Goal: Task Accomplishment & Management: Manage account settings

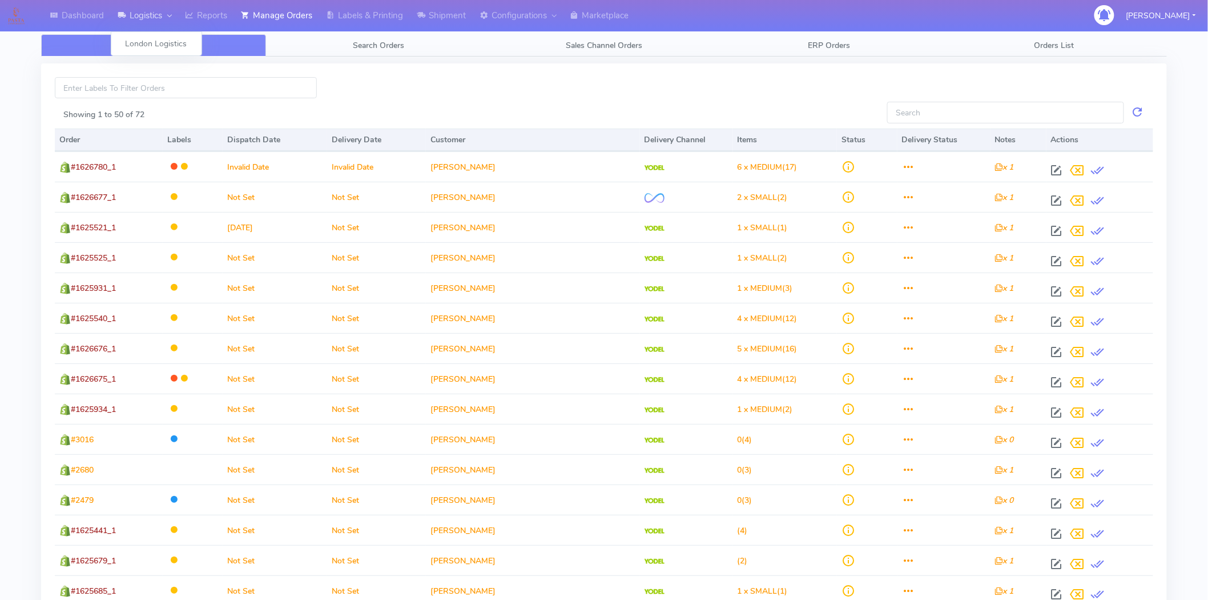
click at [144, 15] on link "Logistics" at bounding box center [144, 15] width 67 height 31
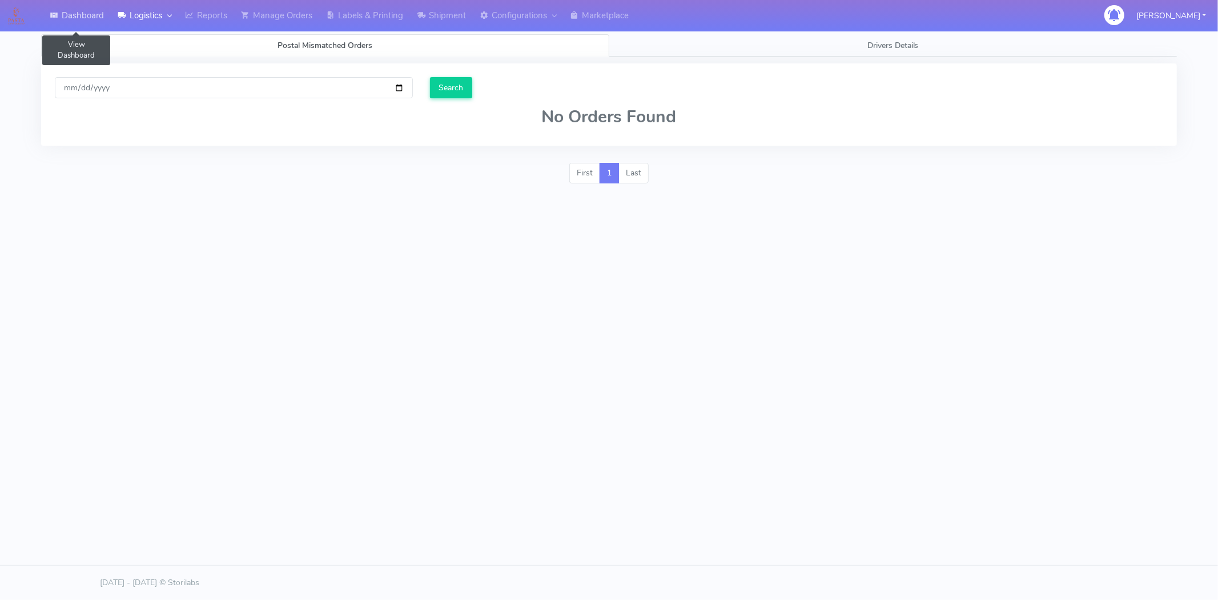
click at [86, 7] on link "Dashboard" at bounding box center [77, 15] width 68 height 31
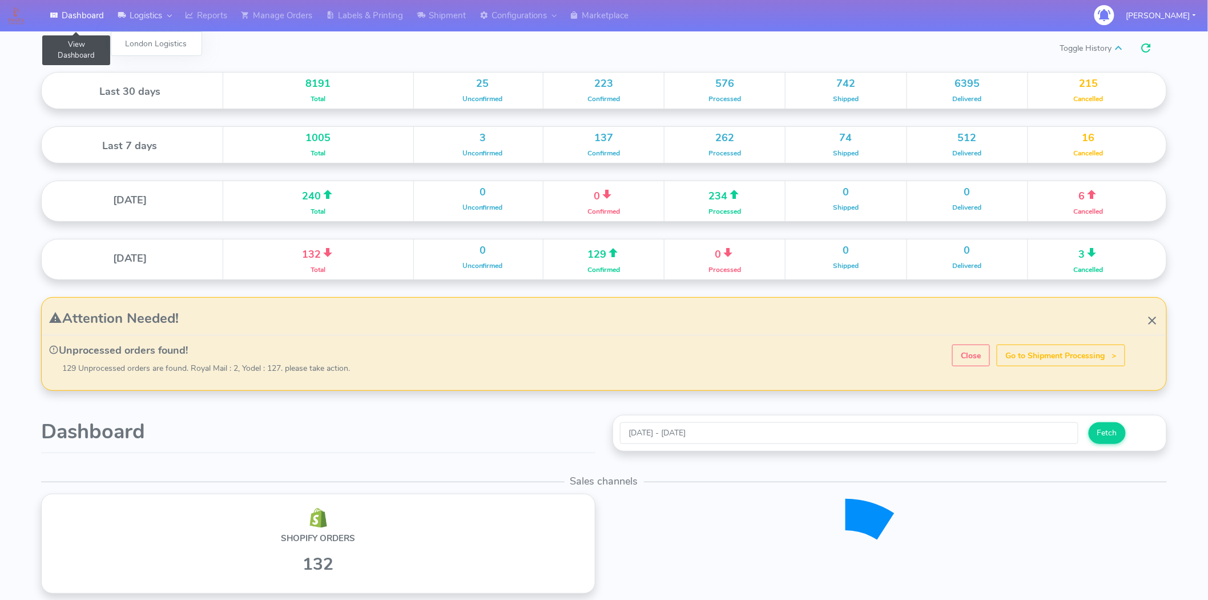
scroll to position [202, 562]
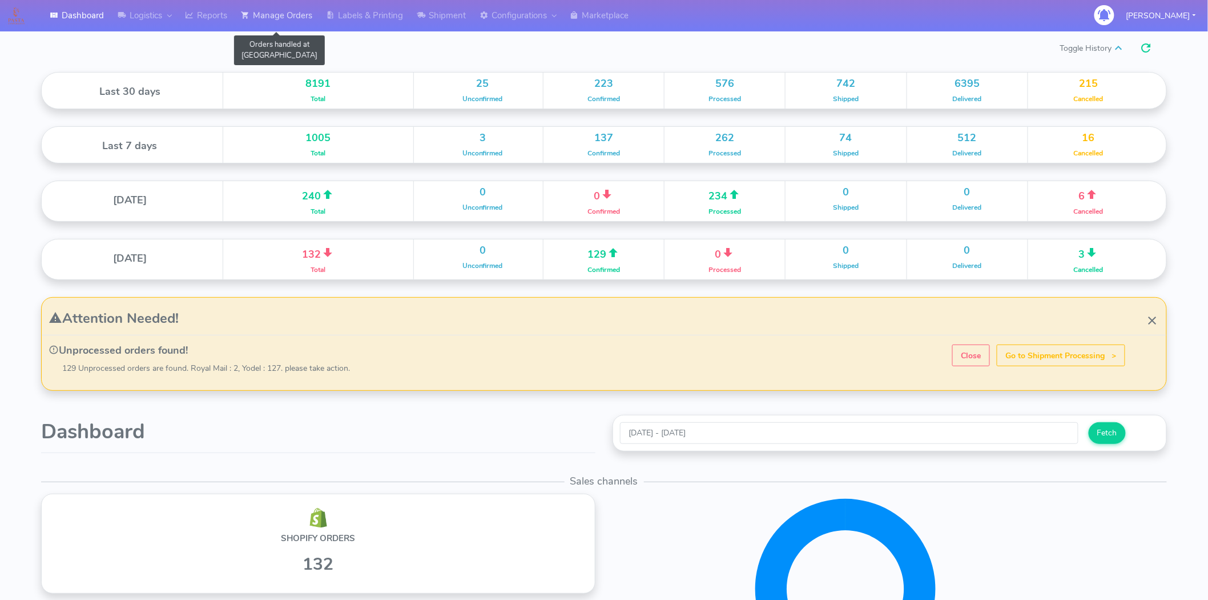
click at [270, 25] on link "Manage Orders" at bounding box center [276, 15] width 85 height 31
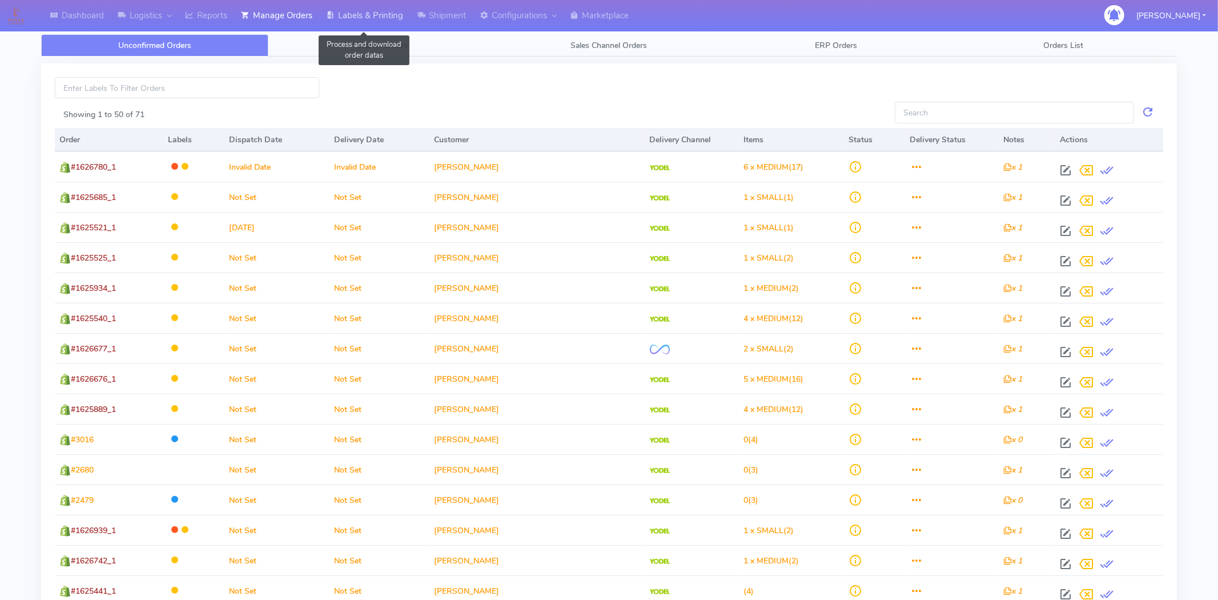
click at [363, 15] on link "Labels & Printing" at bounding box center [364, 15] width 91 height 31
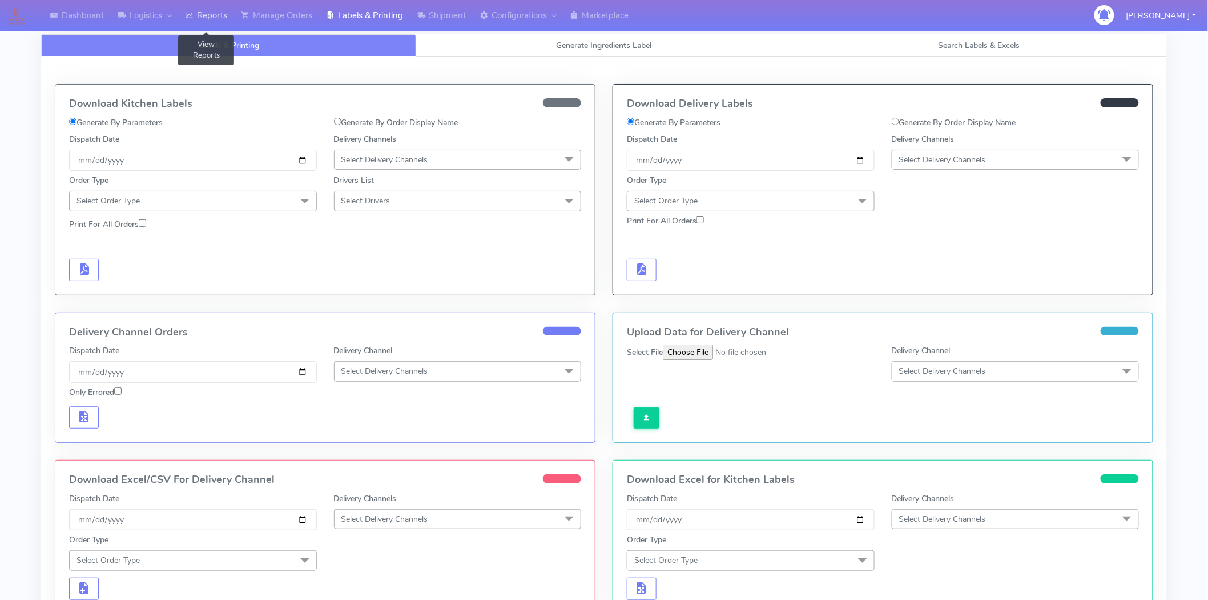
click at [213, 13] on link "Reports" at bounding box center [206, 15] width 56 height 31
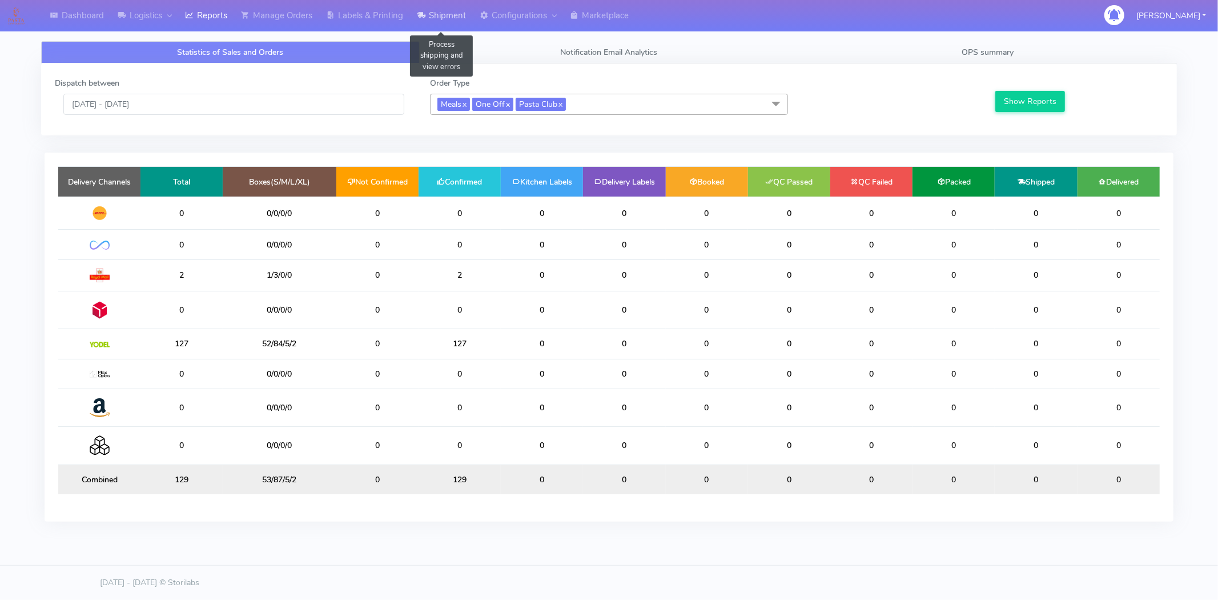
click at [453, 11] on link "Shipment" at bounding box center [441, 15] width 63 height 31
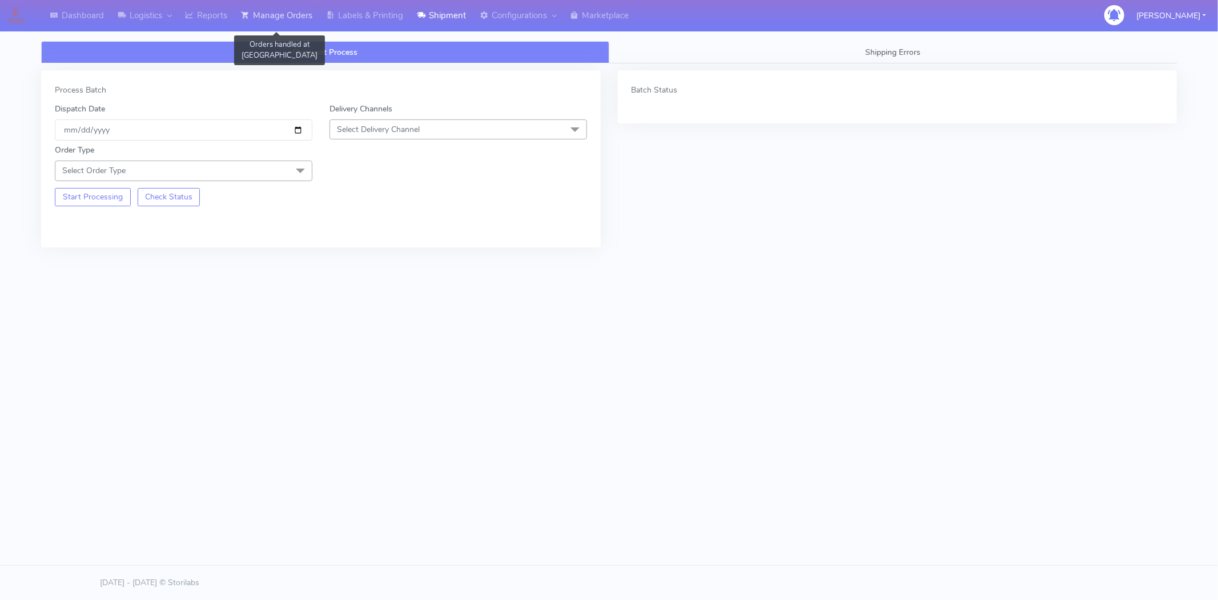
click at [305, 13] on link "Manage Orders" at bounding box center [276, 15] width 85 height 31
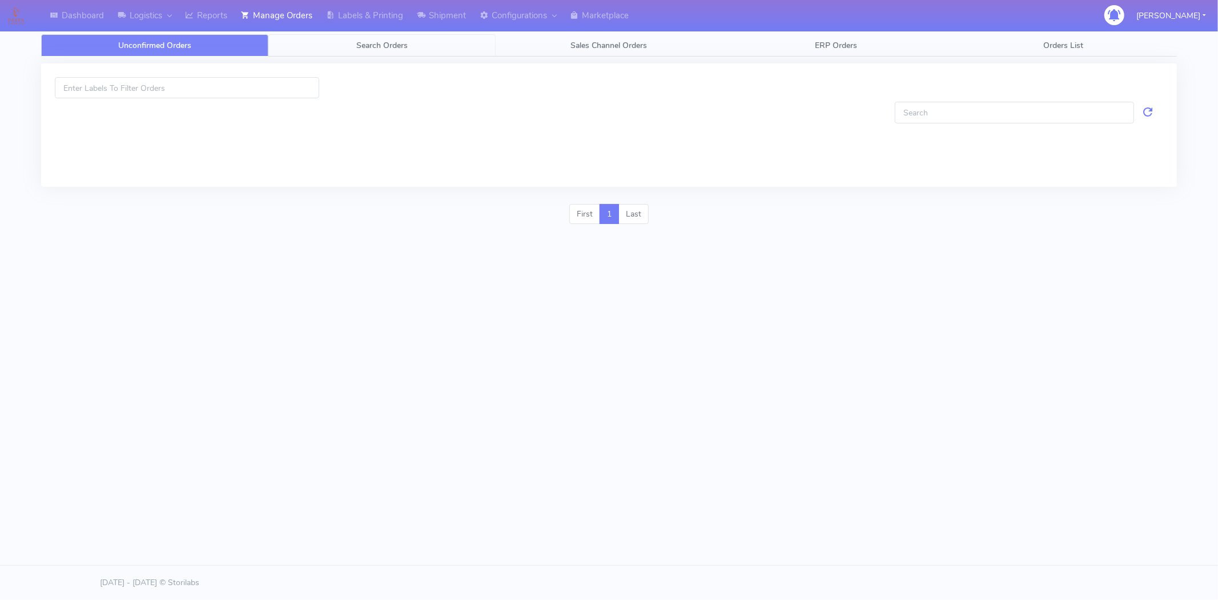
click at [391, 36] on link "Search Orders" at bounding box center [381, 45] width 227 height 22
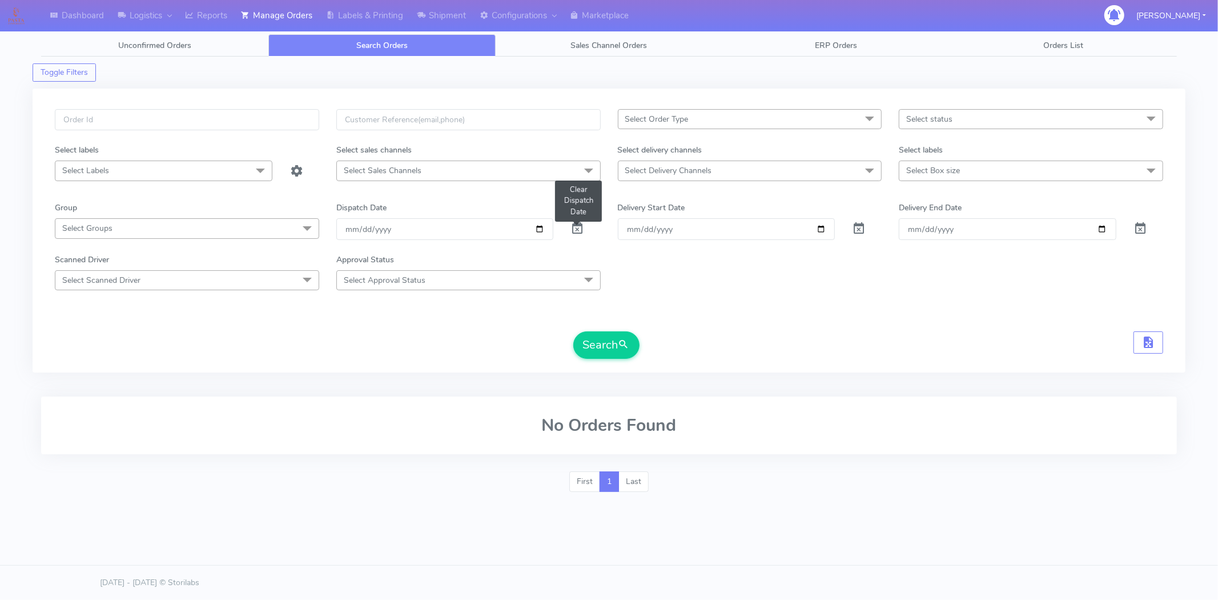
click at [575, 231] on span at bounding box center [577, 231] width 14 height 11
click at [218, 120] on input "text" at bounding box center [187, 119] width 264 height 21
paste input "1624117"
type input "1624117"
click at [573, 331] on button "Search" at bounding box center [606, 344] width 66 height 27
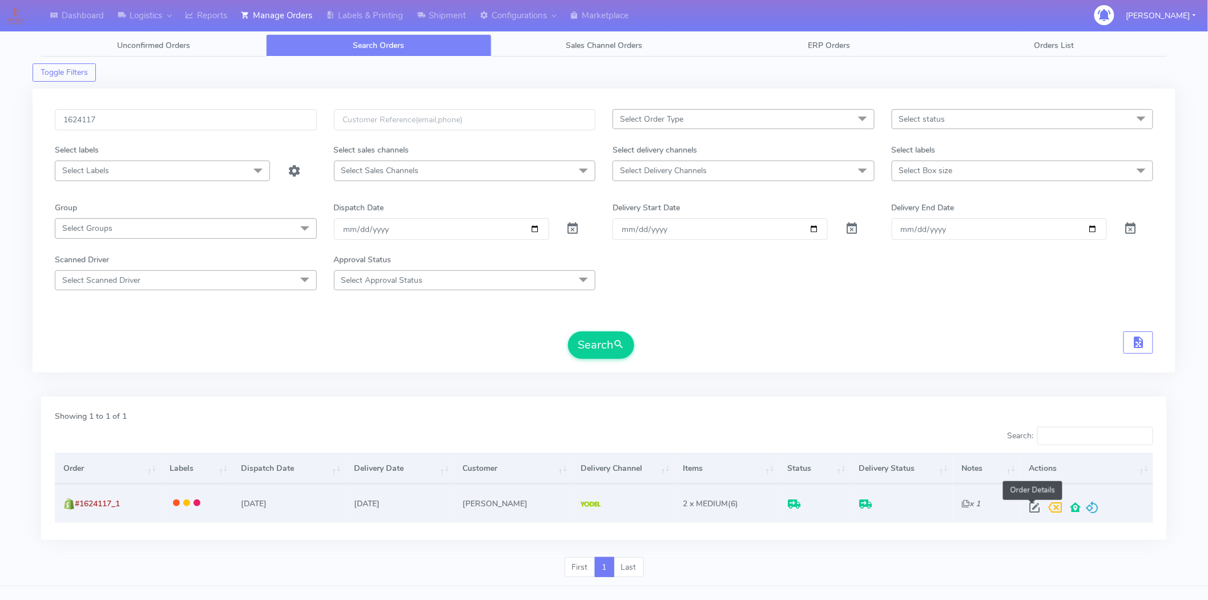
click at [1031, 510] on span at bounding box center [1034, 509] width 21 height 11
select select "5"
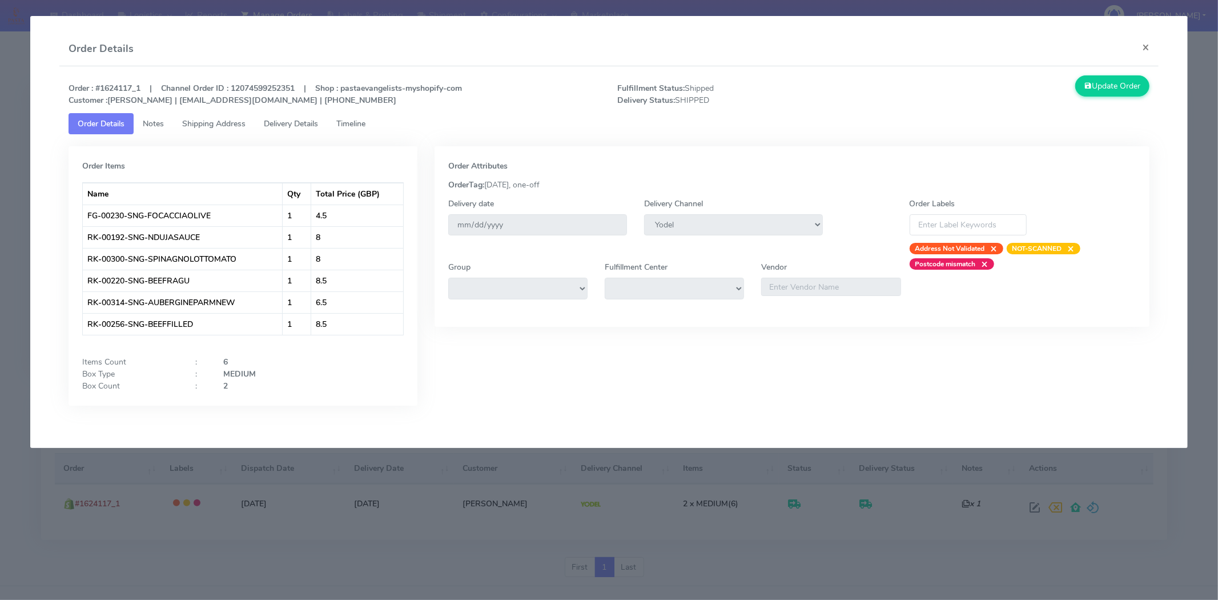
click at [197, 124] on span "Shipping Address" at bounding box center [213, 123] width 63 height 11
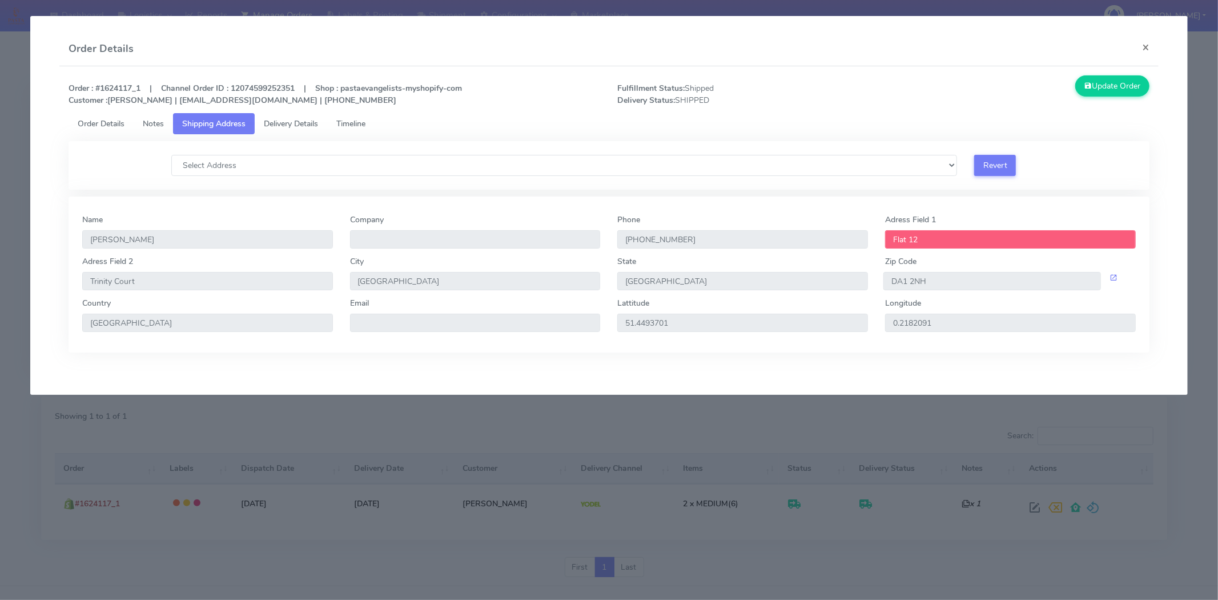
click at [146, 121] on span "Notes" at bounding box center [153, 123] width 21 height 11
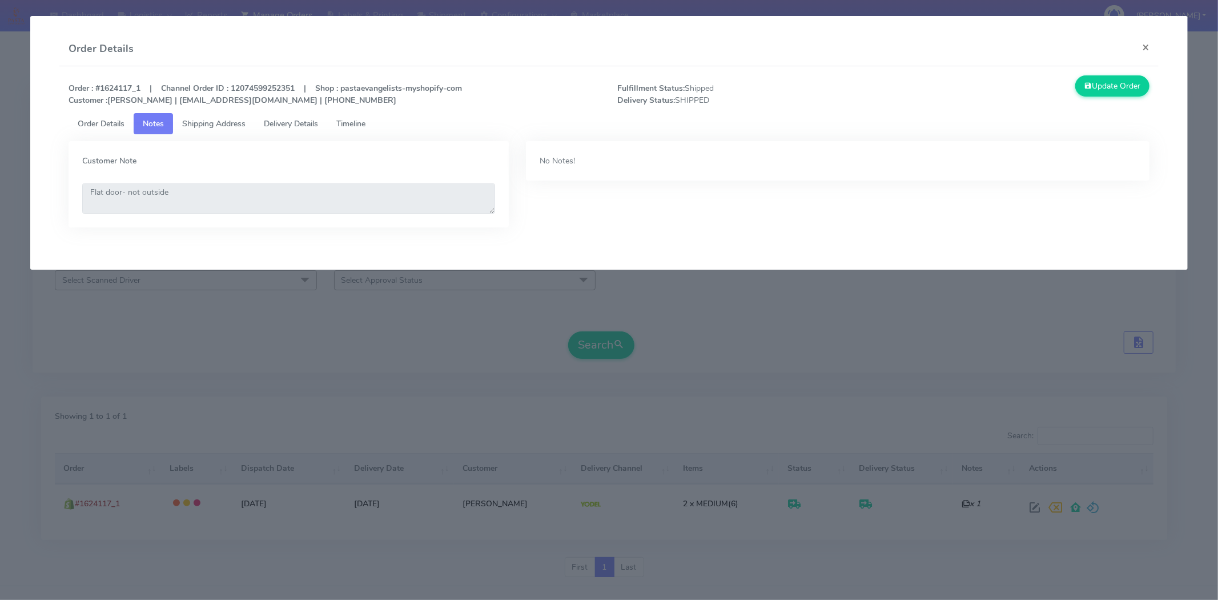
click at [267, 124] on span "Delivery Details" at bounding box center [291, 123] width 54 height 11
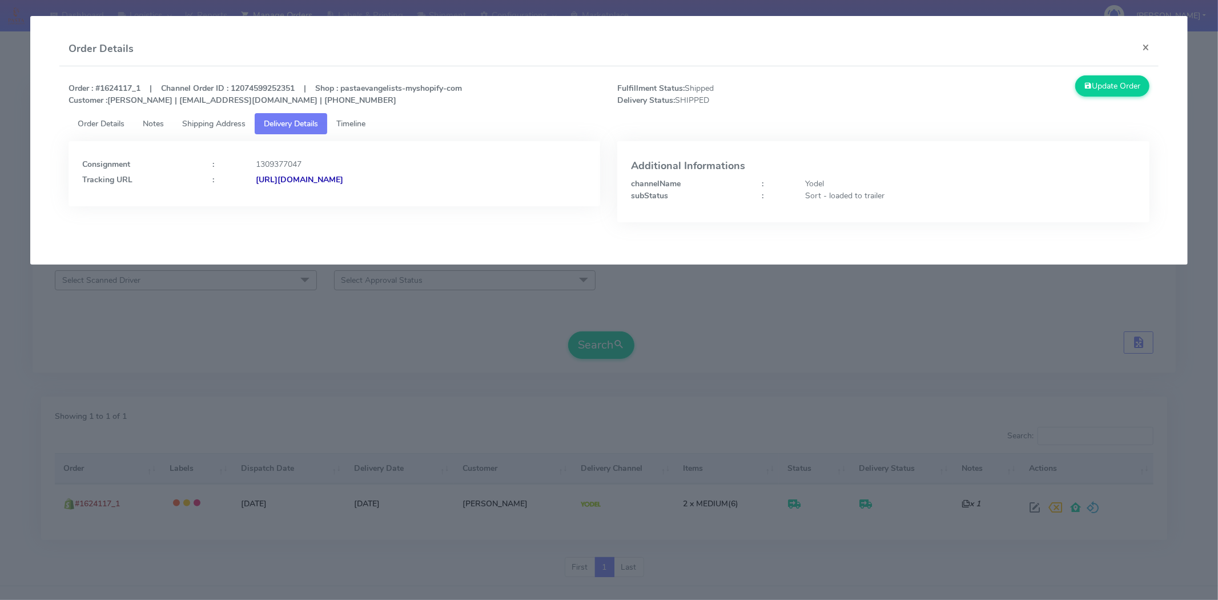
drag, startPoint x: 497, startPoint y: 180, endPoint x: 380, endPoint y: 188, distance: 117.3
click at [380, 188] on div "Consignment : 1309377047 Tracking URL : [URL][DOMAIN_NAME]" at bounding box center [335, 173] width 532 height 65
copy strong "JJD0002249960899906"
click at [356, 122] on span "Timeline" at bounding box center [350, 123] width 29 height 11
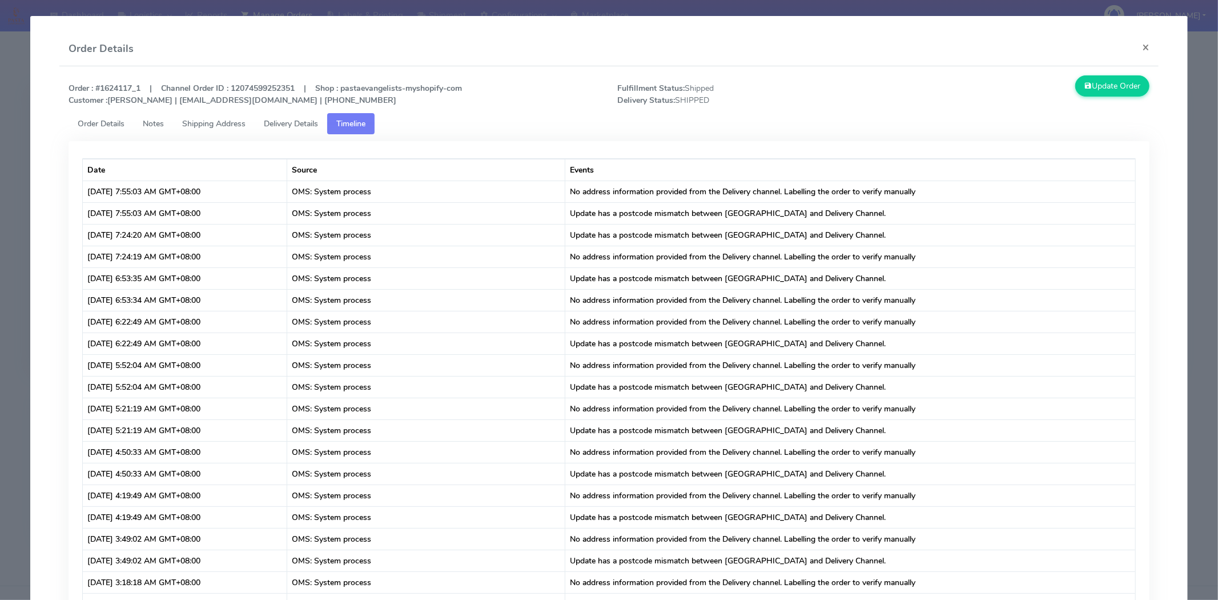
click at [313, 128] on link "Delivery Details" at bounding box center [291, 123] width 73 height 21
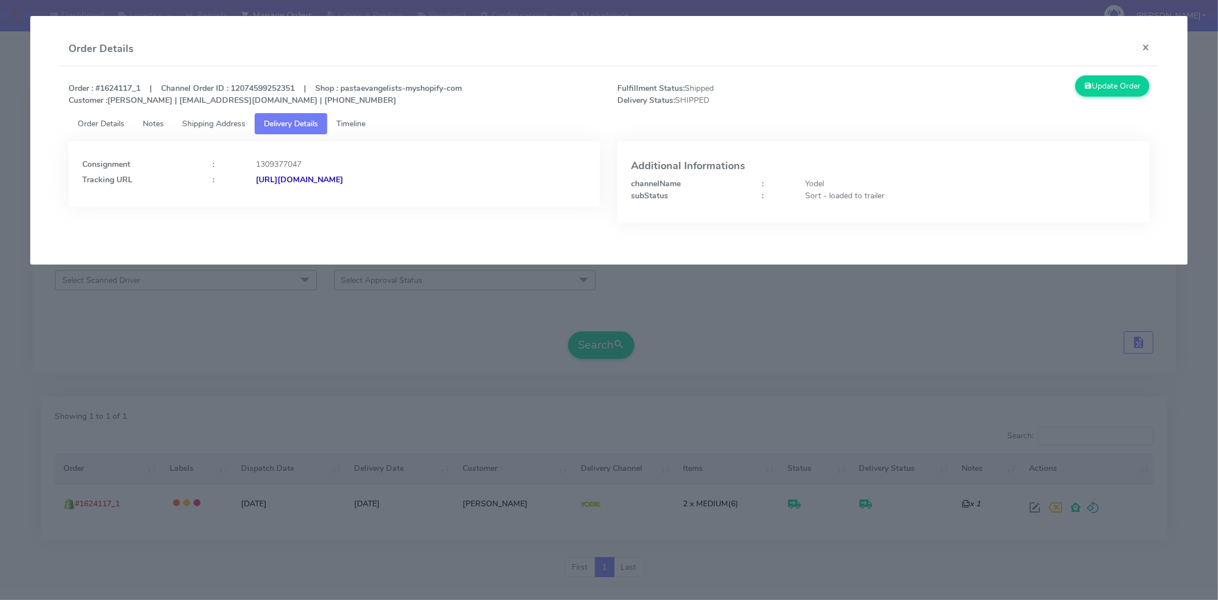
click at [225, 118] on span "Shipping Address" at bounding box center [213, 123] width 63 height 11
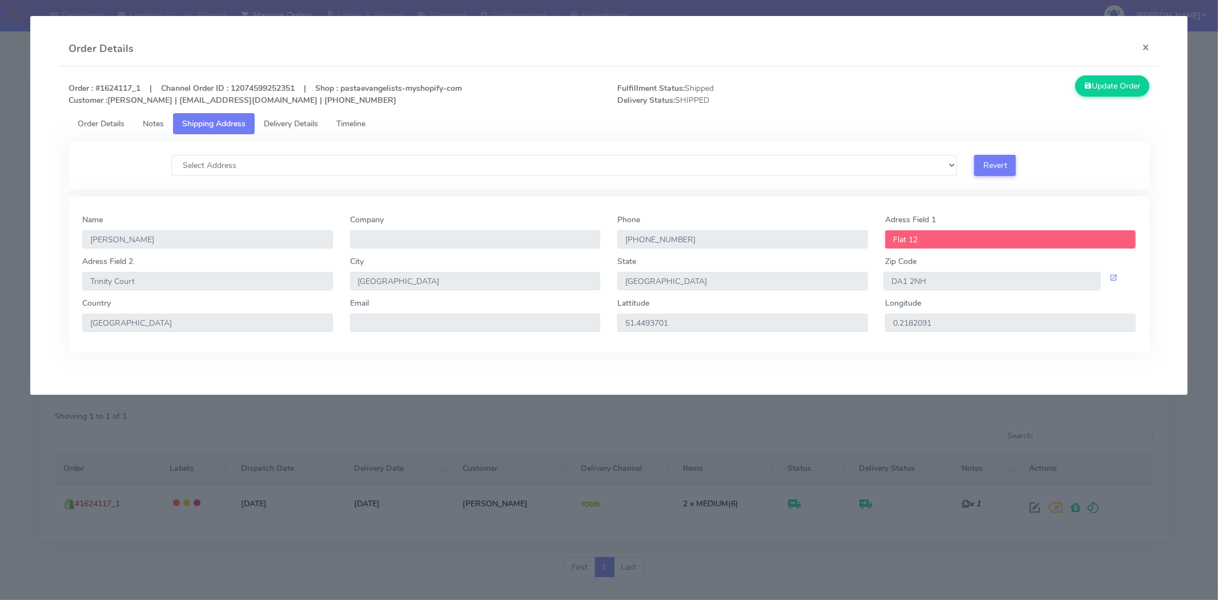
click at [144, 118] on span "Notes" at bounding box center [153, 123] width 21 height 11
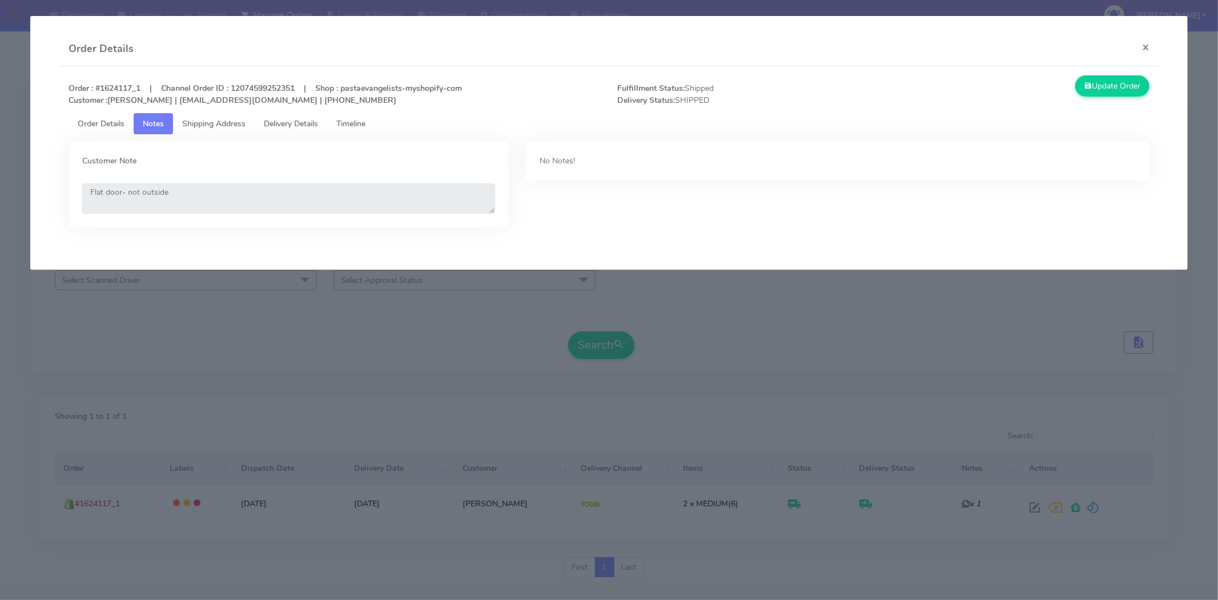
click at [111, 128] on link "Order Details" at bounding box center [101, 123] width 65 height 21
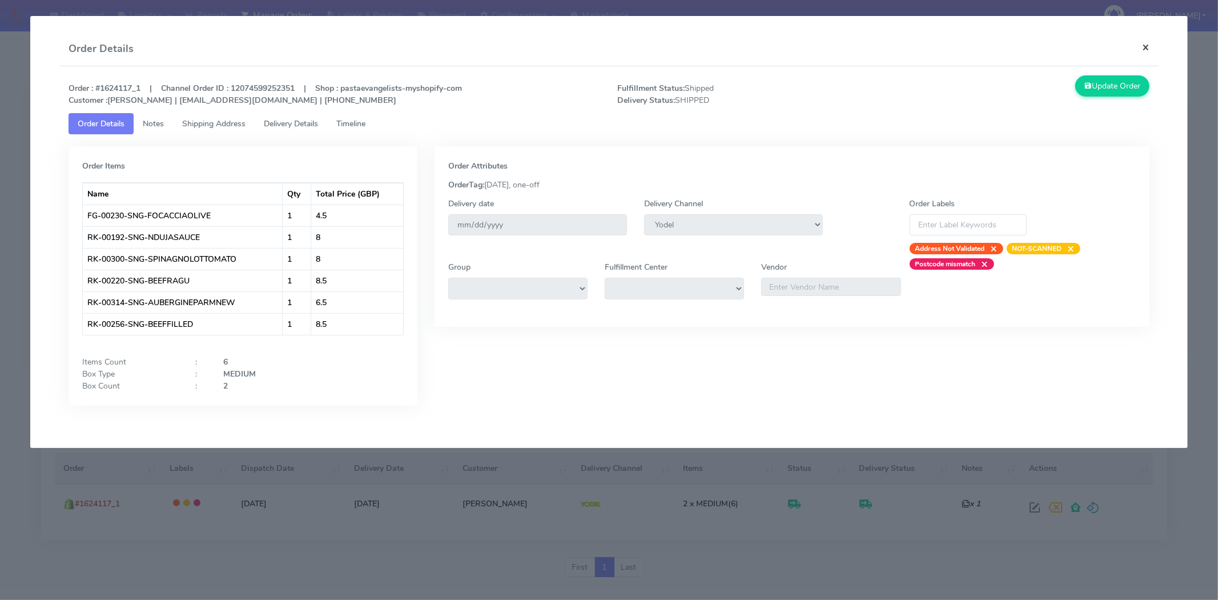
click at [1146, 41] on button "×" at bounding box center [1146, 47] width 26 height 30
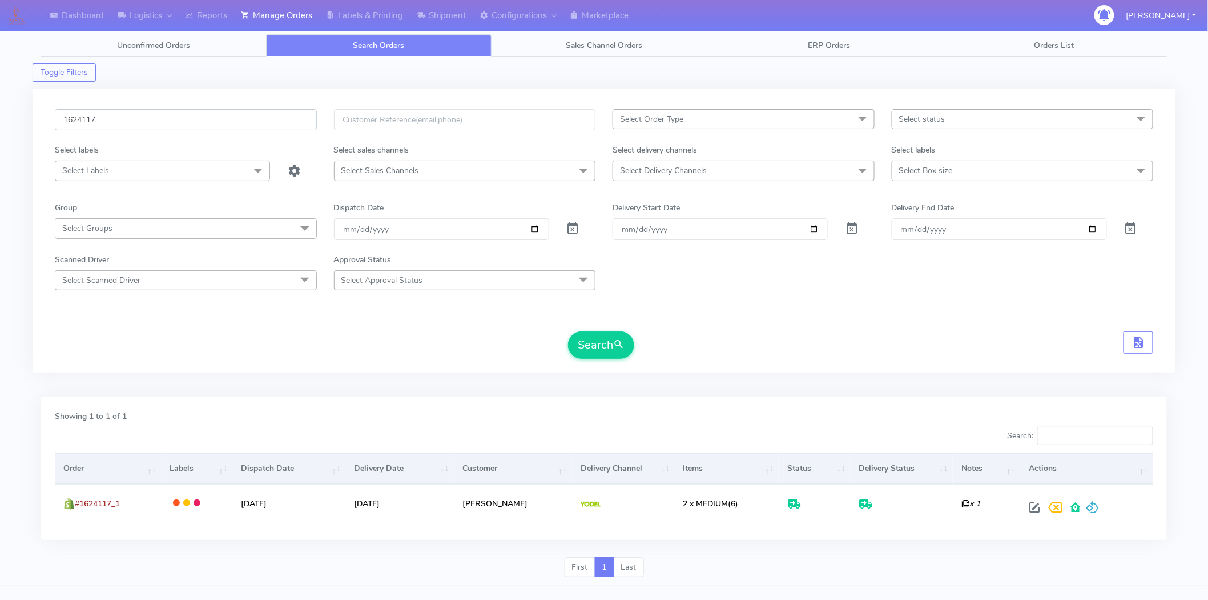
drag, startPoint x: 182, startPoint y: 123, endPoint x: 0, endPoint y: 123, distance: 181.6
click at [0, 123] on div "Dashboard Logistics [GEOGRAPHIC_DATA] Logistics Reports Manage Orders Labels & …" at bounding box center [604, 303] width 1208 height 565
paste input "5486"
type input "1625486"
click at [568, 331] on button "Search" at bounding box center [601, 344] width 66 height 27
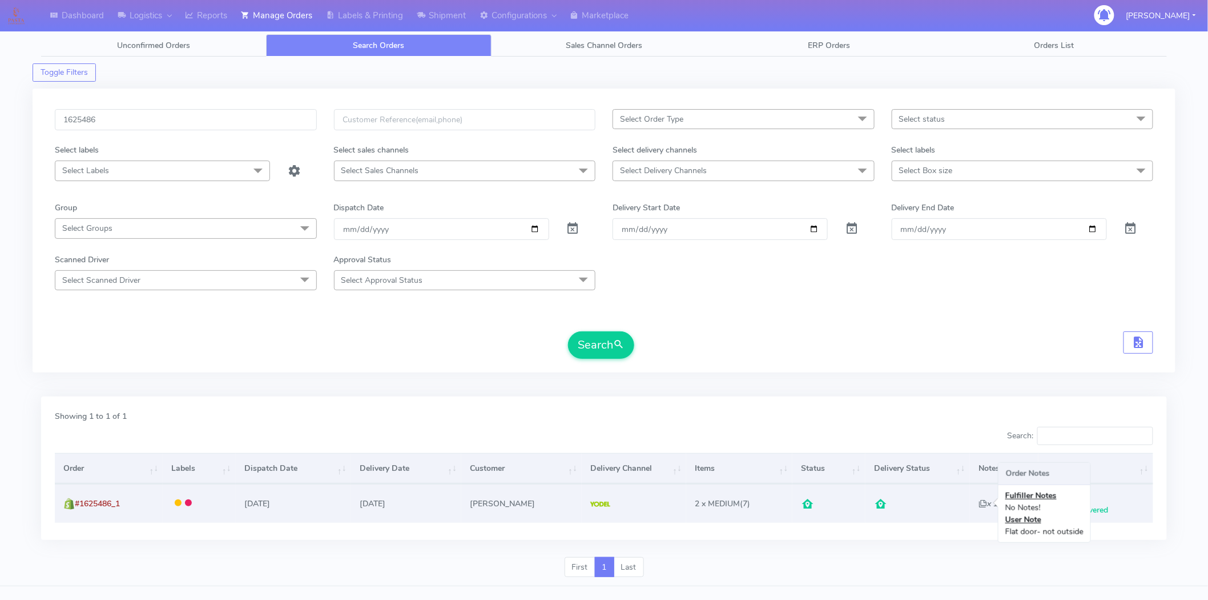
click at [979, 505] on icon "x 1" at bounding box center [988, 503] width 19 height 11
click at [1083, 510] on span "Delivered" at bounding box center [1088, 509] width 41 height 11
click at [980, 500] on icon "x 1" at bounding box center [988, 503] width 19 height 11
click at [1047, 506] on span at bounding box center [1053, 509] width 21 height 11
select select "5"
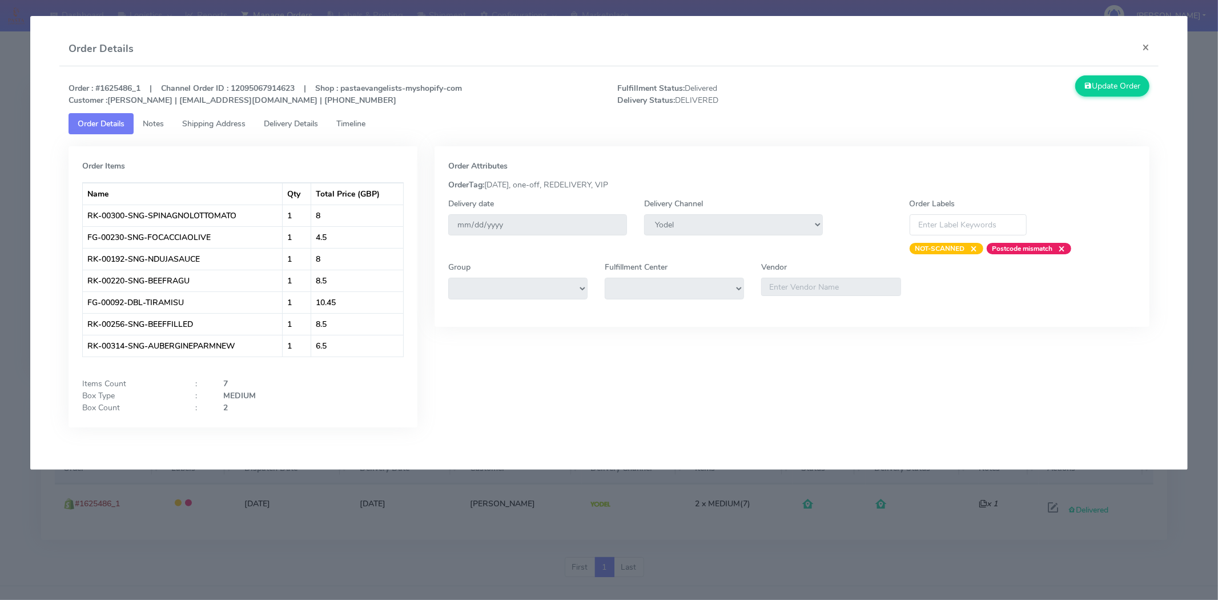
click at [270, 124] on span "Delivery Details" at bounding box center [291, 123] width 54 height 11
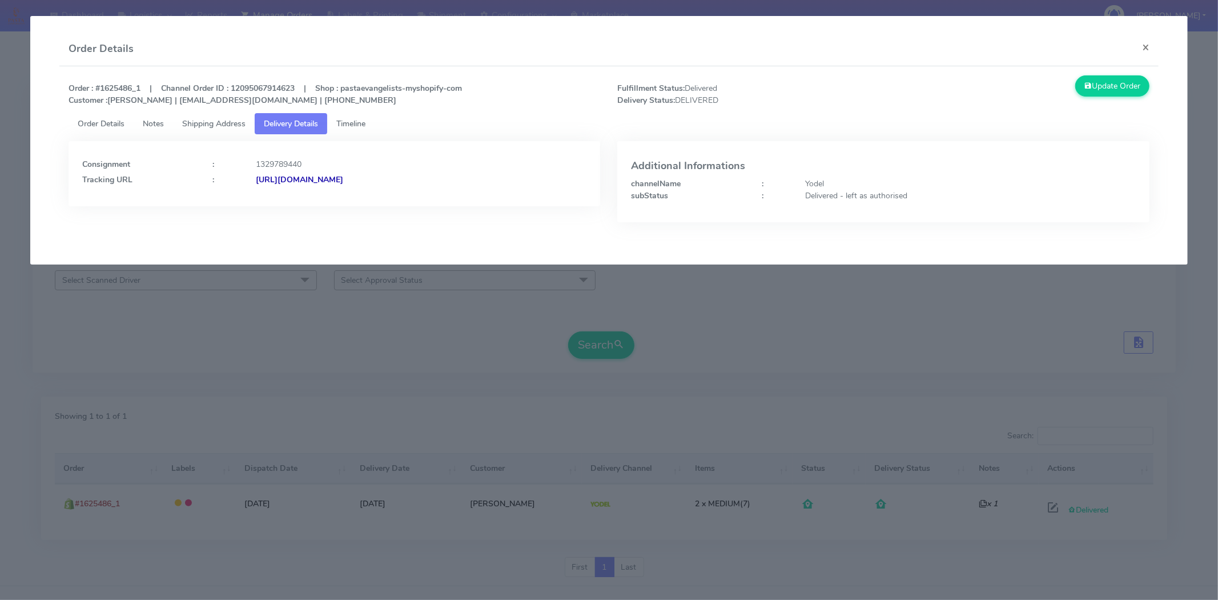
drag, startPoint x: 482, startPoint y: 190, endPoint x: 380, endPoint y: 197, distance: 102.4
click at [380, 197] on div "Consignment : 1329789440 Tracking URL : [URL][DOMAIN_NAME]" at bounding box center [335, 173] width 532 height 65
copy strong "JJD0002249960901523"
click at [1143, 48] on button "×" at bounding box center [1146, 47] width 26 height 30
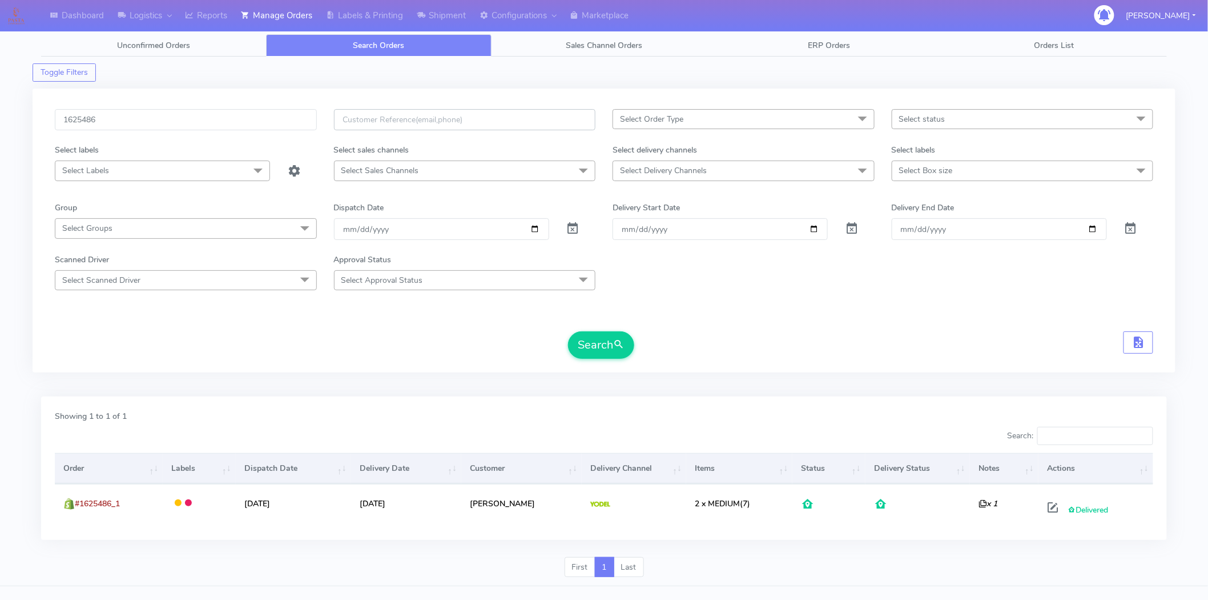
click at [413, 118] on input "text" at bounding box center [465, 119] width 262 height 21
paste input "[EMAIL_ADDRESS][DOMAIN_NAME]"
type input "[EMAIL_ADDRESS][DOMAIN_NAME]"
drag, startPoint x: 224, startPoint y: 129, endPoint x: 0, endPoint y: 156, distance: 226.1
click at [0, 156] on div "Dashboard Logistics [GEOGRAPHIC_DATA] Logistics Reports Manage Orders Labels & …" at bounding box center [604, 303] width 1208 height 565
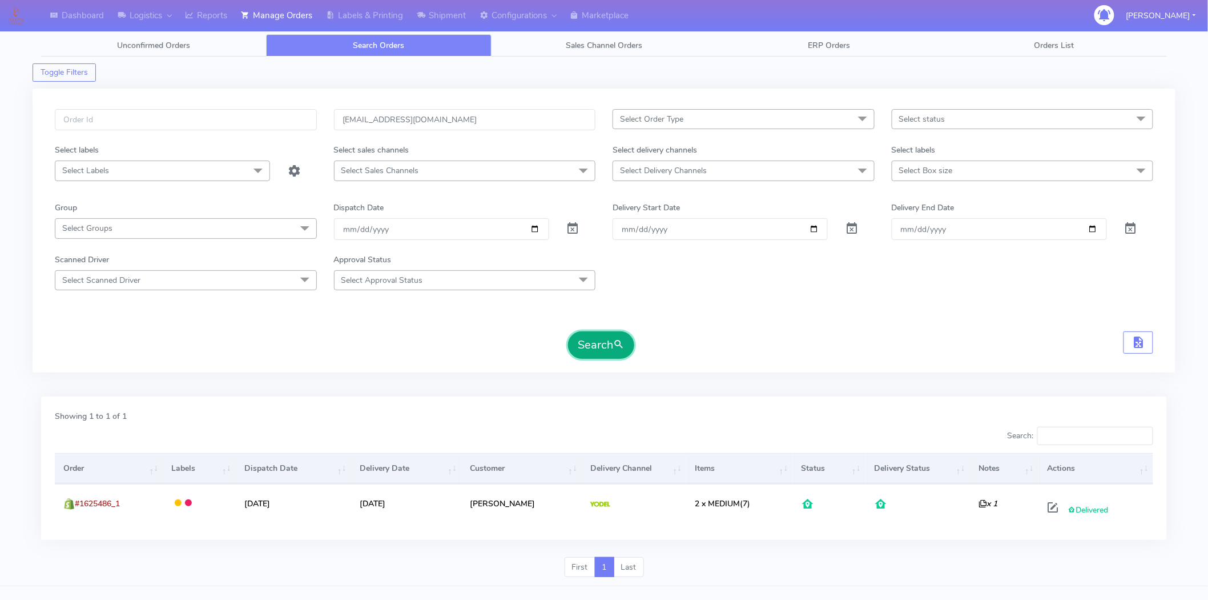
click at [590, 340] on button "Search" at bounding box center [601, 344] width 66 height 27
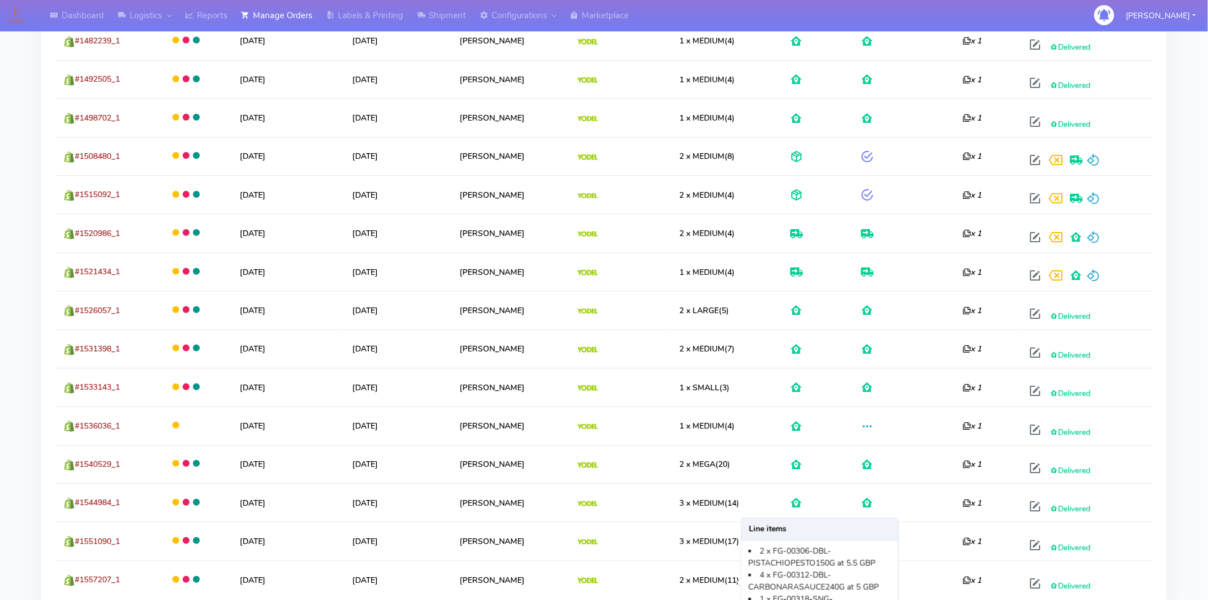
scroll to position [1909, 0]
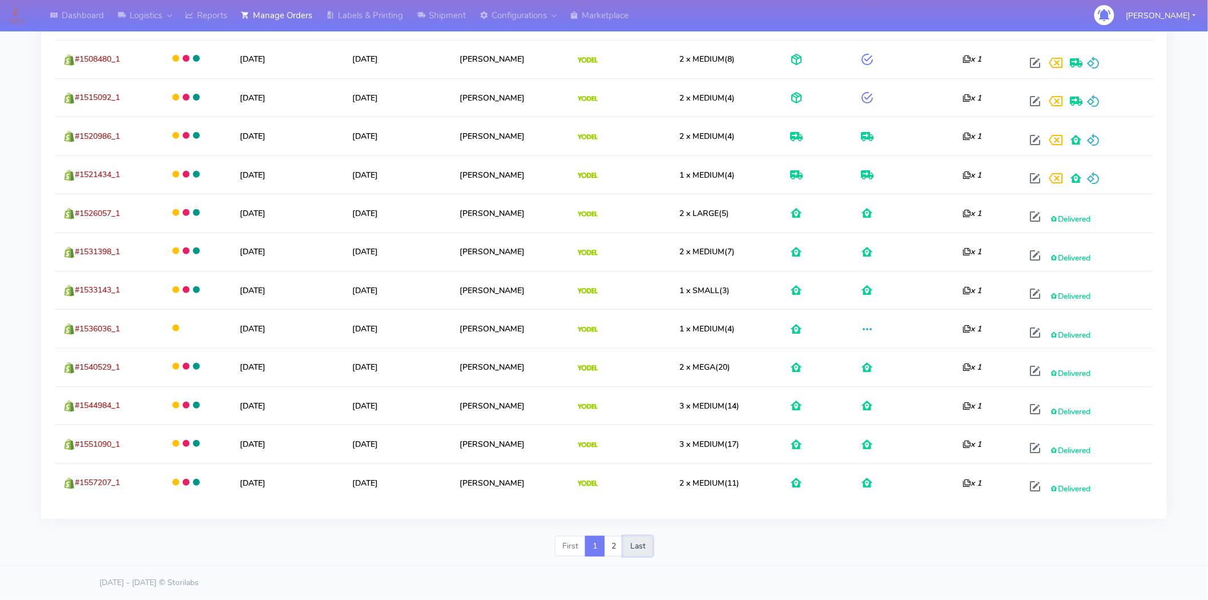
click at [638, 540] on link "Last" at bounding box center [638, 546] width 30 height 21
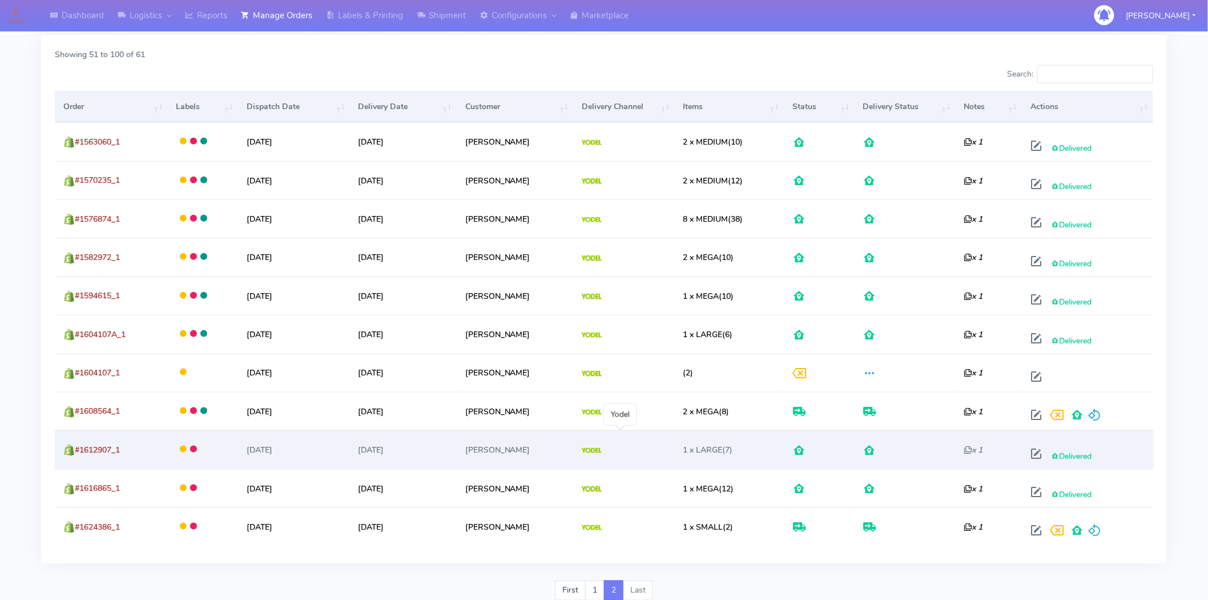
scroll to position [406, 0]
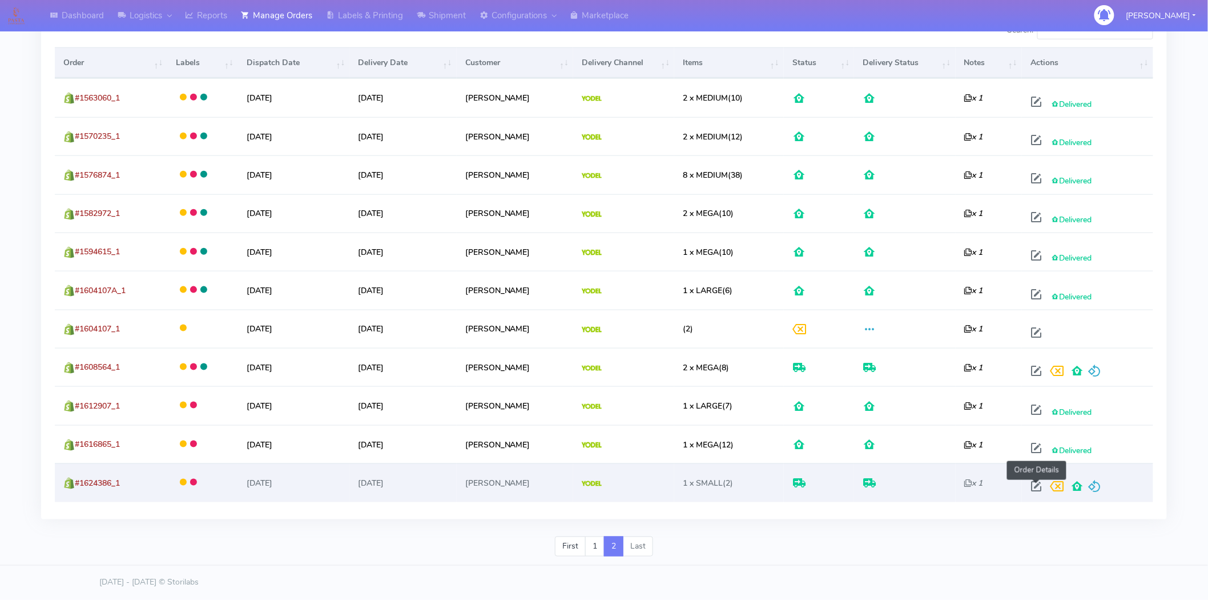
click at [1037, 485] on span at bounding box center [1036, 488] width 21 height 11
select select "5"
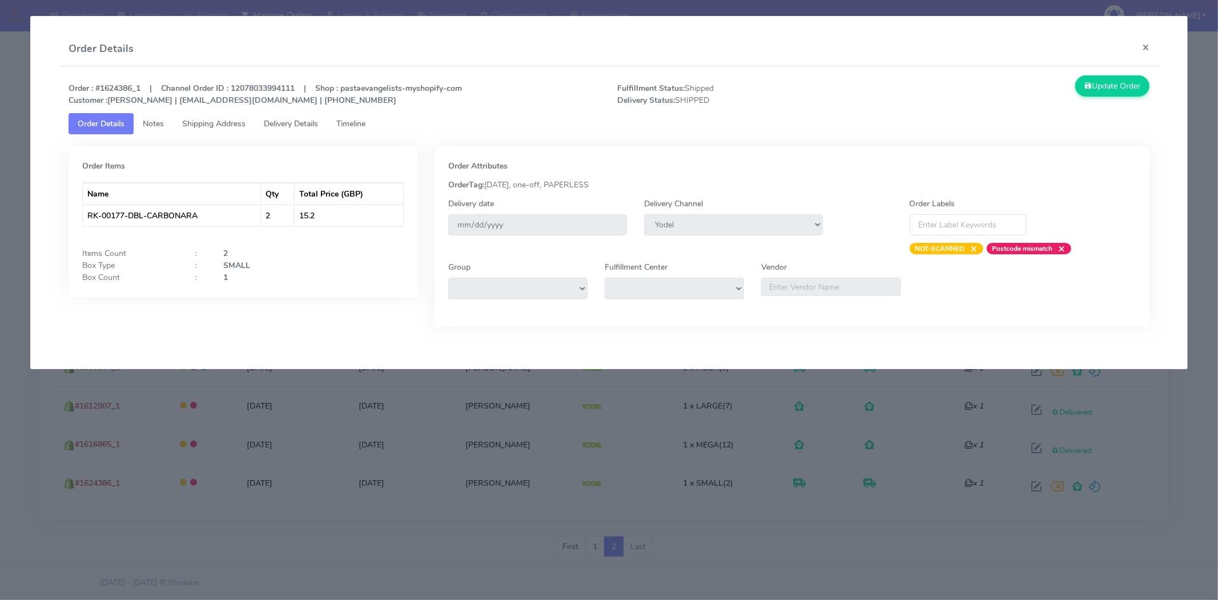
click at [298, 118] on span "Delivery Details" at bounding box center [291, 123] width 54 height 11
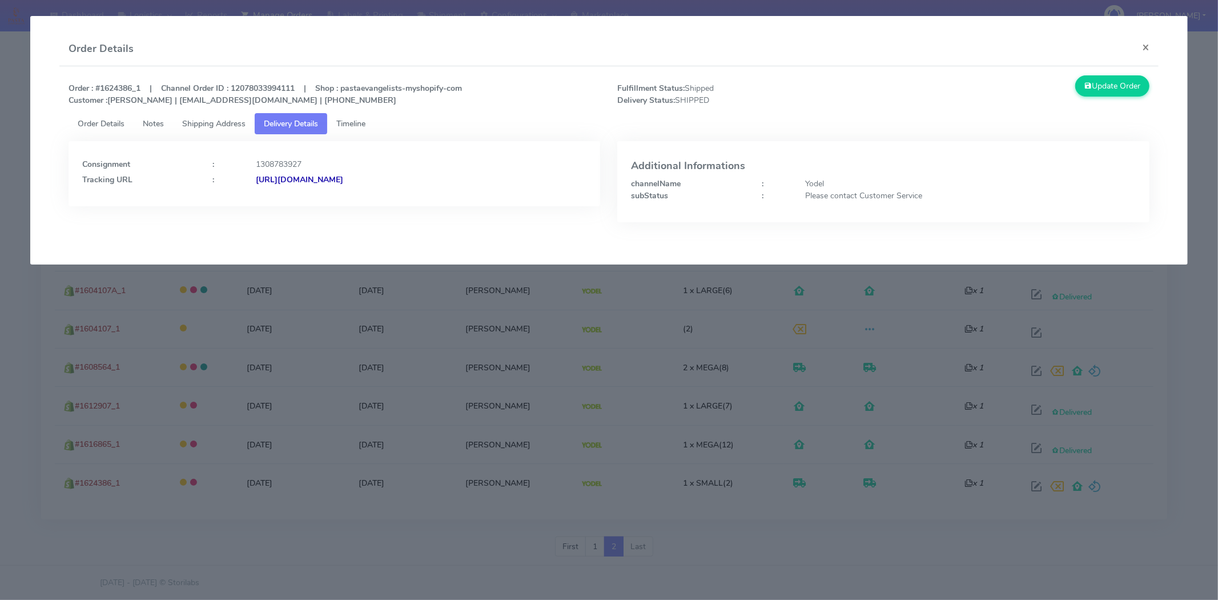
drag, startPoint x: 500, startPoint y: 175, endPoint x: 380, endPoint y: 193, distance: 120.7
click at [380, 193] on div "Consignment : 1308783927 Tracking URL : [URL][DOMAIN_NAME]" at bounding box center [335, 173] width 532 height 65
copy strong "JJD0002249960899846"
click at [431, 318] on modal-container "Order Details × Order : #1624386_1 | Channel Order ID : 12078033994111 | Shop :…" at bounding box center [609, 300] width 1218 height 600
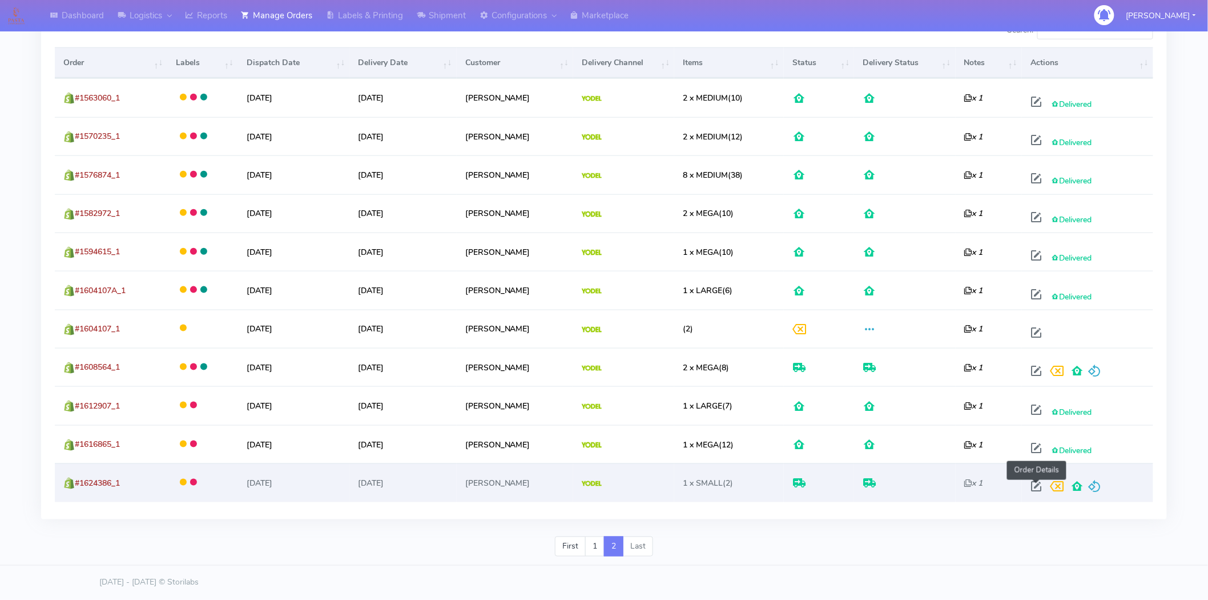
click at [1036, 484] on span at bounding box center [1036, 488] width 21 height 11
select select "5"
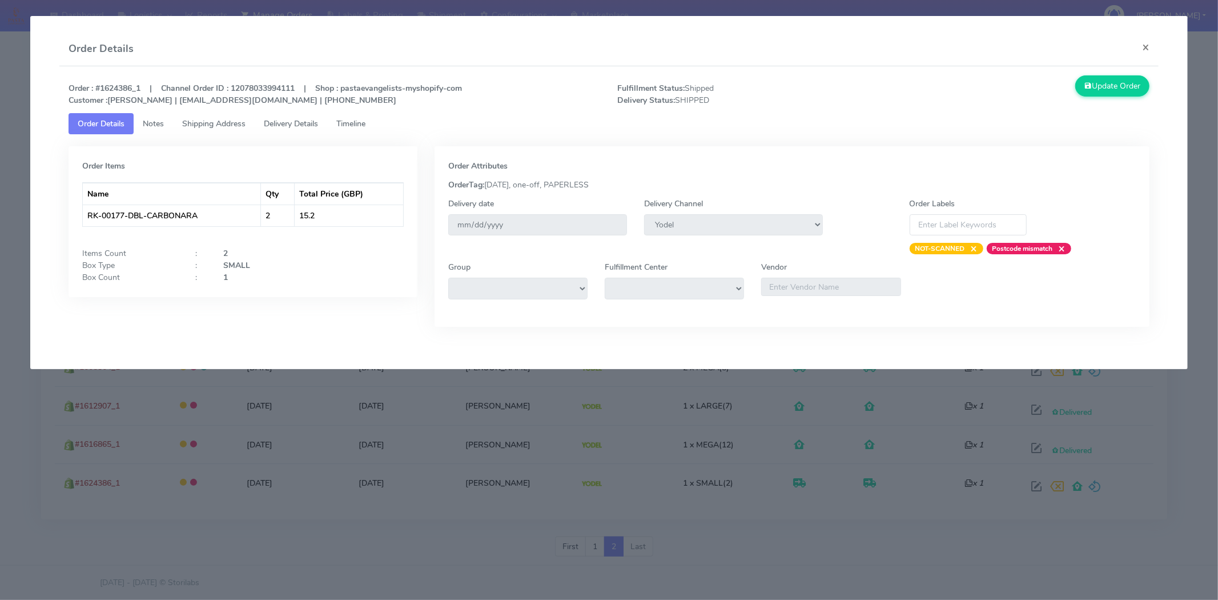
click at [543, 419] on modal-container "Order Details × Order : #1624386_1 | Channel Order ID : 12078033994111 | Shop :…" at bounding box center [609, 300] width 1218 height 600
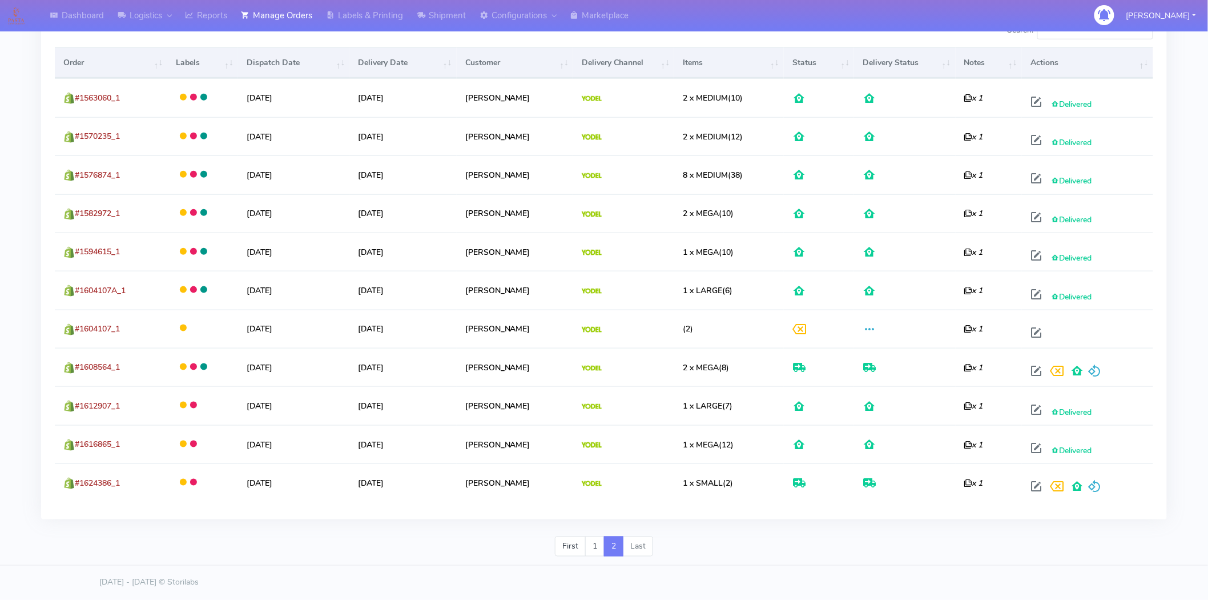
click at [931, 552] on div "First 1 2 Last" at bounding box center [604, 551] width 1143 height 30
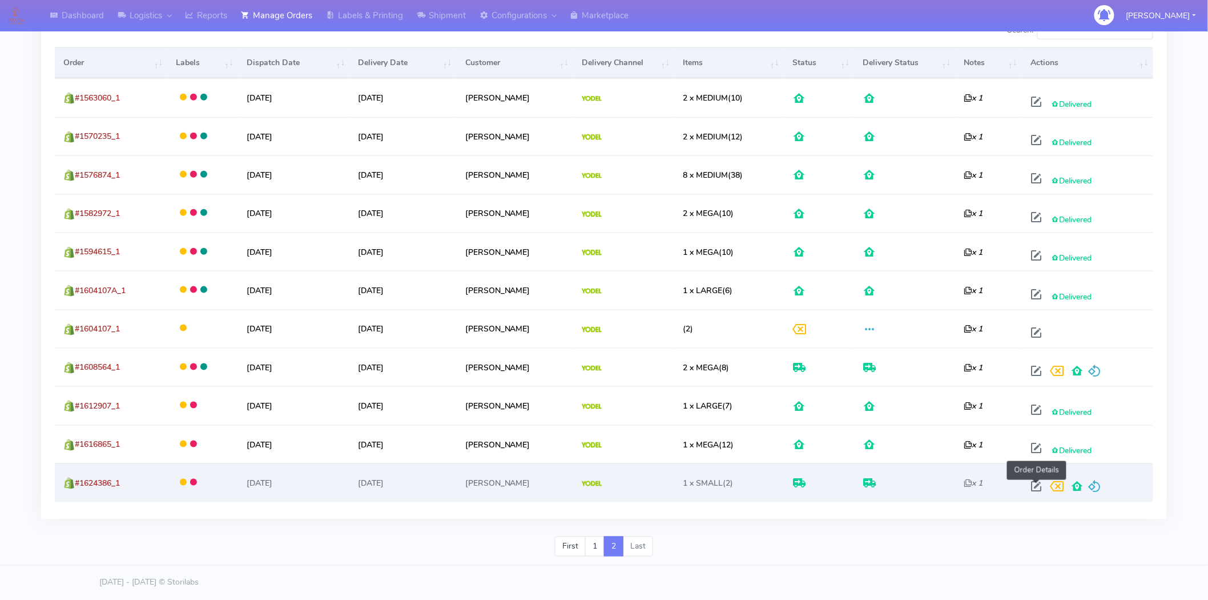
click at [1039, 485] on span at bounding box center [1036, 488] width 21 height 11
select select "5"
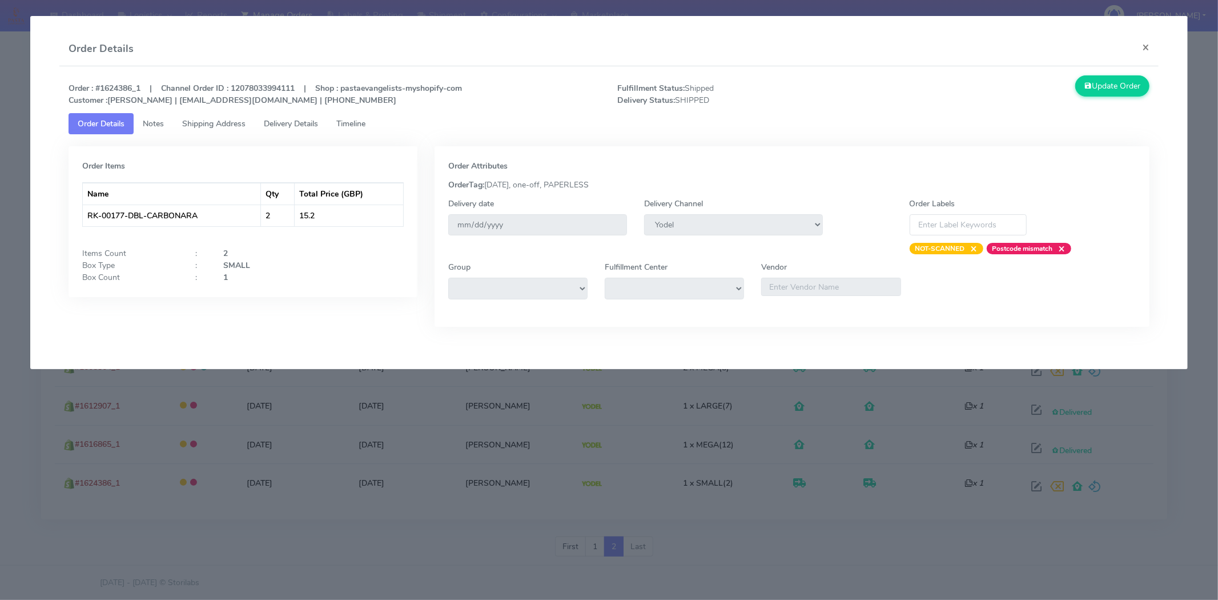
click at [360, 394] on modal-container "Order Details × Order : #1624386_1 | Channel Order ID : 12078033994111 | Shop :…" at bounding box center [609, 300] width 1218 height 600
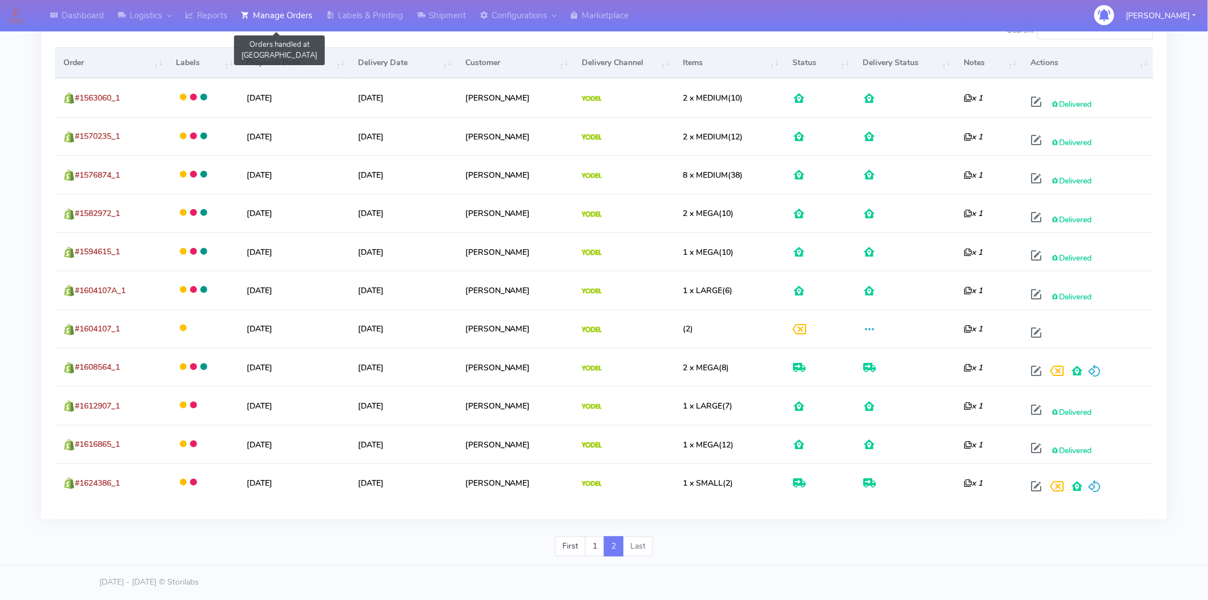
click at [272, 10] on link "Manage Orders" at bounding box center [276, 15] width 85 height 31
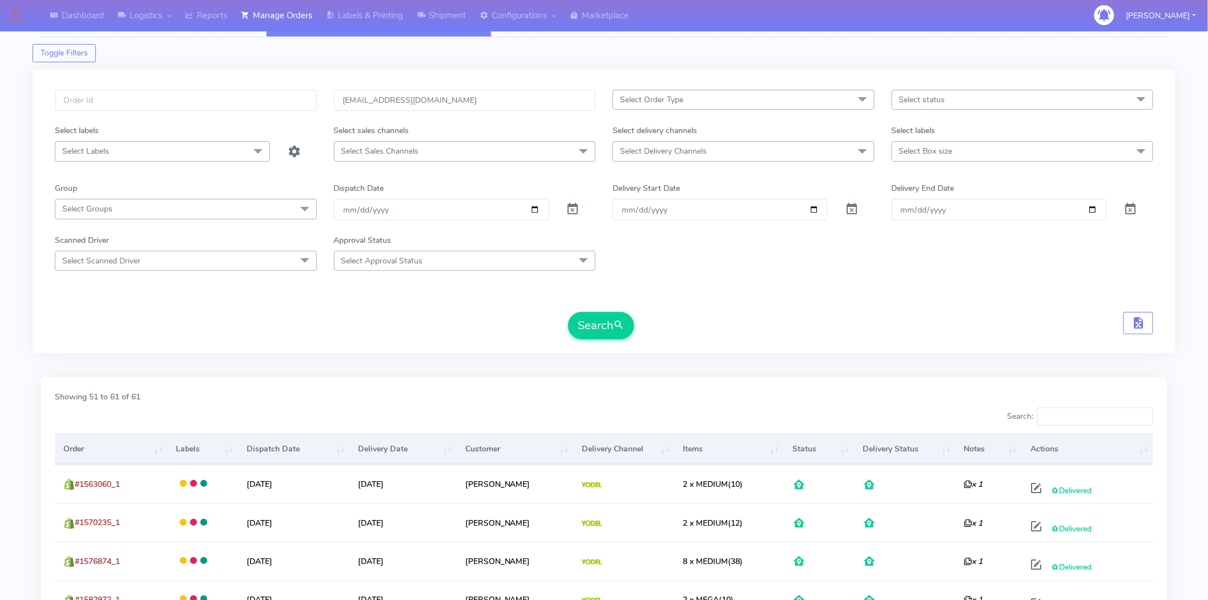
scroll to position [0, 0]
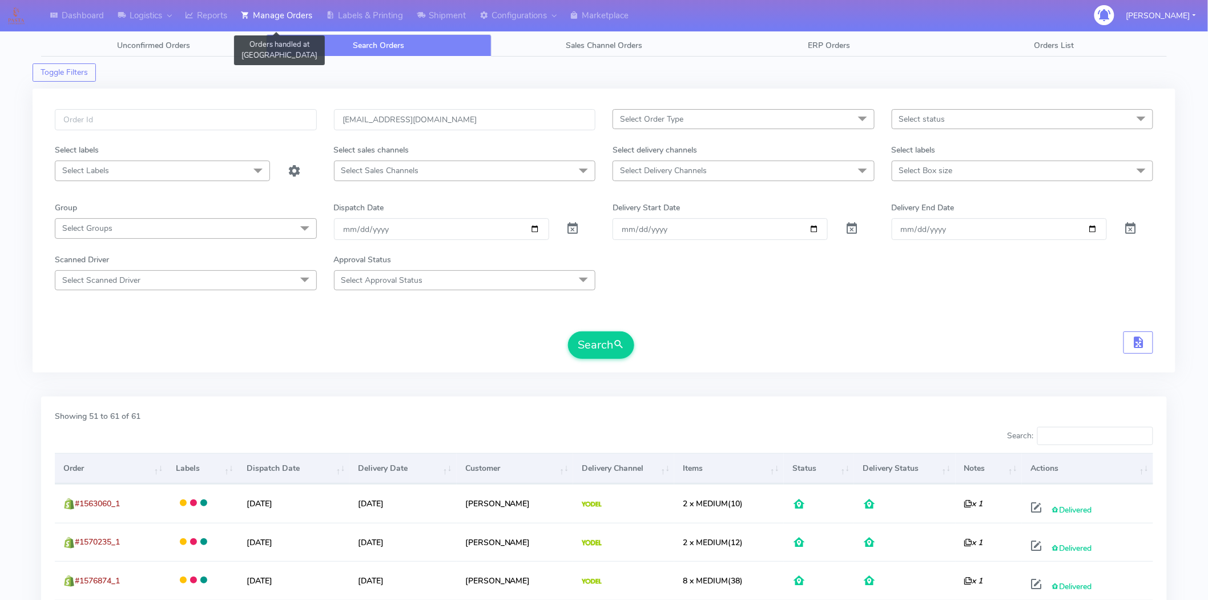
click at [289, 15] on link "Manage Orders" at bounding box center [276, 15] width 85 height 31
click at [423, 122] on input "[EMAIL_ADDRESS][DOMAIN_NAME]" at bounding box center [465, 119] width 262 height 21
drag, startPoint x: 430, startPoint y: 122, endPoint x: 232, endPoint y: 126, distance: 197.6
click at [232, 126] on div "[EMAIL_ADDRESS][DOMAIN_NAME] Select Order Type Select All MEALS ATAVI One Off P…" at bounding box center [604, 126] width 1116 height 35
click at [230, 126] on input "text" at bounding box center [186, 119] width 262 height 21
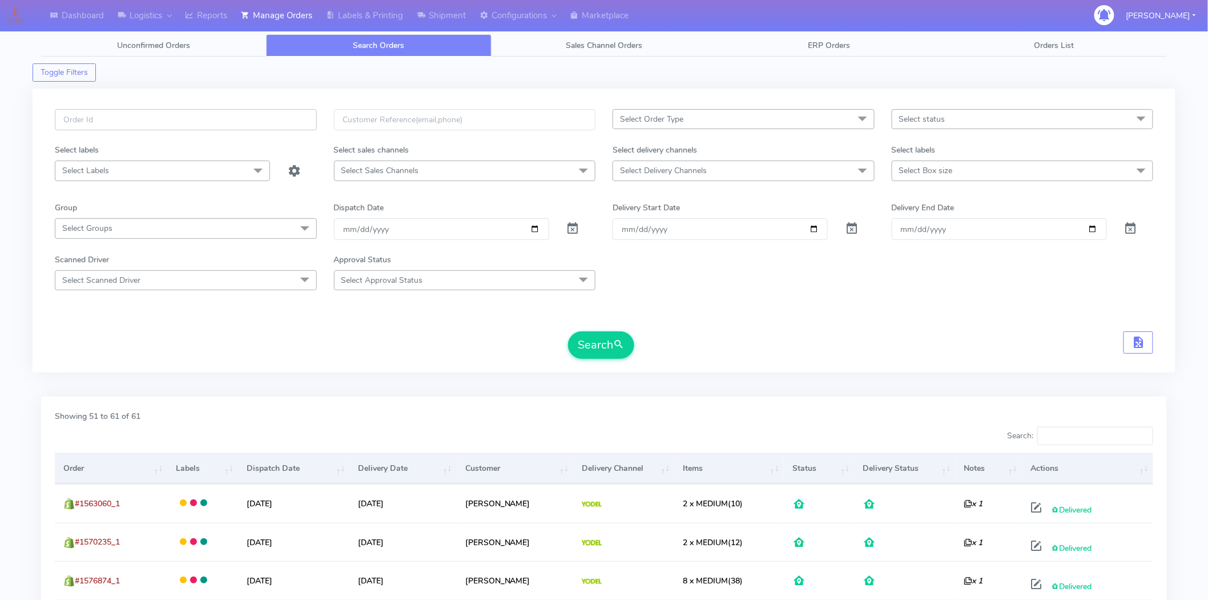
paste input "1624386"
type input "1"
click at [143, 127] on input "text" at bounding box center [186, 119] width 262 height 21
click at [394, 121] on input "text" at bounding box center [465, 119] width 262 height 21
paste input "[PERSON_NAME][EMAIL_ADDRESS][PERSON_NAME][DOMAIN_NAME]"
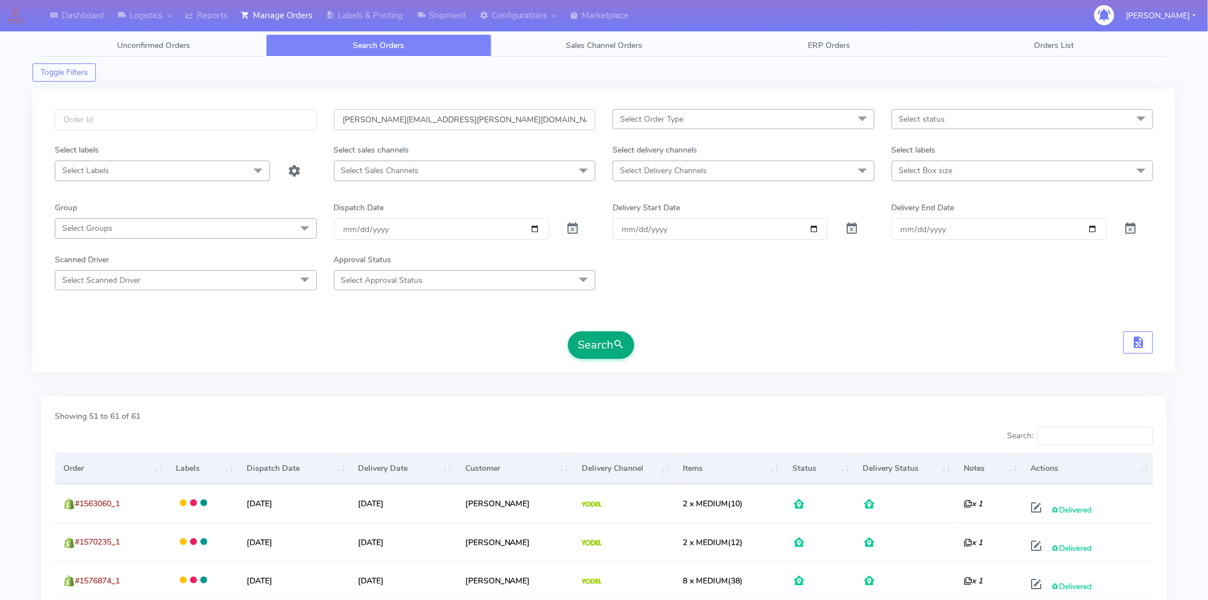
type input "[PERSON_NAME][EMAIL_ADDRESS][PERSON_NAME][DOMAIN_NAME]"
click at [601, 344] on button "Search" at bounding box center [601, 344] width 66 height 27
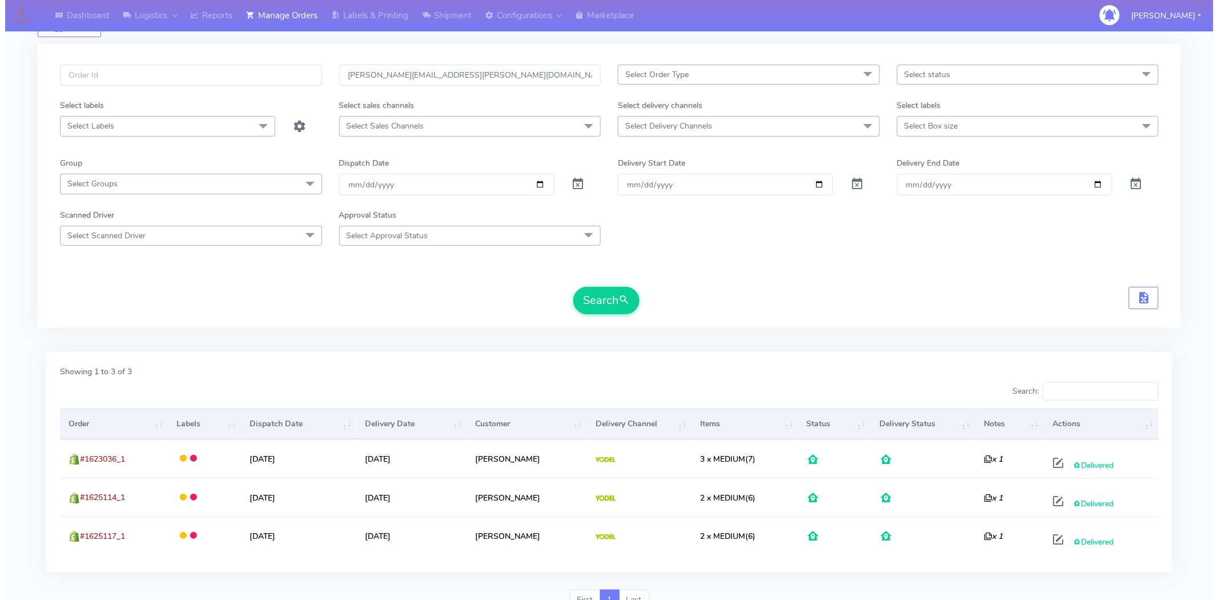
scroll to position [98, 0]
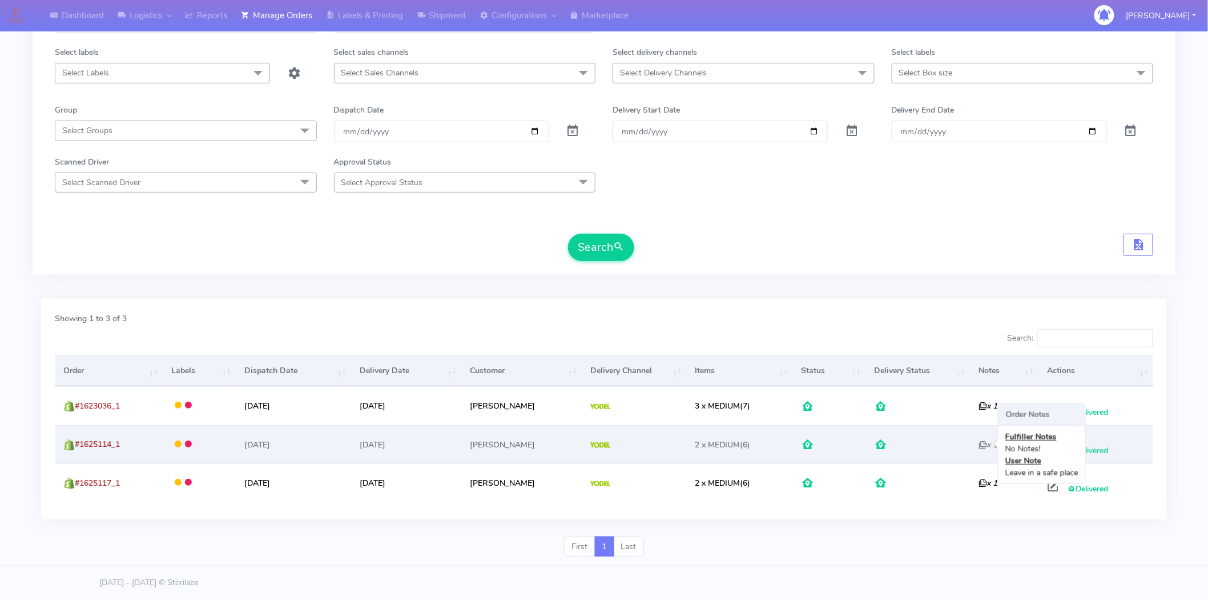
click at [979, 446] on icon "x 1" at bounding box center [988, 444] width 19 height 11
click at [979, 444] on icon "x 1" at bounding box center [988, 444] width 19 height 11
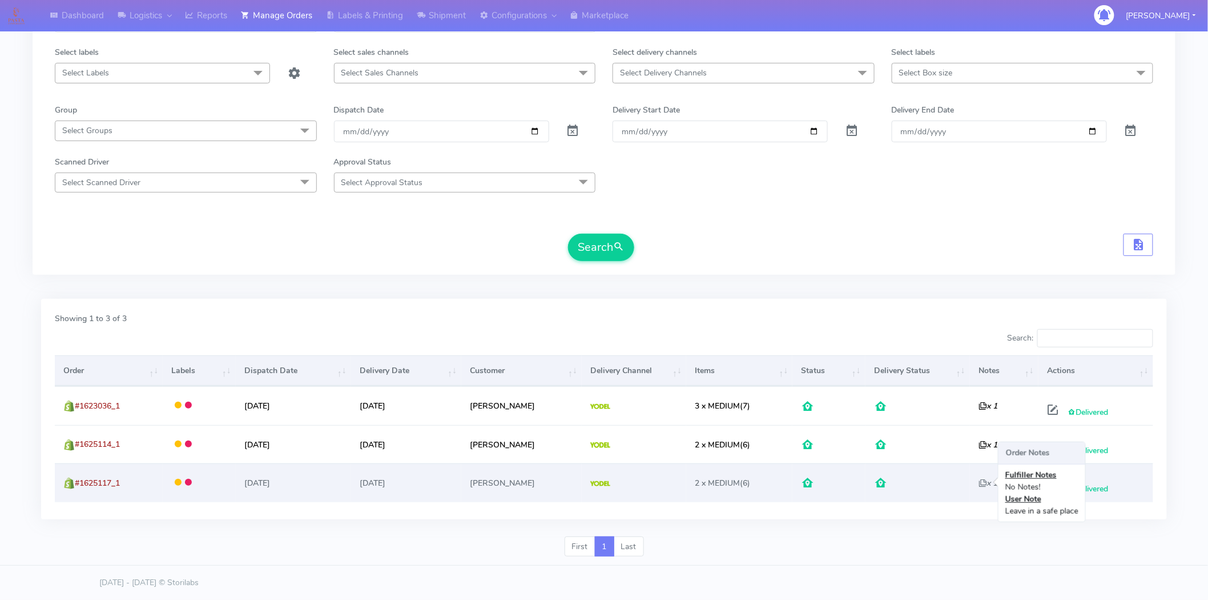
click at [979, 483] on icon "x 1" at bounding box center [988, 482] width 19 height 11
click at [1045, 491] on span at bounding box center [1053, 488] width 21 height 11
select select "5"
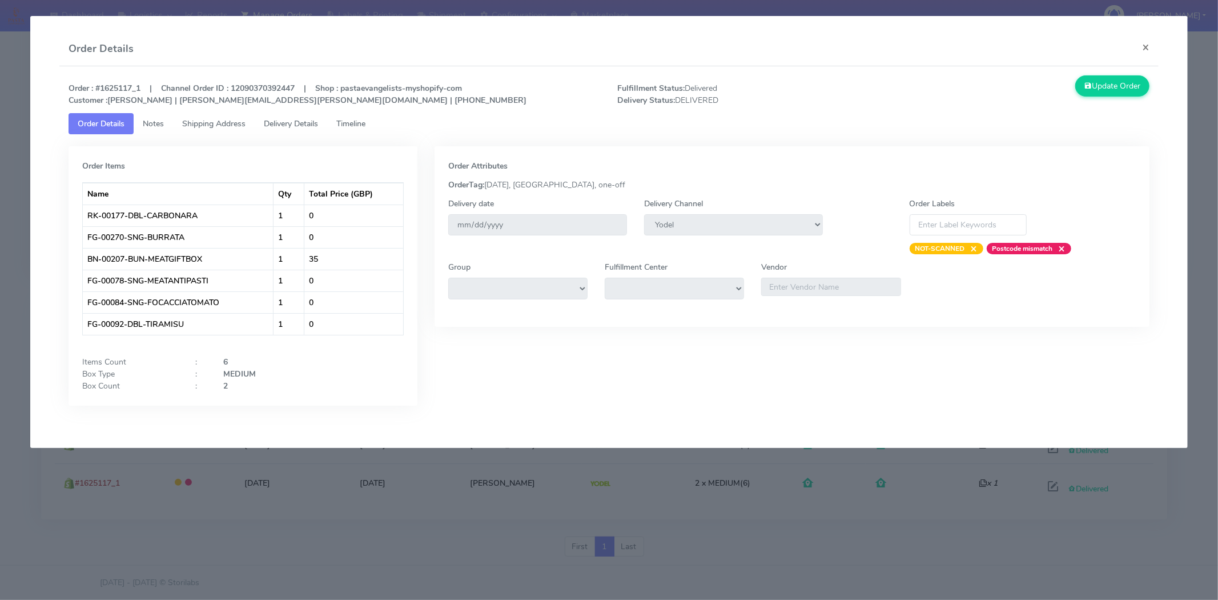
click at [209, 127] on span "Shipping Address" at bounding box center [213, 123] width 63 height 11
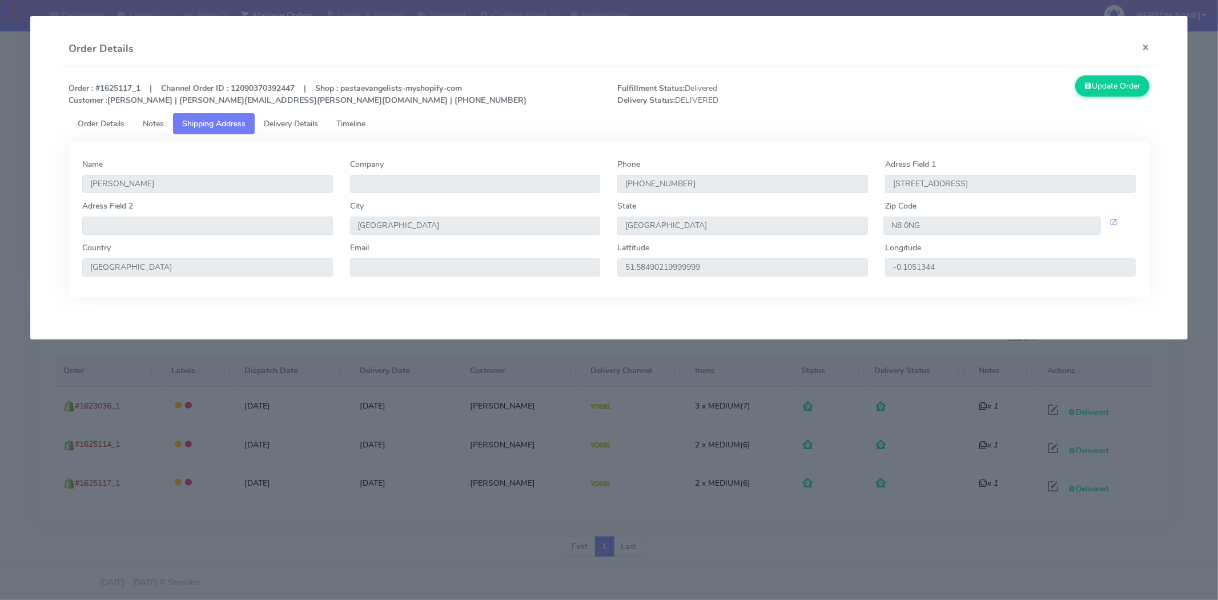
click at [173, 124] on link "Notes" at bounding box center [153, 123] width 39 height 21
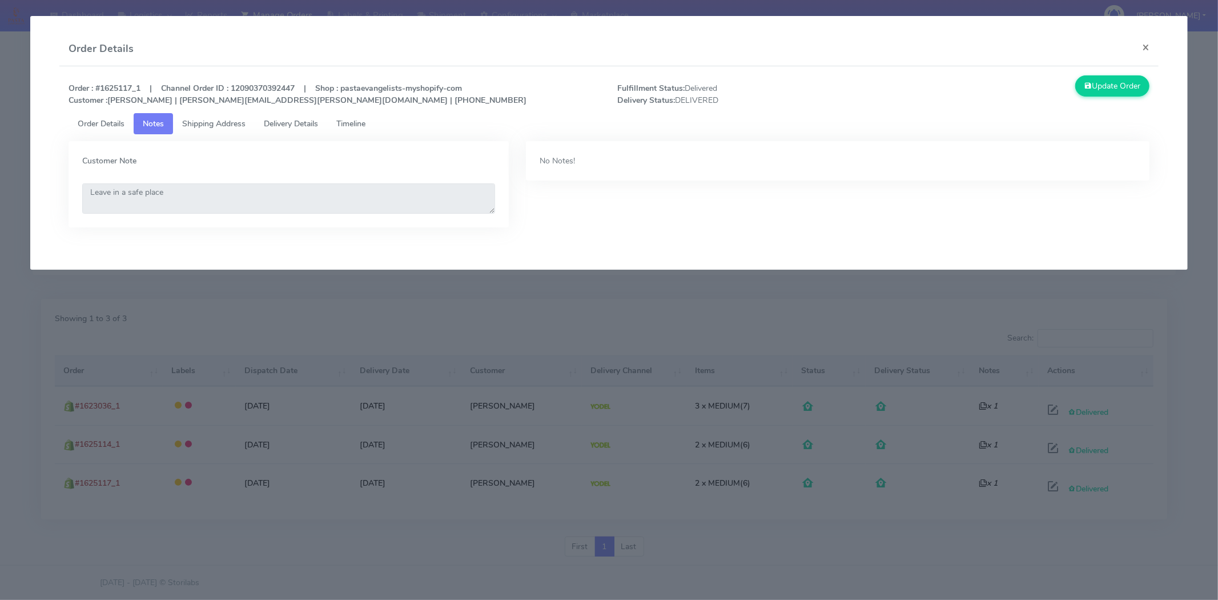
click at [295, 124] on span "Delivery Details" at bounding box center [291, 123] width 54 height 11
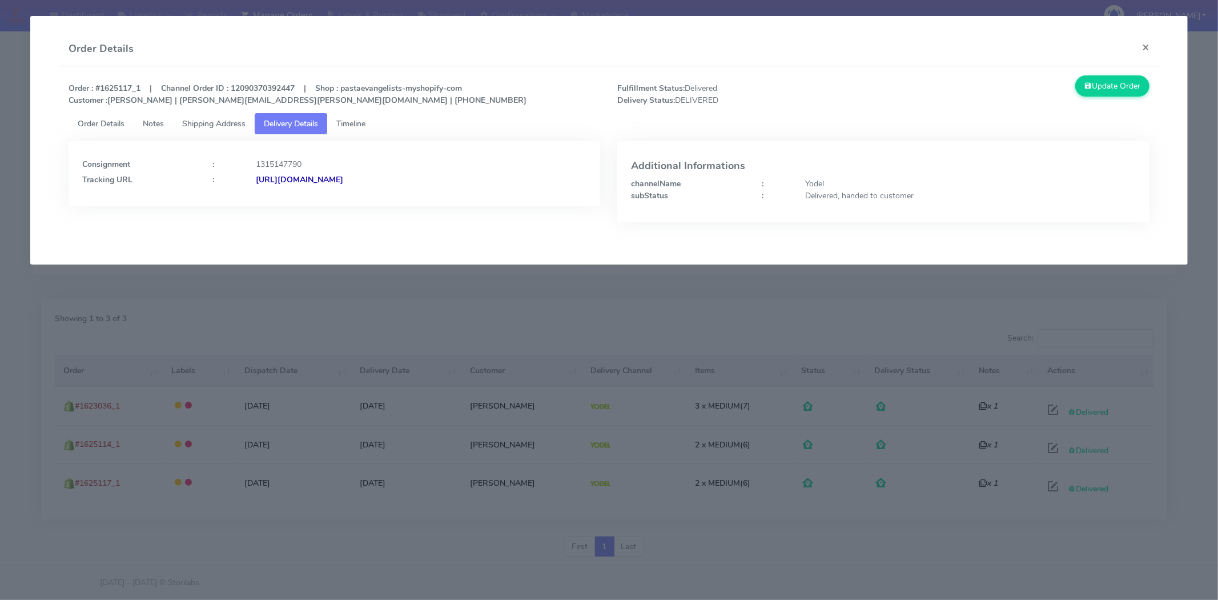
drag, startPoint x: 494, startPoint y: 185, endPoint x: 379, endPoint y: 194, distance: 115.7
click at [379, 194] on div "Consignment : 1315147790 Tracking URL : [URL][DOMAIN_NAME]" at bounding box center [335, 173] width 532 height 65
copy strong "JJD0002249960900379"
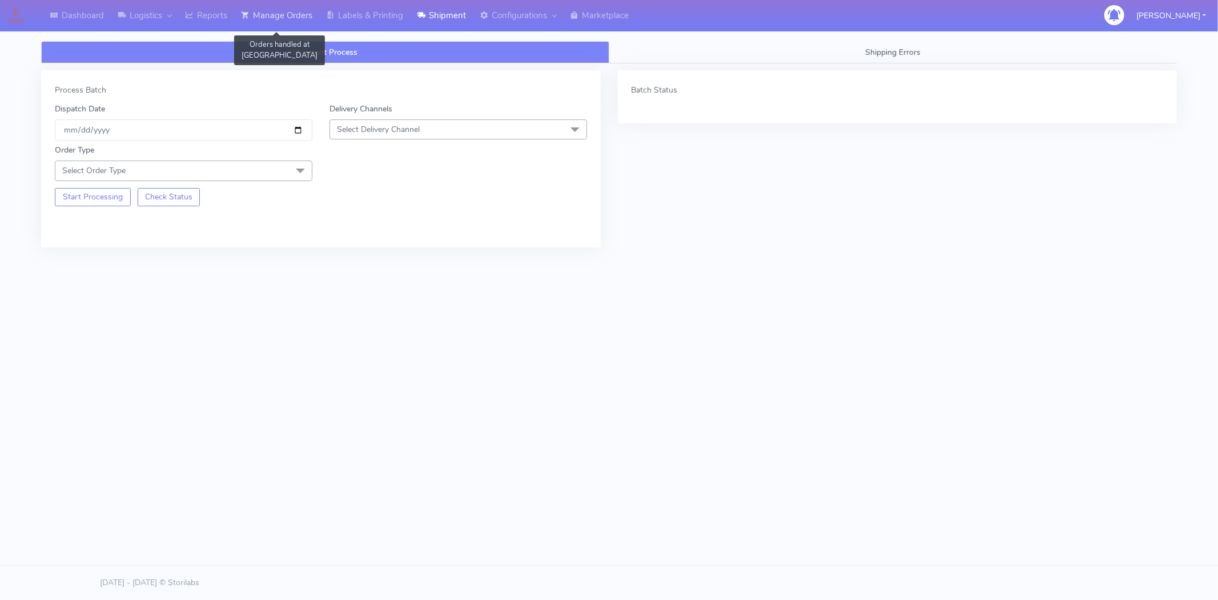
click at [282, 9] on link "Manage Orders" at bounding box center [276, 15] width 85 height 31
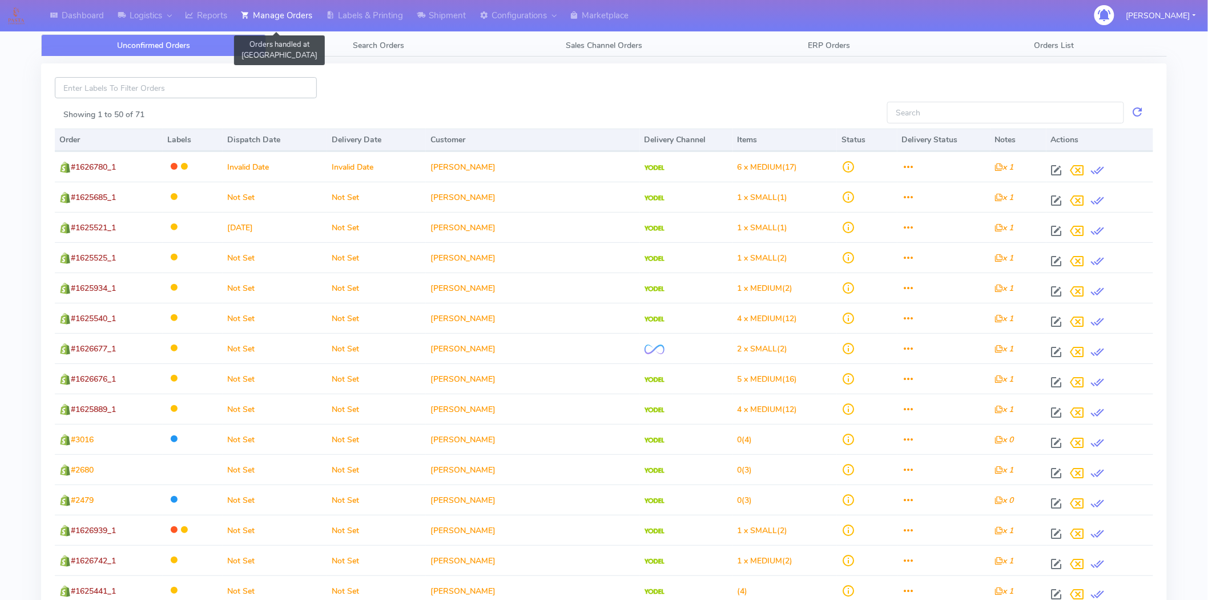
click at [198, 87] on input at bounding box center [186, 87] width 262 height 21
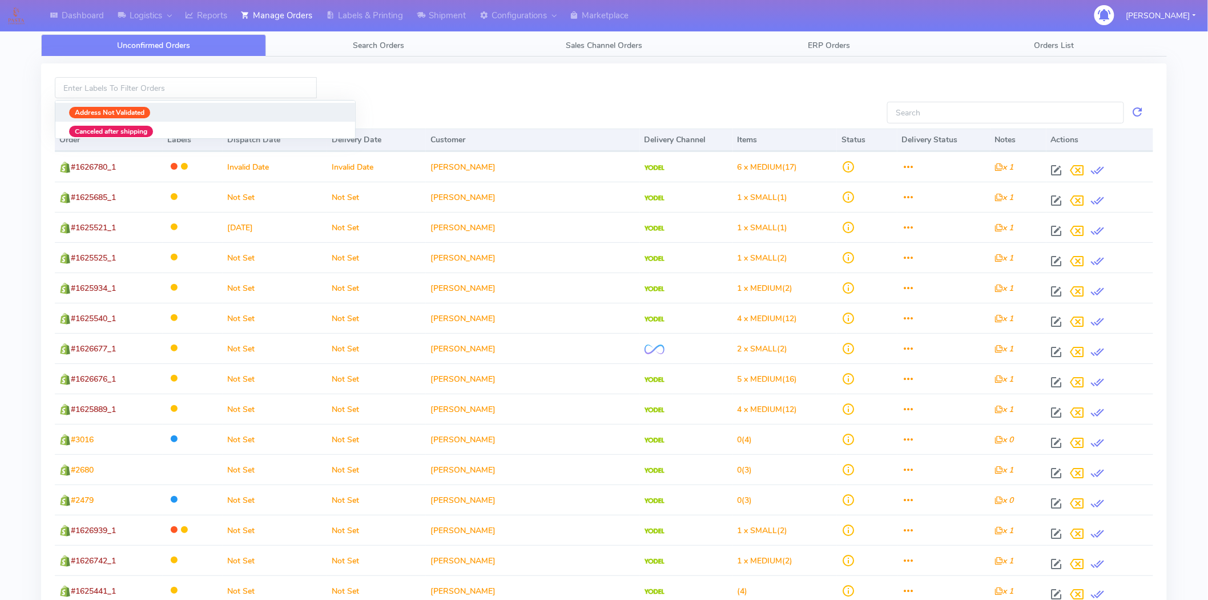
click at [300, 6] on link "Manage Orders" at bounding box center [276, 15] width 85 height 31
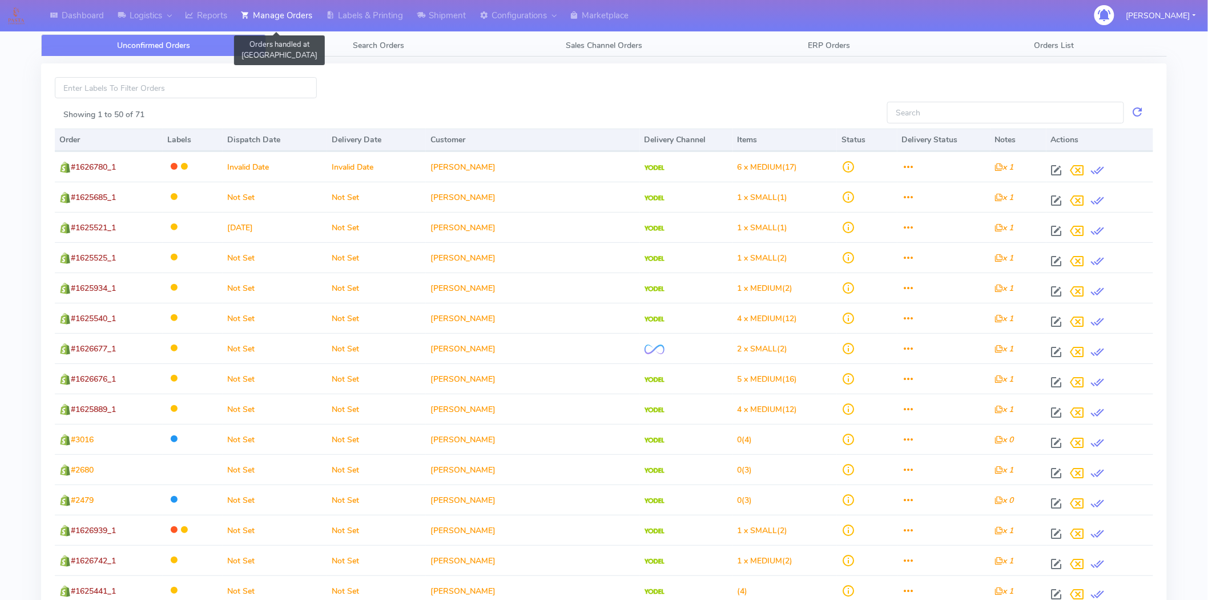
click at [300, 13] on link "Manage Orders" at bounding box center [276, 15] width 85 height 31
click at [307, 10] on link "Manage Orders" at bounding box center [276, 15] width 85 height 31
click at [364, 43] on span "Search Orders" at bounding box center [378, 45] width 51 height 11
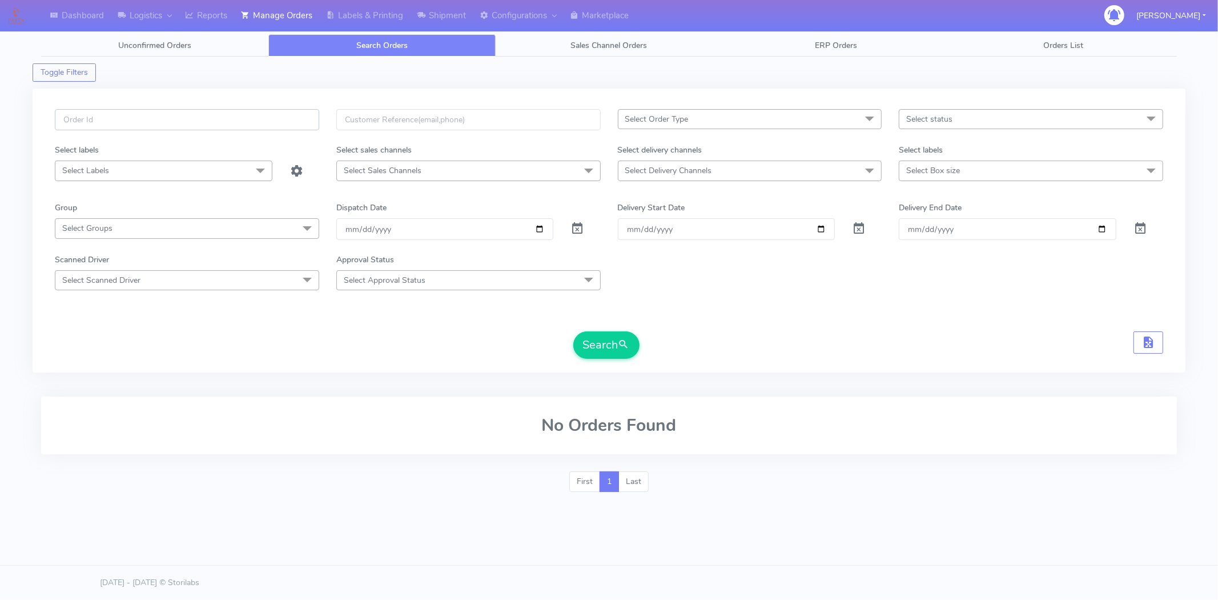
click at [240, 123] on input "text" at bounding box center [187, 119] width 264 height 21
paste input "1625117"
type input "1625117"
click at [575, 226] on span at bounding box center [577, 231] width 14 height 11
click at [573, 226] on span at bounding box center [577, 231] width 14 height 11
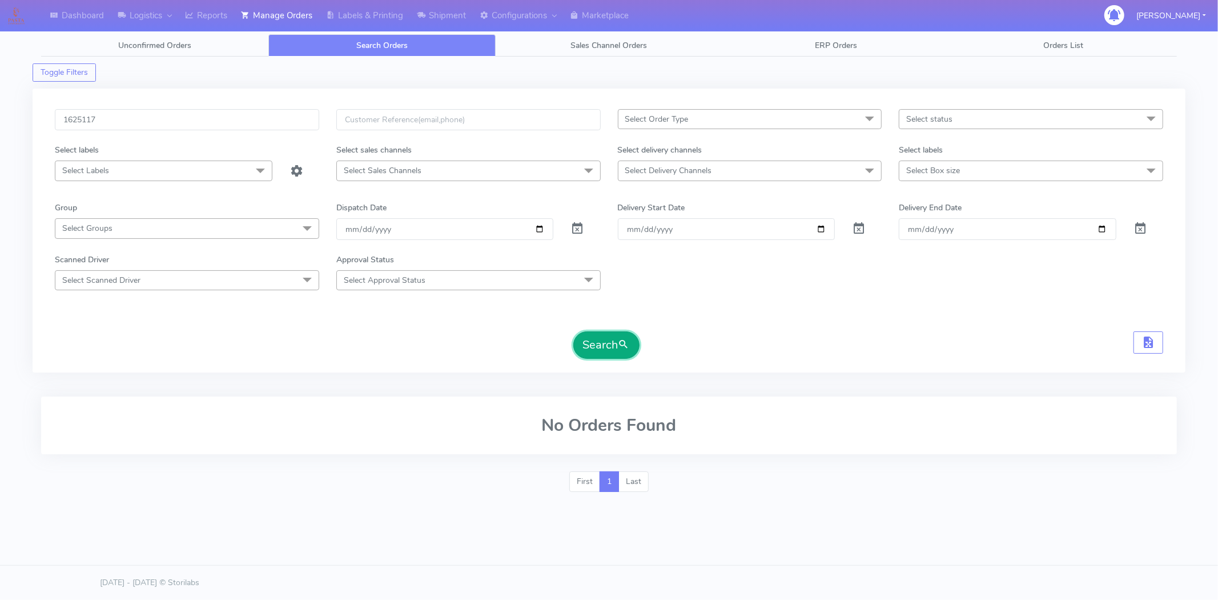
click at [606, 344] on button "Search" at bounding box center [606, 344] width 66 height 27
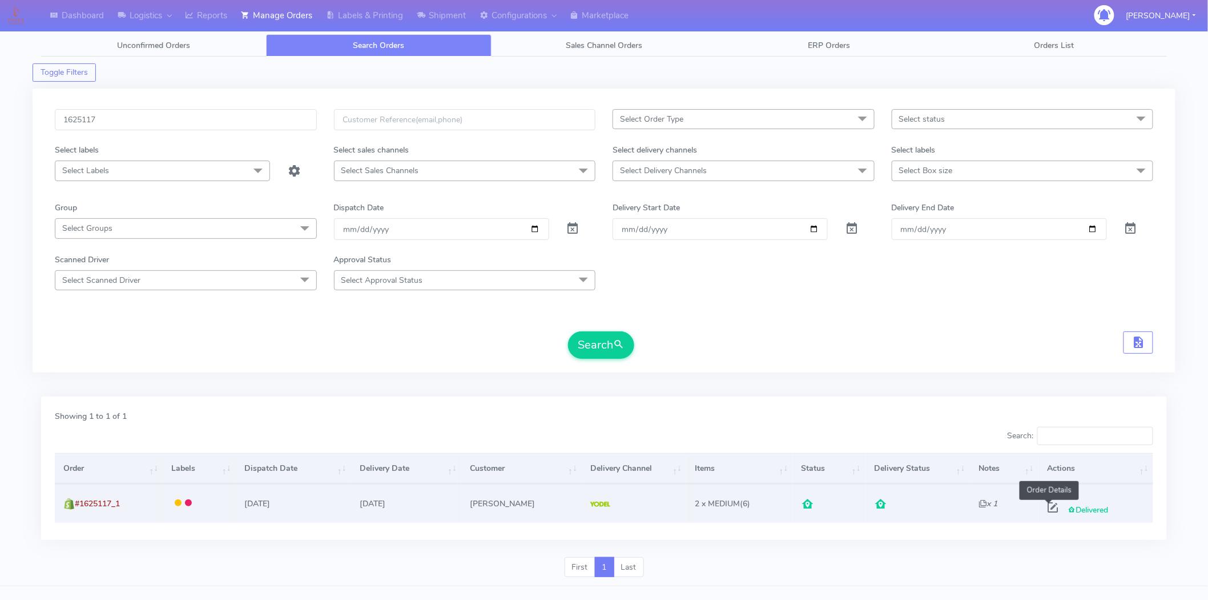
click at [1048, 508] on span at bounding box center [1053, 509] width 21 height 11
select select "5"
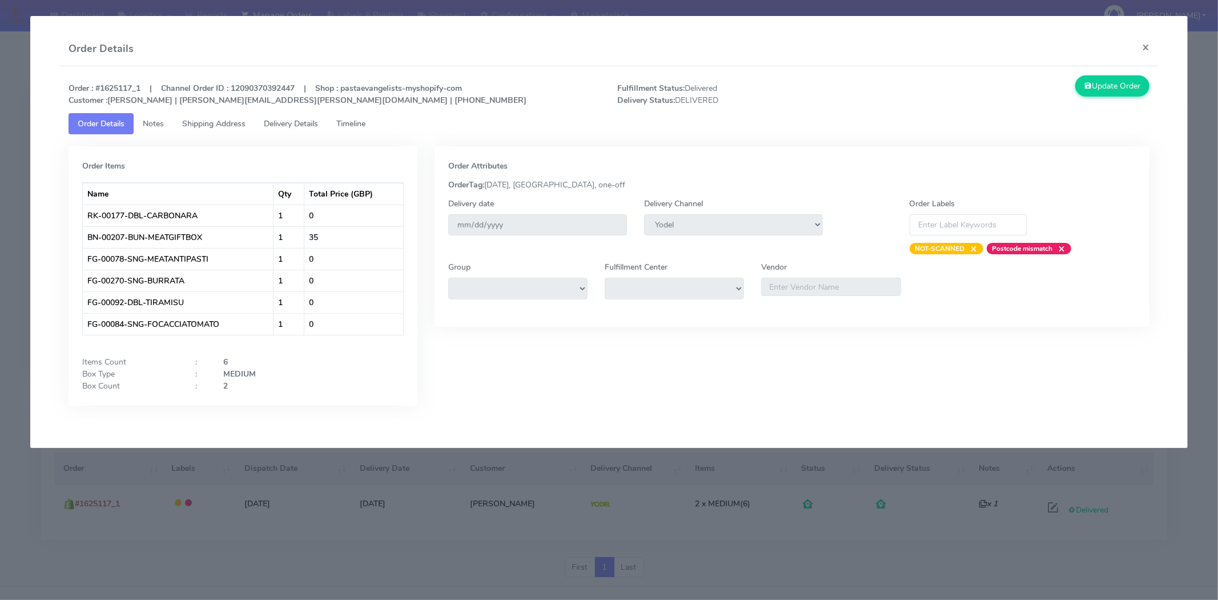
click at [281, 114] on link "Delivery Details" at bounding box center [291, 123] width 73 height 21
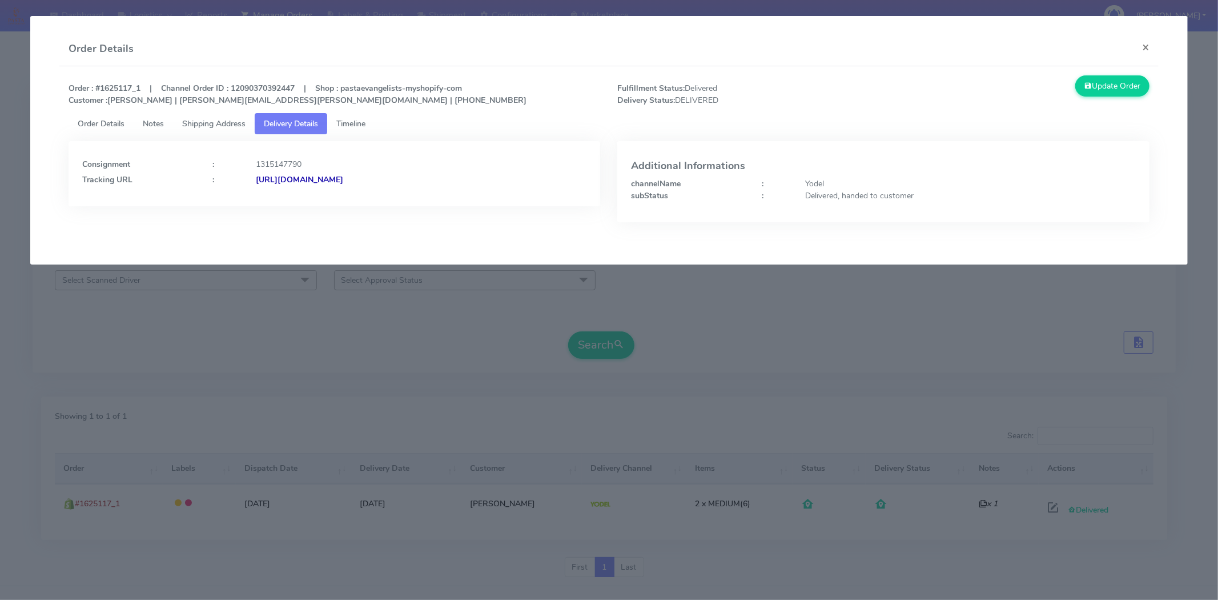
drag, startPoint x: 503, startPoint y: 183, endPoint x: 380, endPoint y: 191, distance: 123.0
click at [380, 191] on div "Consignment : 1315147790 Tracking URL : [URL][DOMAIN_NAME]" at bounding box center [335, 173] width 532 height 65
copy strong "JJD0002249960900379"
click at [1145, 49] on button "×" at bounding box center [1146, 47] width 26 height 30
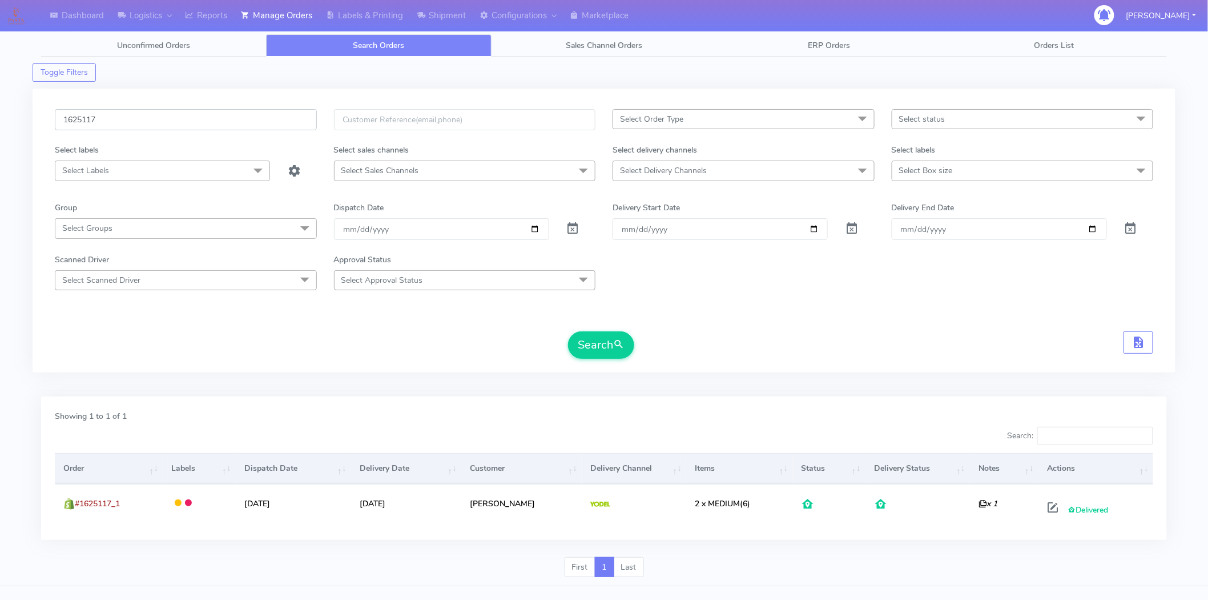
drag, startPoint x: 129, startPoint y: 127, endPoint x: 0, endPoint y: 127, distance: 129.0
click at [0, 127] on div "Dashboard Logistics [GEOGRAPHIC_DATA] Logistics Reports Manage Orders Labels & …" at bounding box center [604, 303] width 1208 height 565
paste input "4"
type input "1625114"
click at [625, 339] on span "submit" at bounding box center [618, 344] width 11 height 15
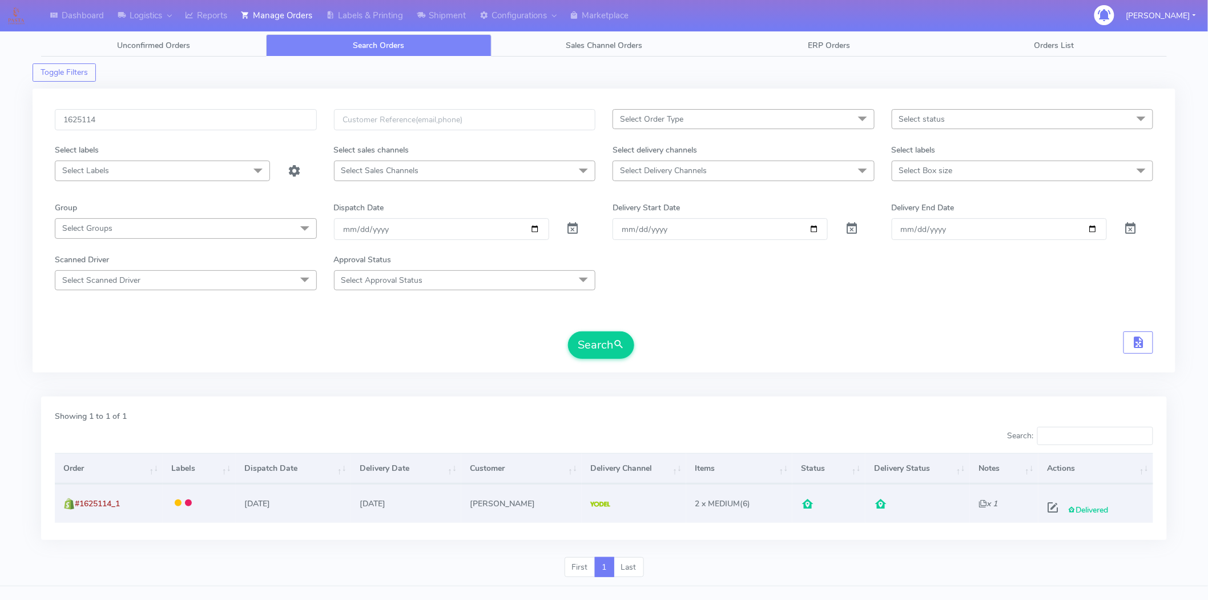
click at [1057, 503] on div "Delivered" at bounding box center [1094, 507] width 102 height 21
click at [1051, 509] on span at bounding box center [1053, 509] width 21 height 11
select select "5"
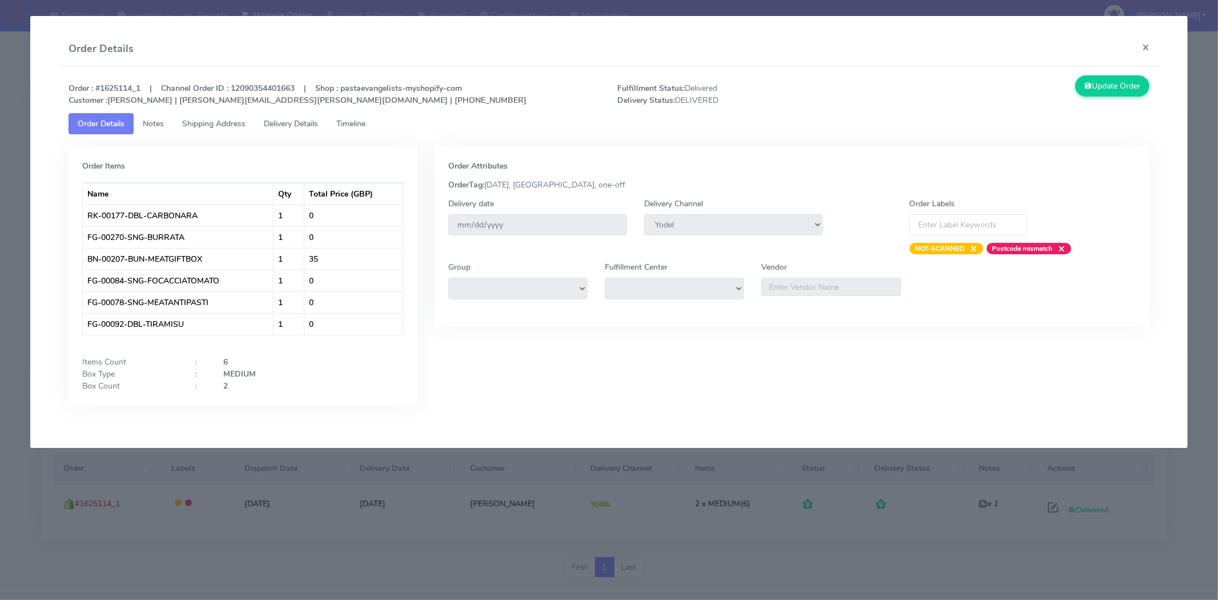
click at [292, 127] on span "Delivery Details" at bounding box center [291, 123] width 54 height 11
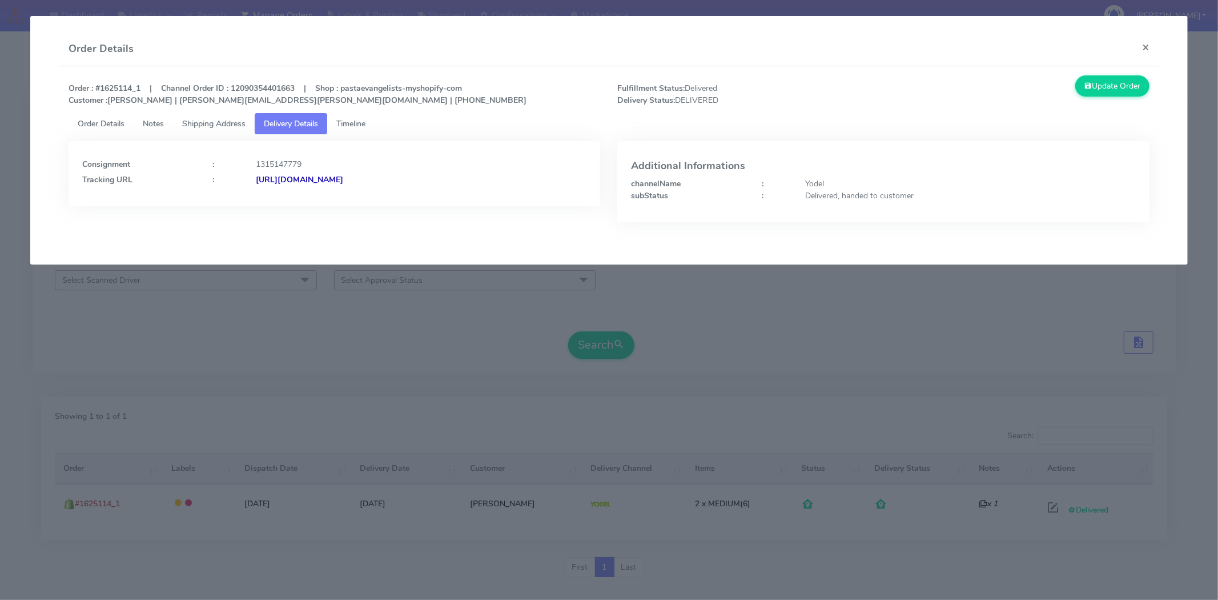
drag, startPoint x: 474, startPoint y: 191, endPoint x: 380, endPoint y: 204, distance: 95.8
click at [380, 204] on div "Consignment : 1315147779 Tracking URL : [URL][DOMAIN_NAME]" at bounding box center [335, 173] width 532 height 65
copy strong "JJD0002249960900377"
click at [1143, 47] on button "×" at bounding box center [1146, 47] width 26 height 30
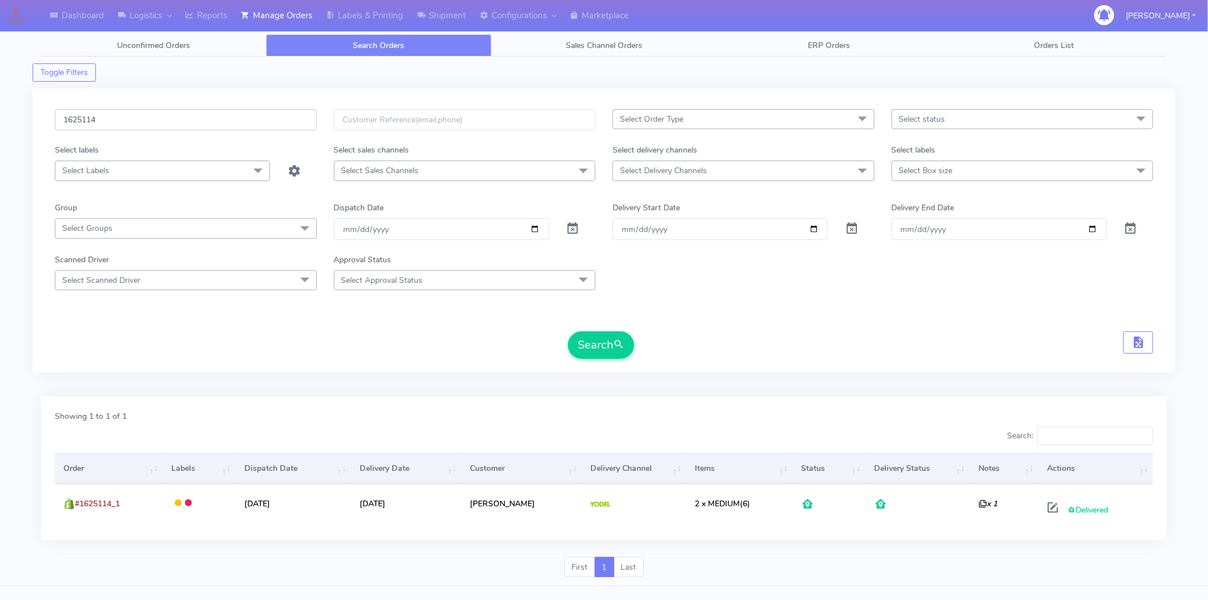
drag, startPoint x: 180, startPoint y: 118, endPoint x: 0, endPoint y: 121, distance: 180.5
click at [0, 121] on div "Dashboard Logistics [GEOGRAPHIC_DATA] Logistics Reports Manage Orders Labels & …" at bounding box center [604, 303] width 1208 height 565
click at [383, 116] on input "text" at bounding box center [465, 119] width 262 height 21
paste input "[PERSON_NAME]"
type input "[PERSON_NAME]"
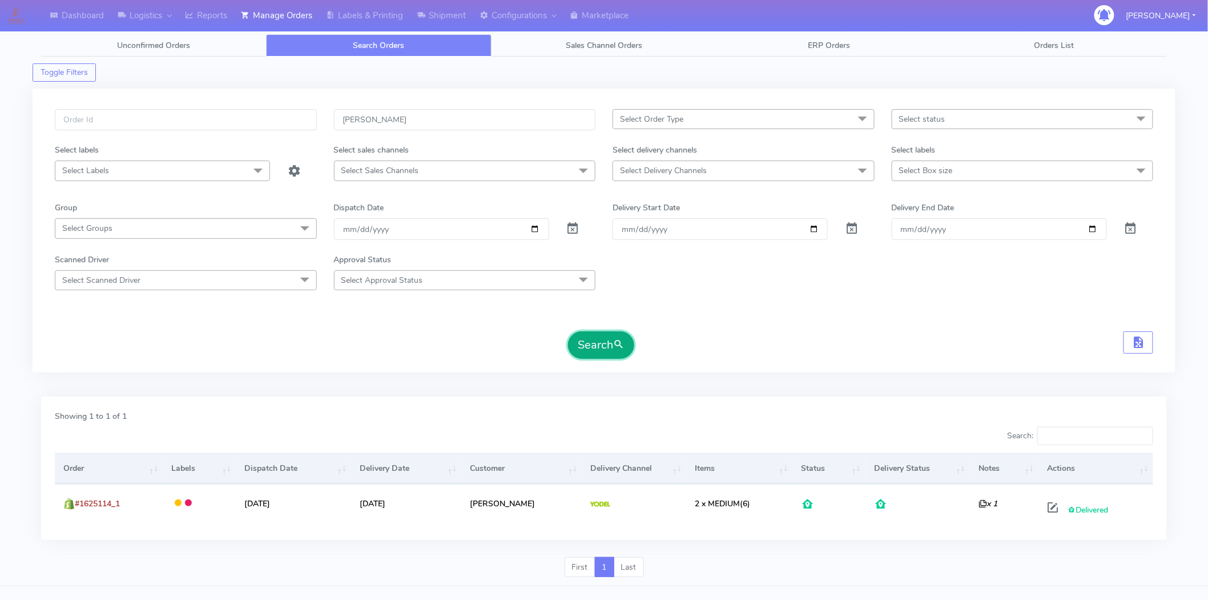
click at [582, 341] on button "Search" at bounding box center [601, 344] width 66 height 27
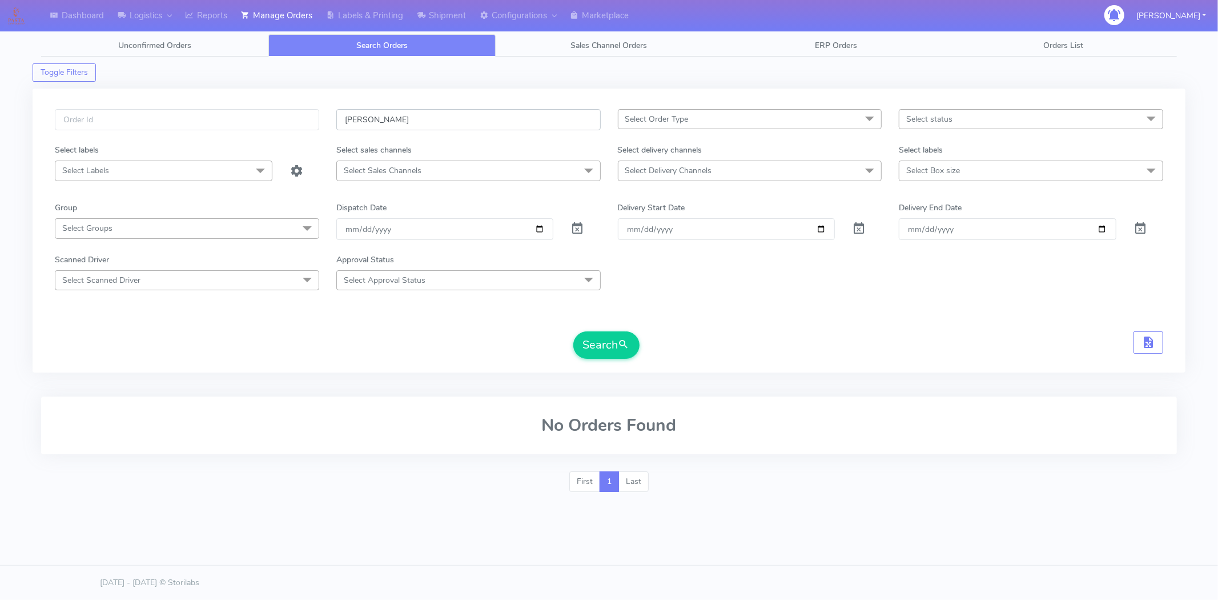
drag, startPoint x: 435, startPoint y: 118, endPoint x: 283, endPoint y: 123, distance: 152.0
click at [283, 123] on div "[PERSON_NAME] Select Order Type Select All MEALS ATAVI One Off Pasta Club Gift …" at bounding box center [608, 126] width 1125 height 35
paste input "[EMAIL_ADDRESS][DOMAIN_NAME]"
type input "[EMAIL_ADDRESS][DOMAIN_NAME]"
click at [597, 340] on button "Search" at bounding box center [606, 344] width 66 height 27
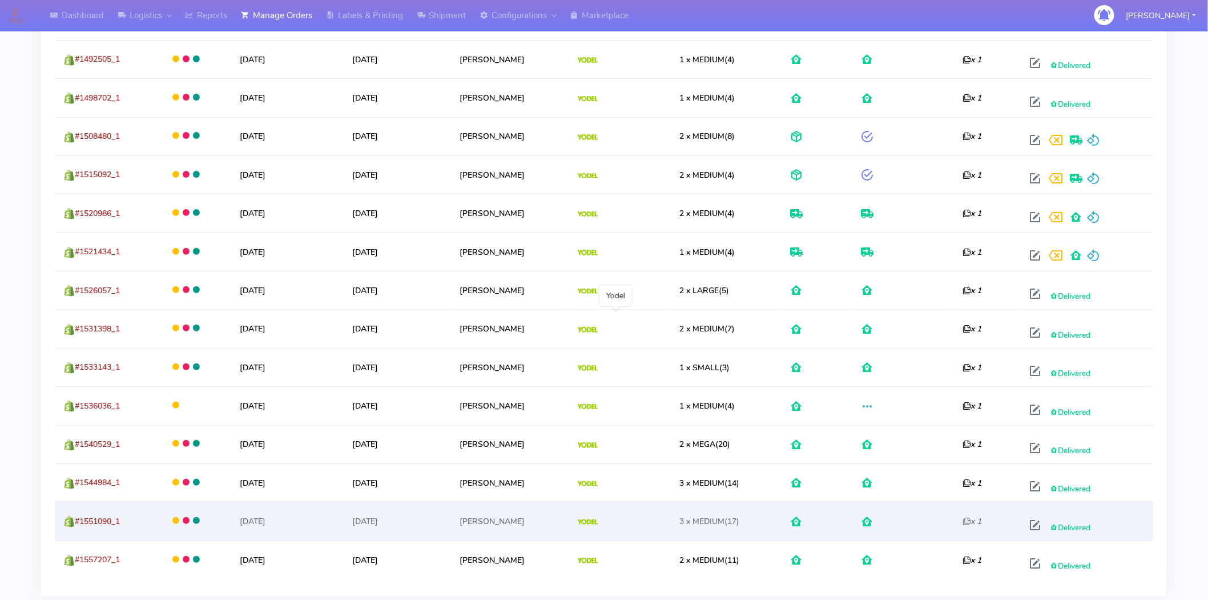
scroll to position [1909, 0]
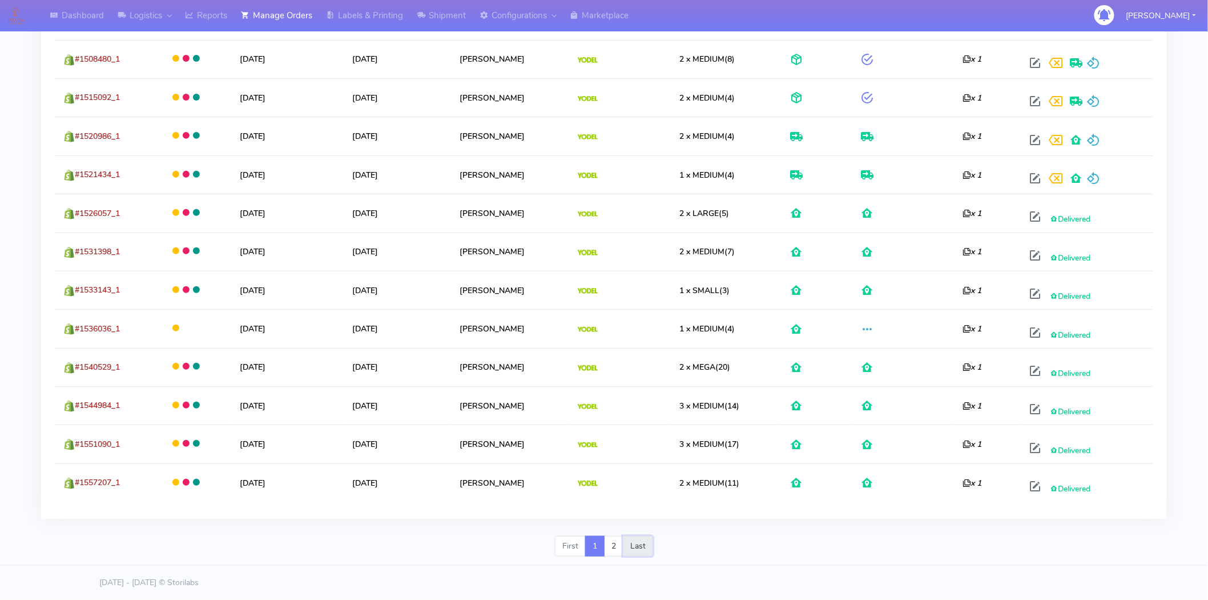
click at [640, 540] on link "Last" at bounding box center [638, 546] width 30 height 21
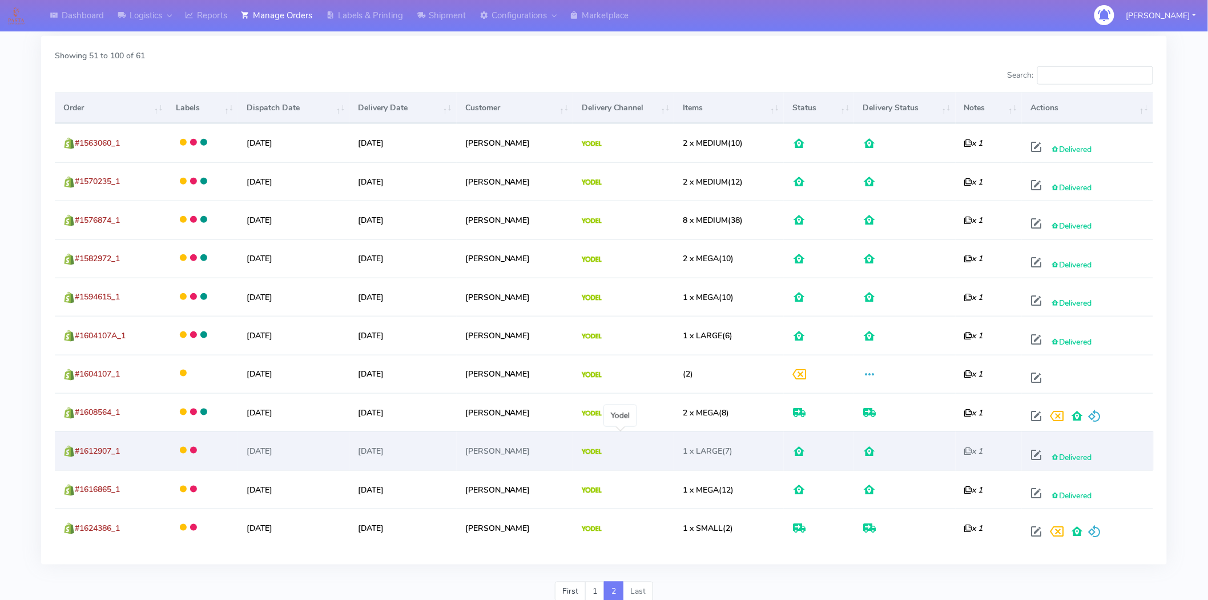
scroll to position [406, 0]
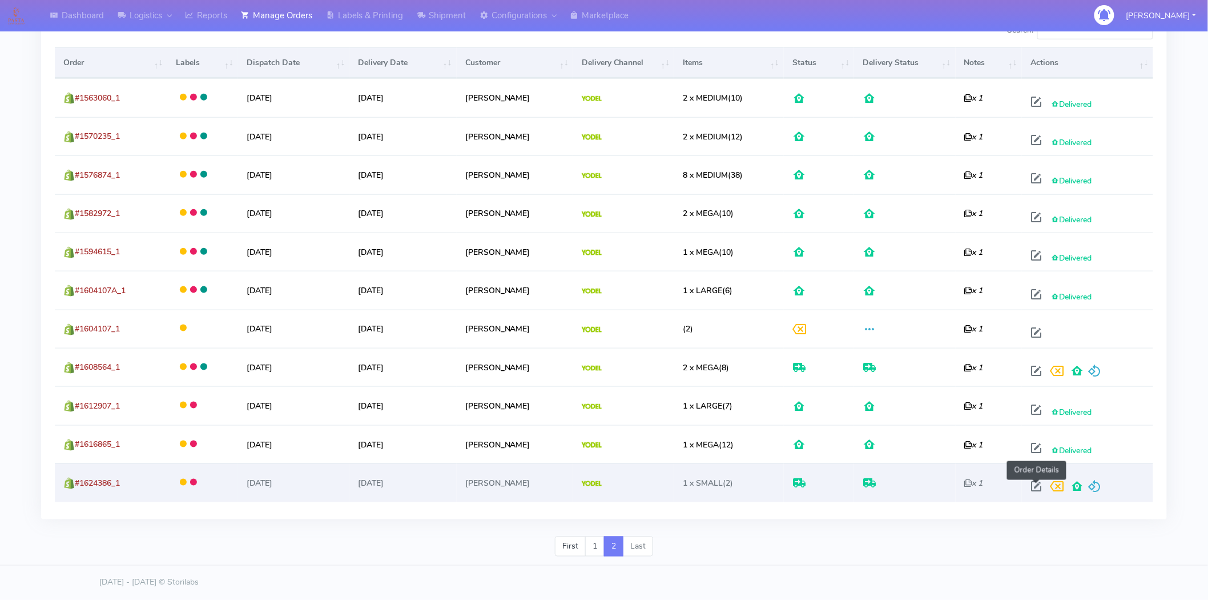
click at [1039, 484] on span at bounding box center [1036, 488] width 21 height 11
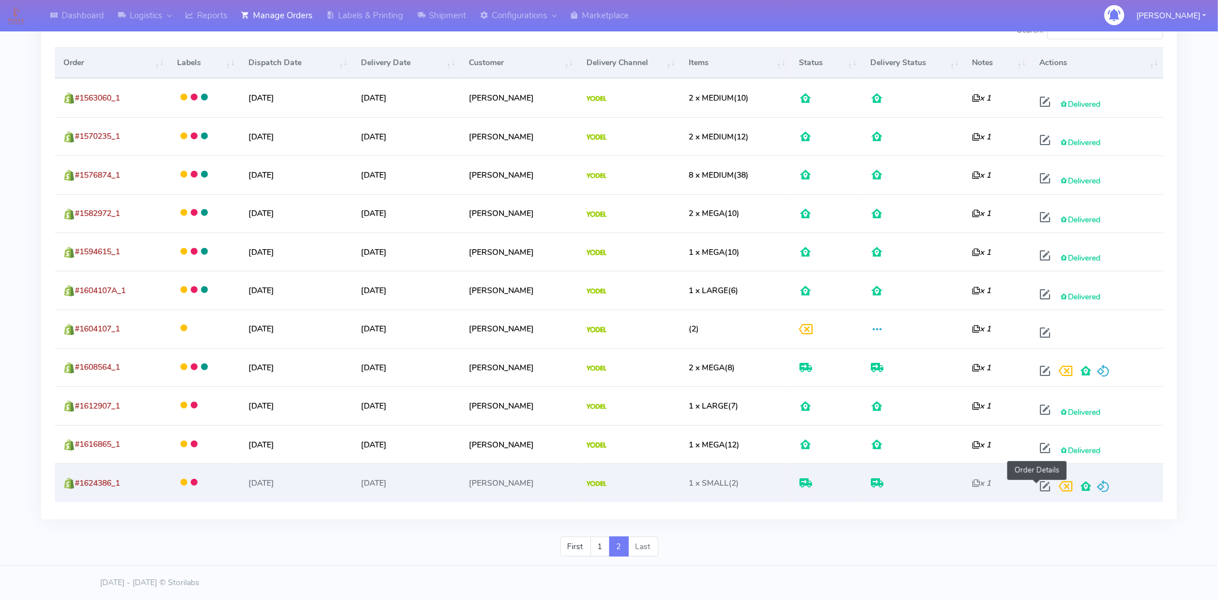
select select "5"
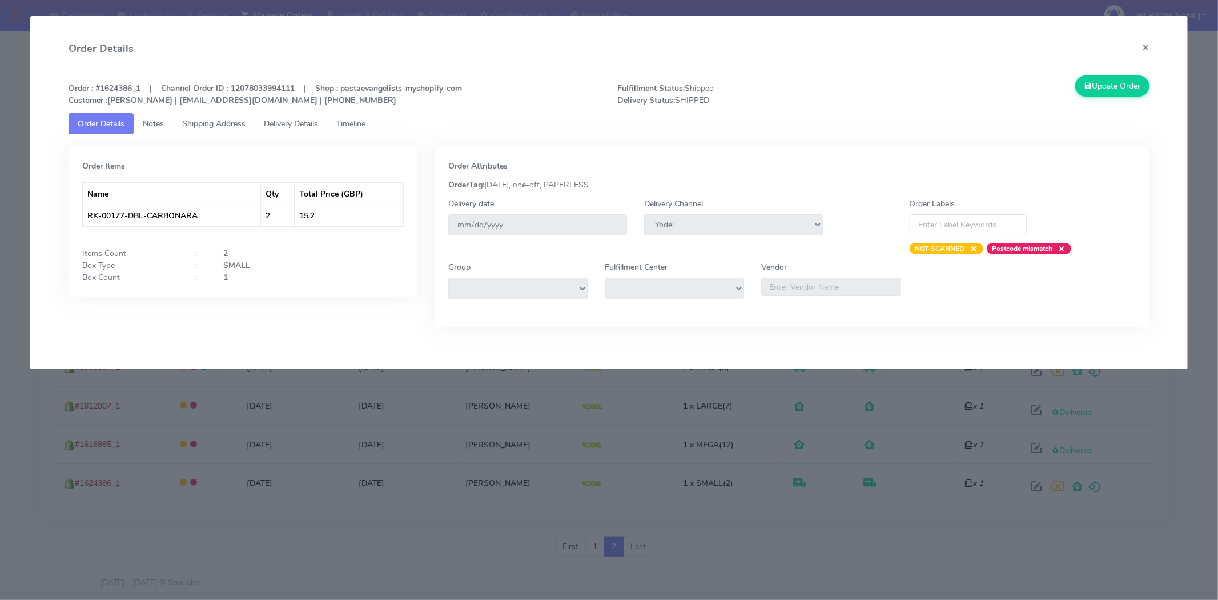
click at [210, 123] on span "Shipping Address" at bounding box center [213, 123] width 63 height 11
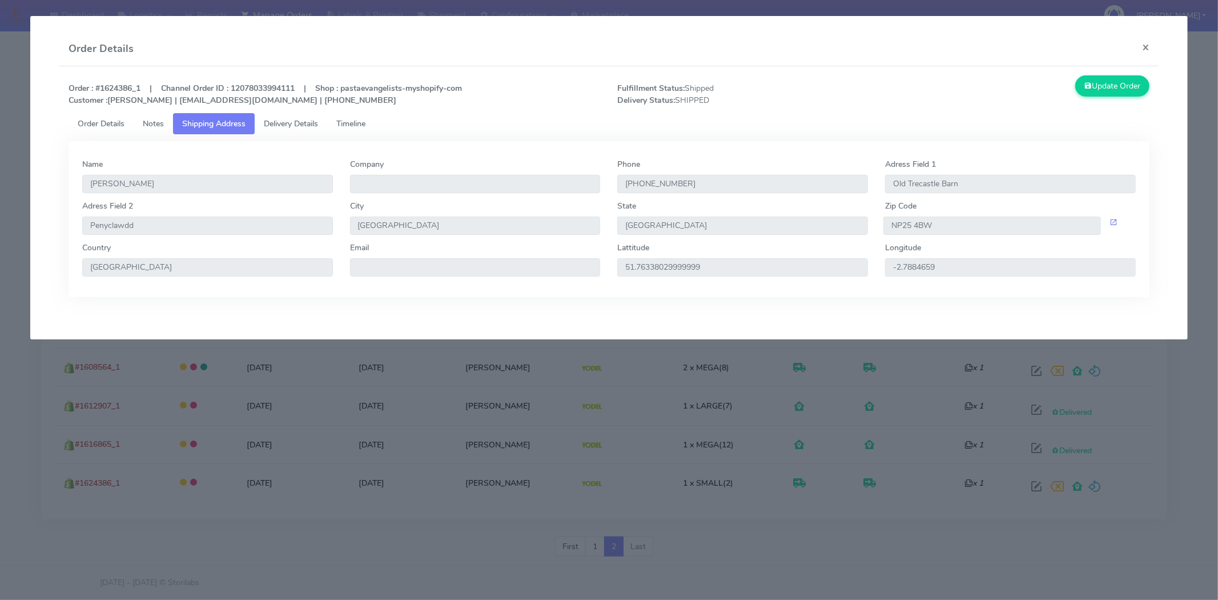
click at [110, 121] on span "Order Details" at bounding box center [101, 123] width 47 height 11
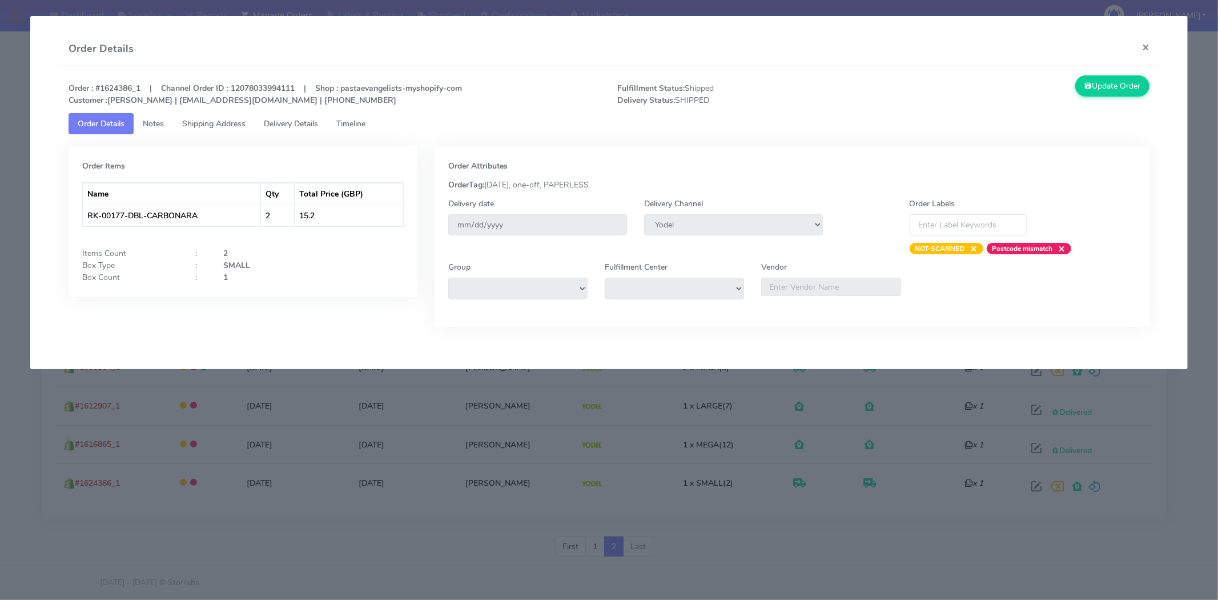
click at [195, 129] on link "Shipping Address" at bounding box center [214, 123] width 82 height 21
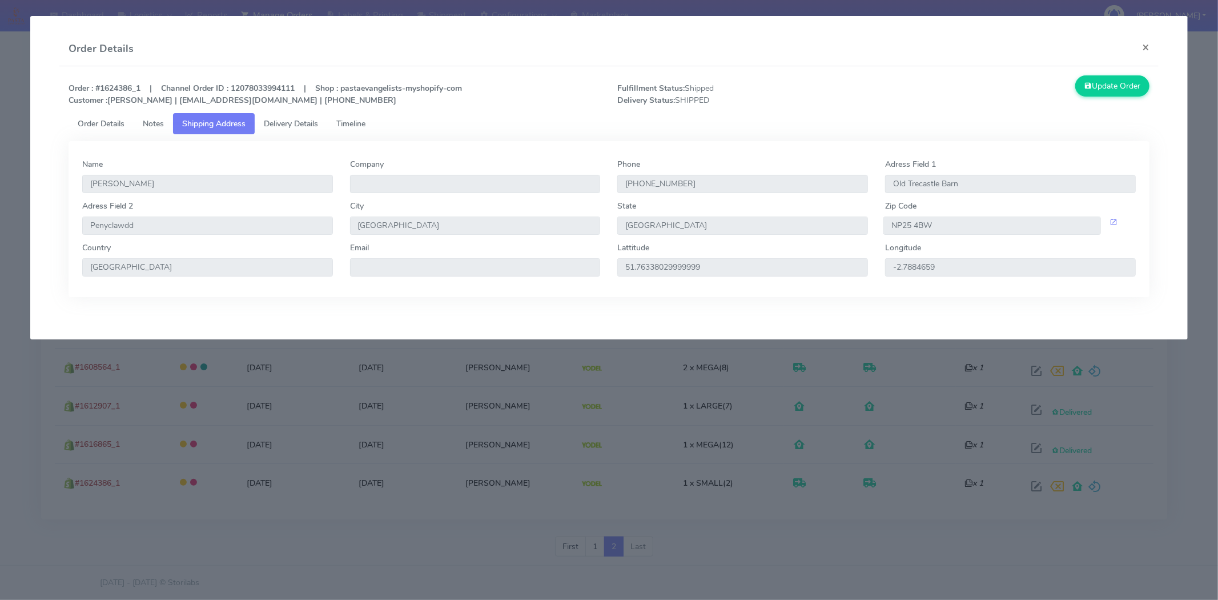
click at [174, 121] on link "Shipping Address" at bounding box center [214, 123] width 82 height 21
click at [167, 122] on link "Notes" at bounding box center [153, 123] width 39 height 21
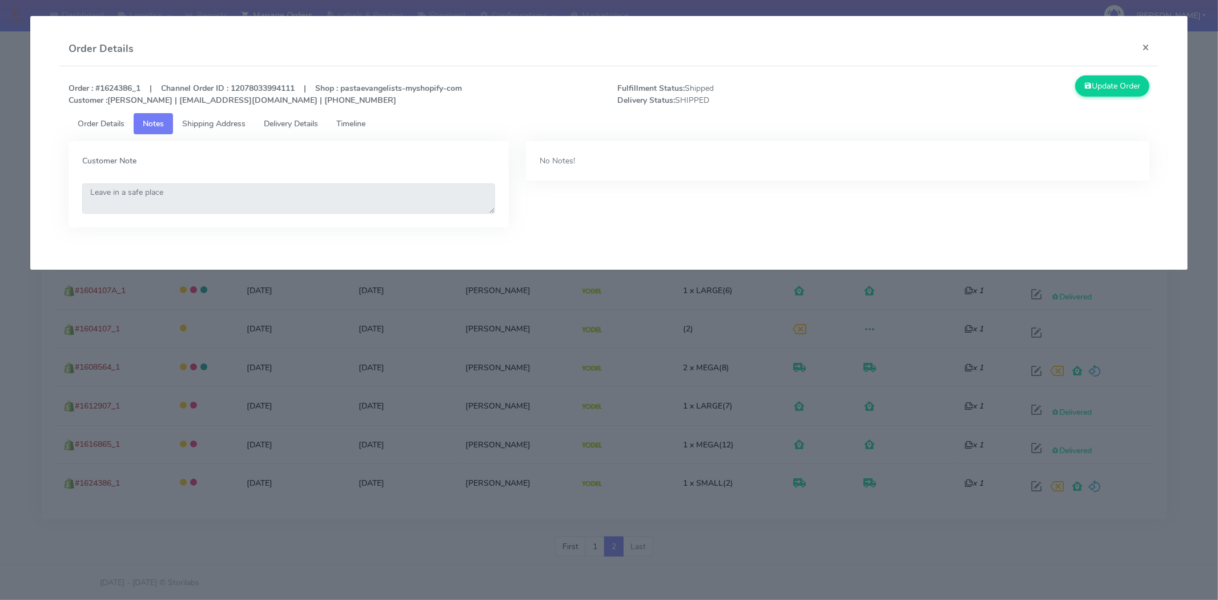
click at [350, 122] on span "Timeline" at bounding box center [350, 123] width 29 height 11
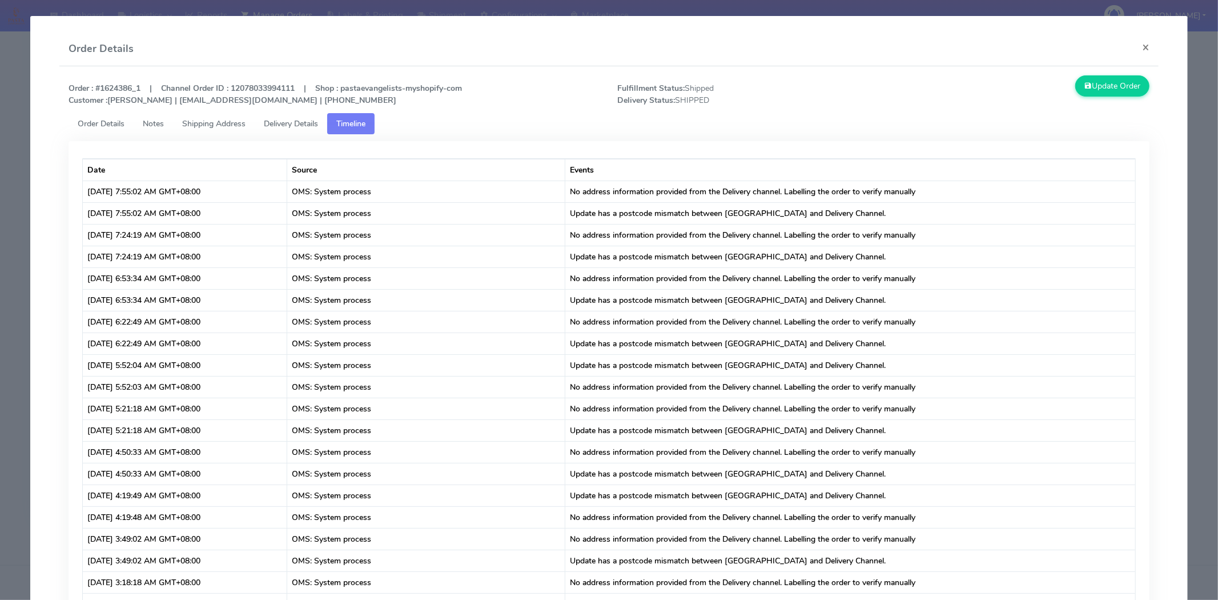
click at [292, 122] on span "Delivery Details" at bounding box center [291, 123] width 54 height 11
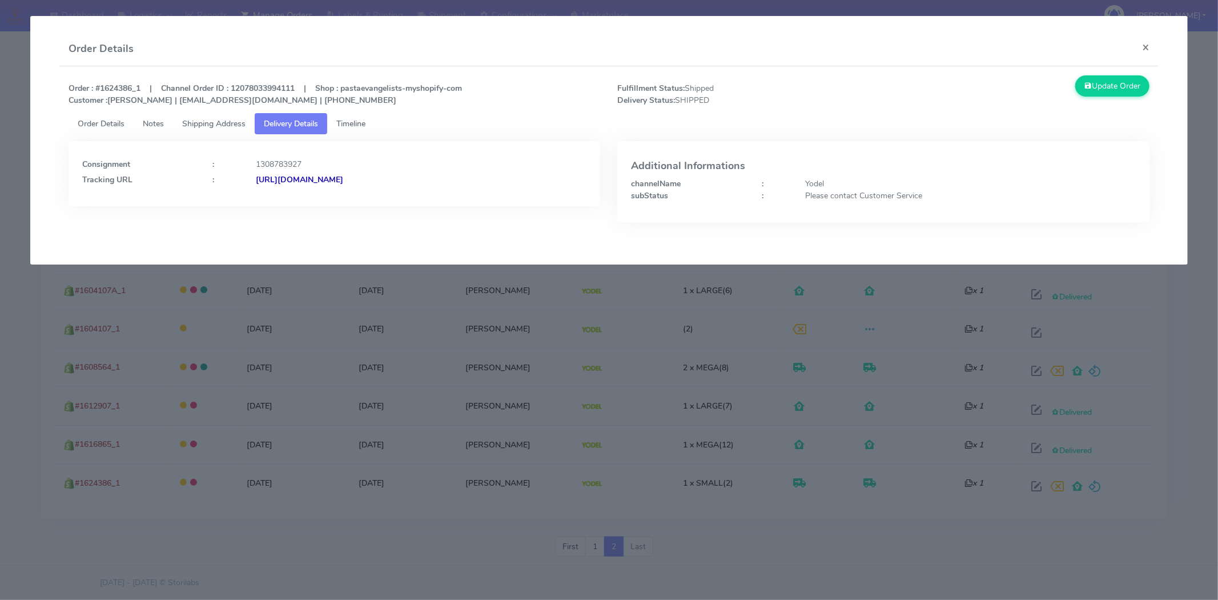
click at [104, 114] on link "Order Details" at bounding box center [101, 123] width 65 height 21
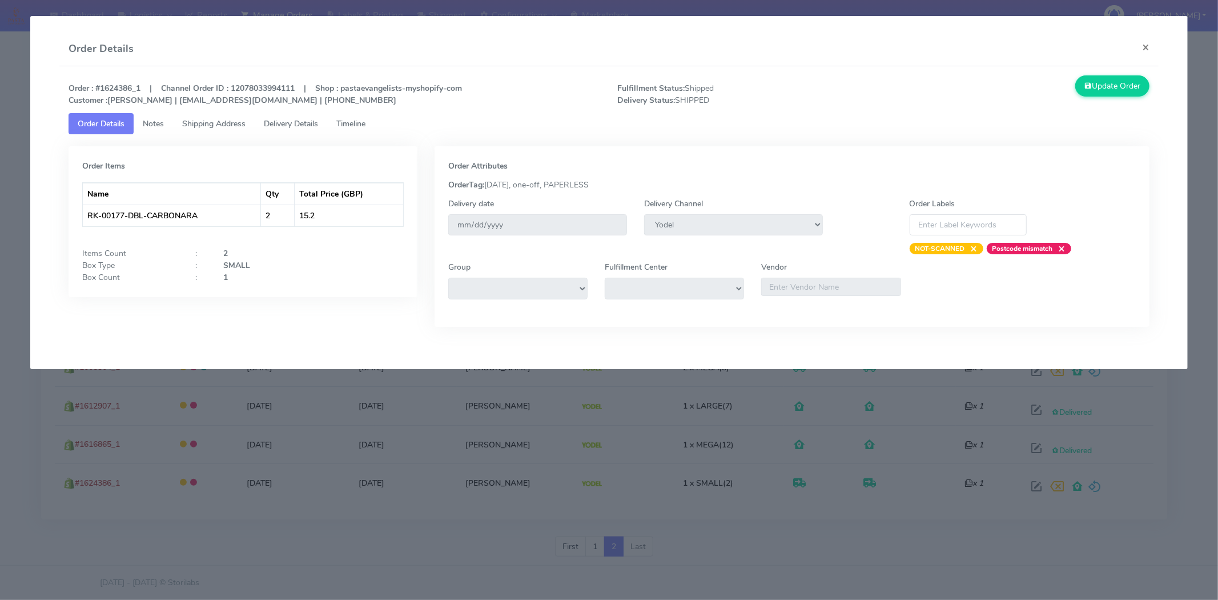
click at [114, 89] on strong "Order : #1624386_1 | Channel Order ID : 12078033994111 | Shop : pastaevangelist…" at bounding box center [265, 94] width 393 height 23
copy strong "1624386_1"
drag, startPoint x: 1157, startPoint y: 44, endPoint x: 1148, endPoint y: 44, distance: 9.1
click at [1153, 44] on button "×" at bounding box center [1146, 47] width 26 height 30
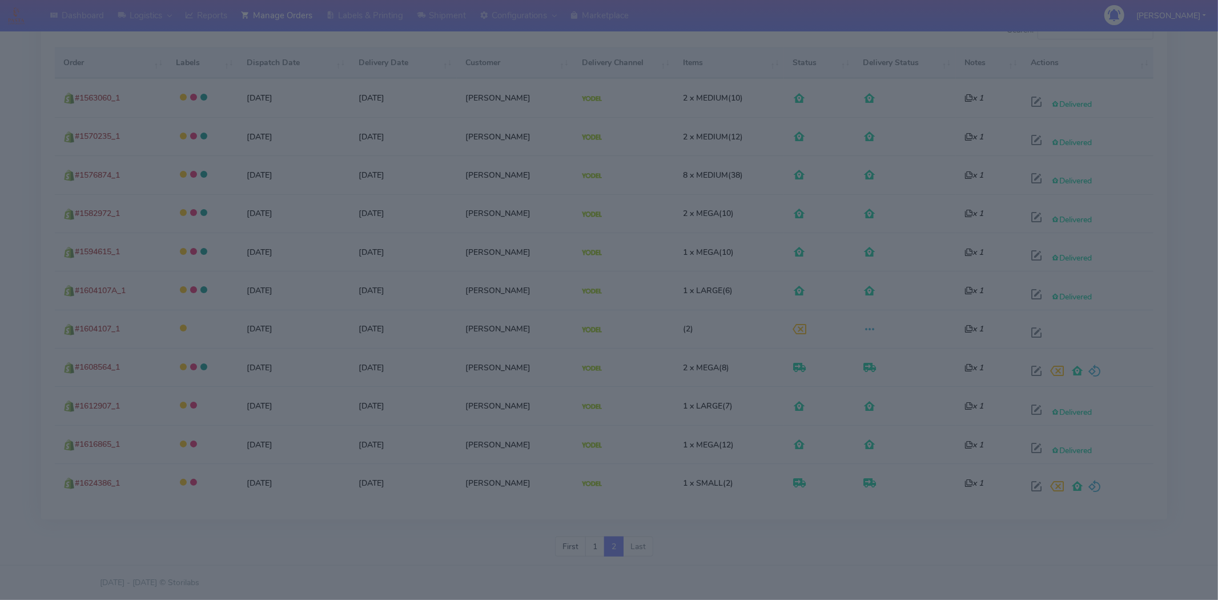
click at [1148, 44] on div "Order Details × Order : #1624386_1 | Channel Order ID : 12078033994111 | Shop :…" at bounding box center [608, 135] width 1099 height 321
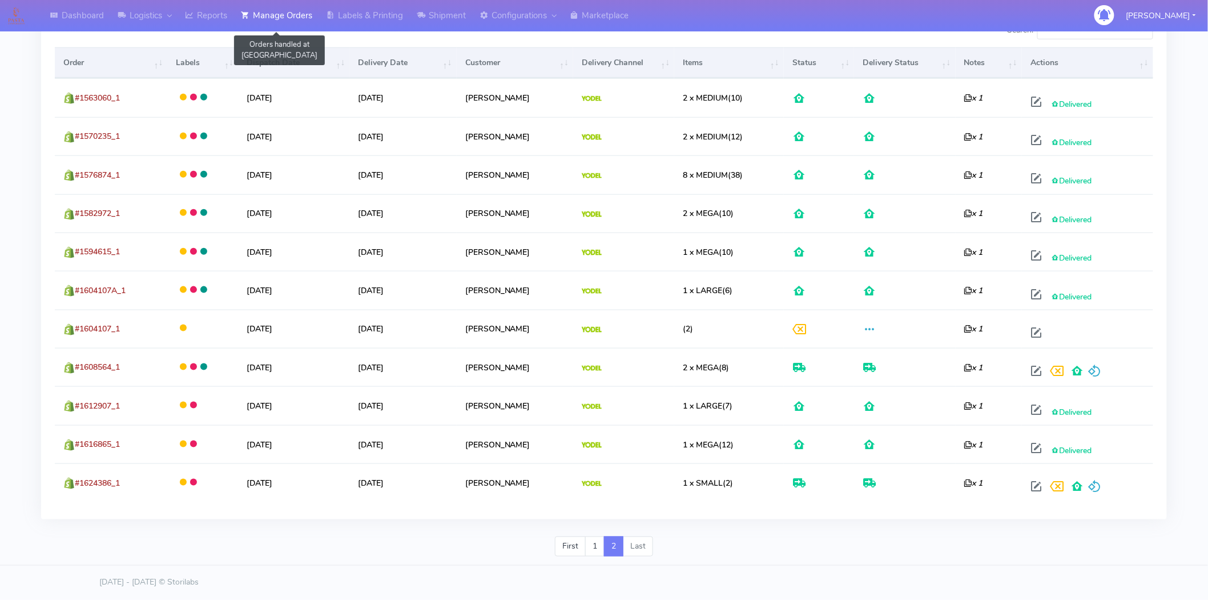
click at [287, 15] on link "Manage Orders" at bounding box center [276, 15] width 85 height 31
click at [276, 12] on link "Manage Orders" at bounding box center [276, 15] width 85 height 31
click at [288, 4] on link "Manage Orders" at bounding box center [276, 15] width 85 height 31
click at [267, 14] on link "Manage Orders" at bounding box center [276, 15] width 85 height 31
click at [272, 19] on link "Manage Orders" at bounding box center [276, 15] width 85 height 31
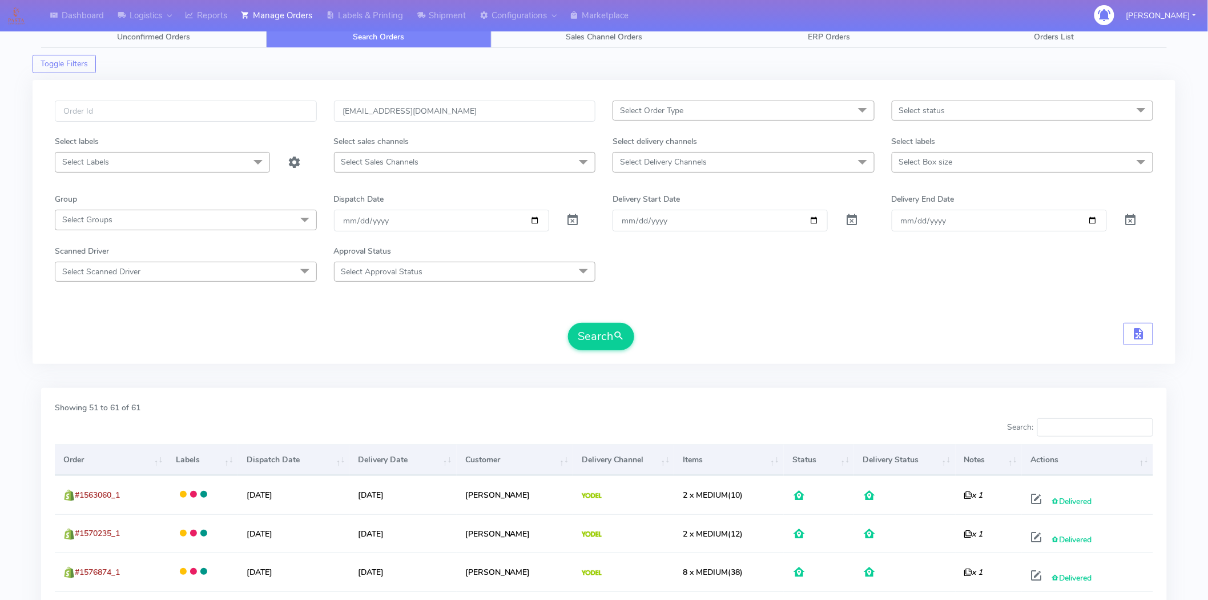
scroll to position [0, 0]
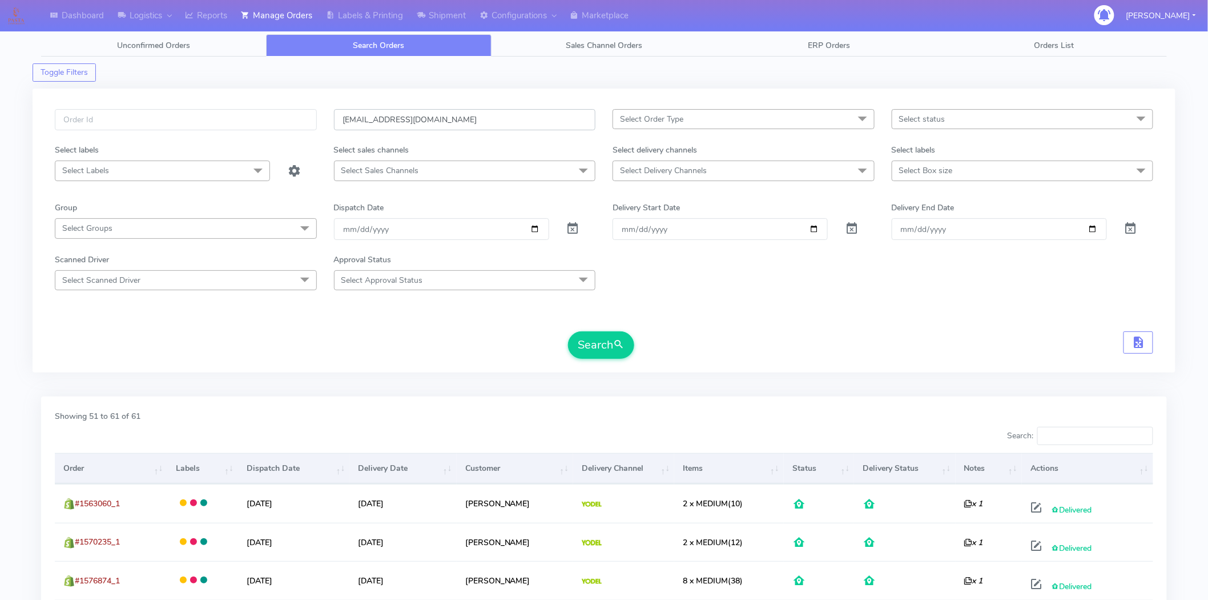
drag, startPoint x: 447, startPoint y: 120, endPoint x: 183, endPoint y: 123, distance: 263.2
click at [183, 123] on div "[EMAIL_ADDRESS][DOMAIN_NAME] Select Order Type Select All MEALS ATAVI One Off P…" at bounding box center [604, 126] width 1116 height 35
paste input "[PERSON_NAME]"
type input "[PERSON_NAME]"
click at [597, 341] on button "Search" at bounding box center [601, 344] width 66 height 27
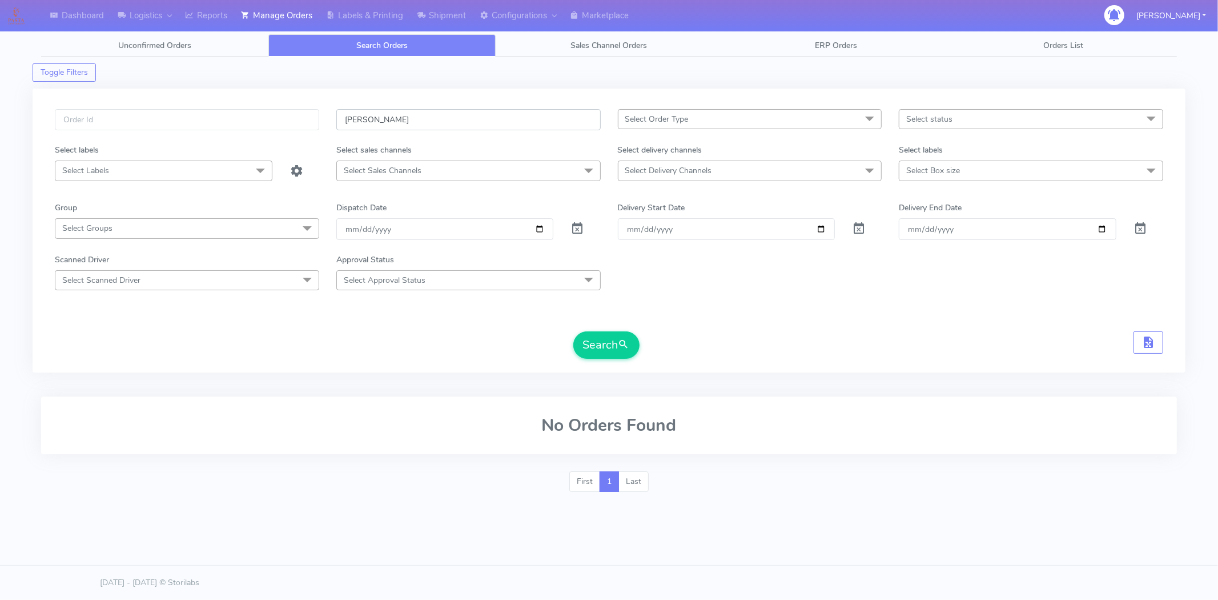
drag, startPoint x: 401, startPoint y: 118, endPoint x: 238, endPoint y: 117, distance: 163.9
click at [238, 117] on div "[PERSON_NAME] Select Order Type Select All MEALS ATAVI One Off Pasta Club Gift …" at bounding box center [608, 126] width 1125 height 35
click at [419, 120] on input "text" at bounding box center [468, 119] width 264 height 21
paste input "[EMAIL_ADDRESS][DOMAIN_NAME]"
click at [584, 337] on button "Search" at bounding box center [606, 344] width 66 height 27
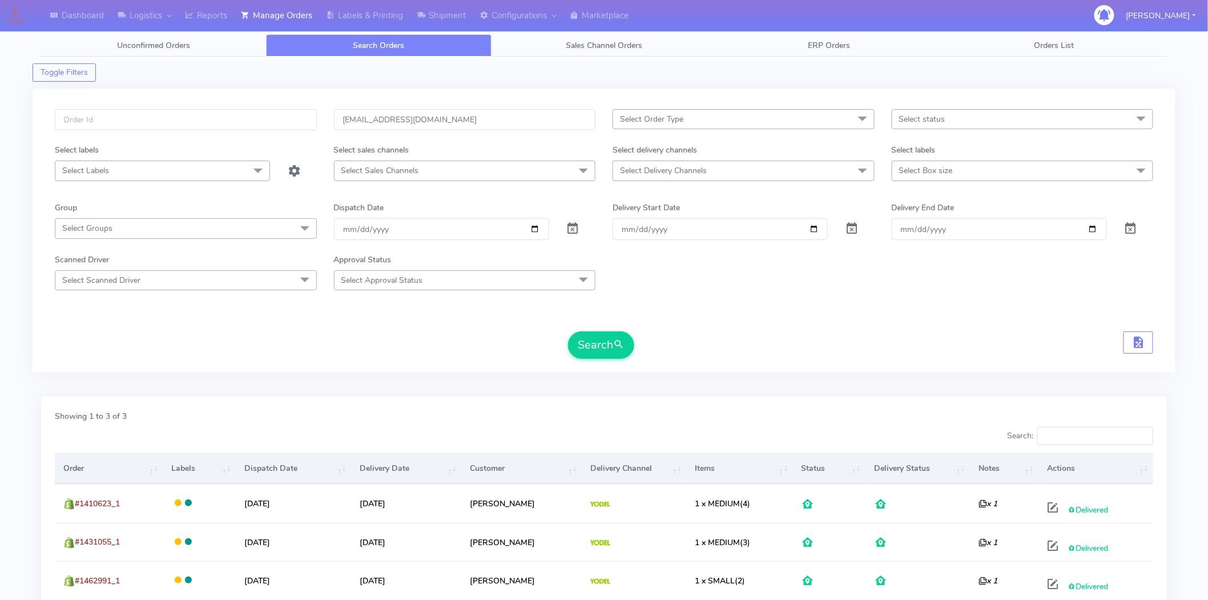
scroll to position [98, 0]
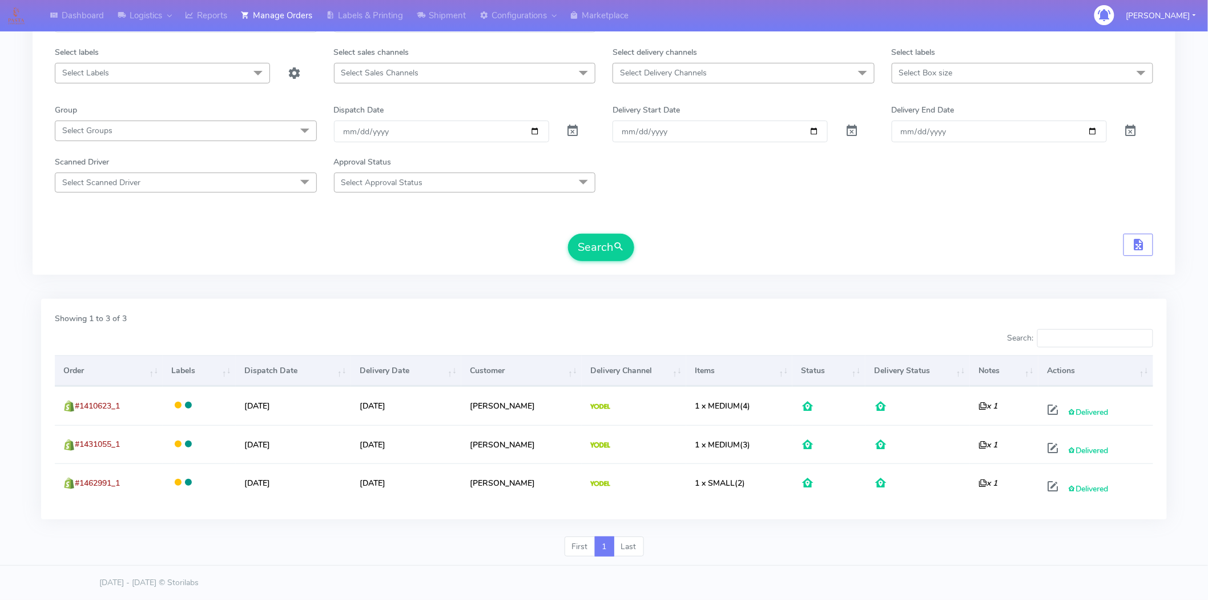
click at [441, 72] on span "Select Sales Channels" at bounding box center [465, 73] width 262 height 20
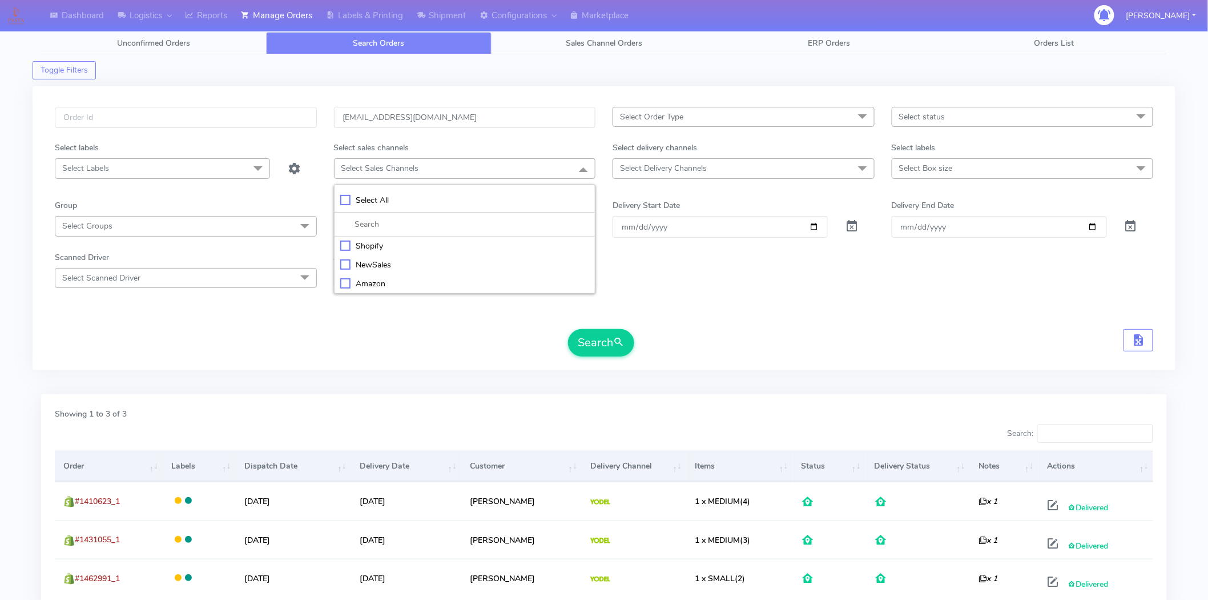
scroll to position [0, 0]
drag, startPoint x: 440, startPoint y: 123, endPoint x: 184, endPoint y: 129, distance: 255.3
click at [184, 129] on div "[EMAIL_ADDRESS][DOMAIN_NAME] Select Order Type Select All MEALS ATAVI One Off P…" at bounding box center [604, 126] width 1116 height 35
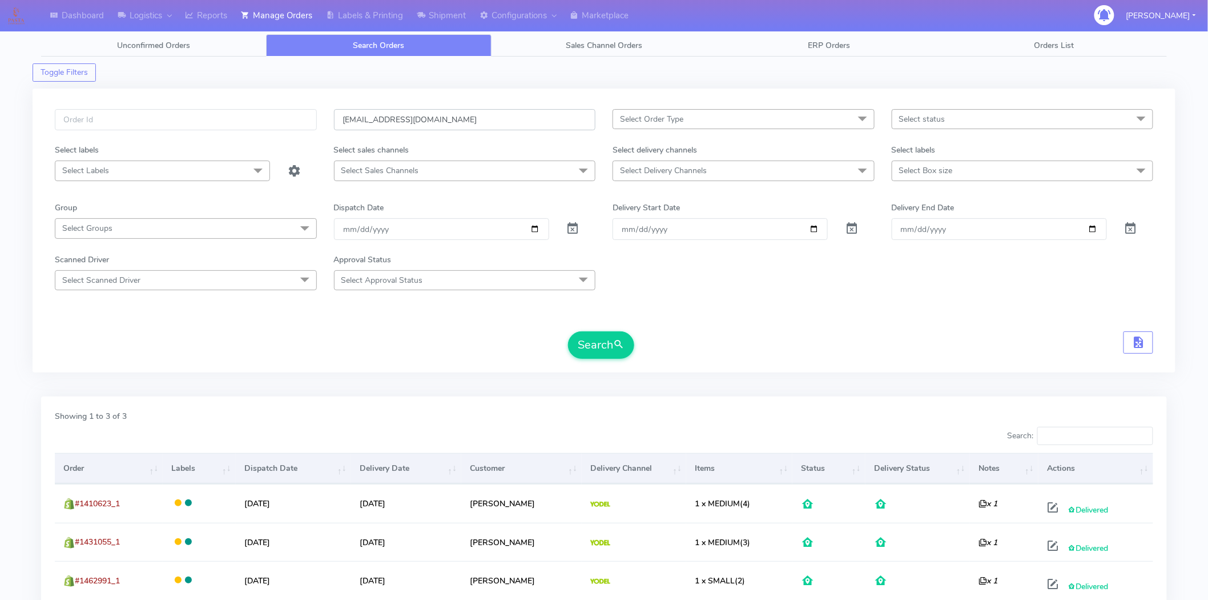
paste input "[PERSON_NAME]"
type input "[PERSON_NAME][EMAIL_ADDRESS][DOMAIN_NAME]"
click at [601, 350] on button "Search" at bounding box center [601, 344] width 66 height 27
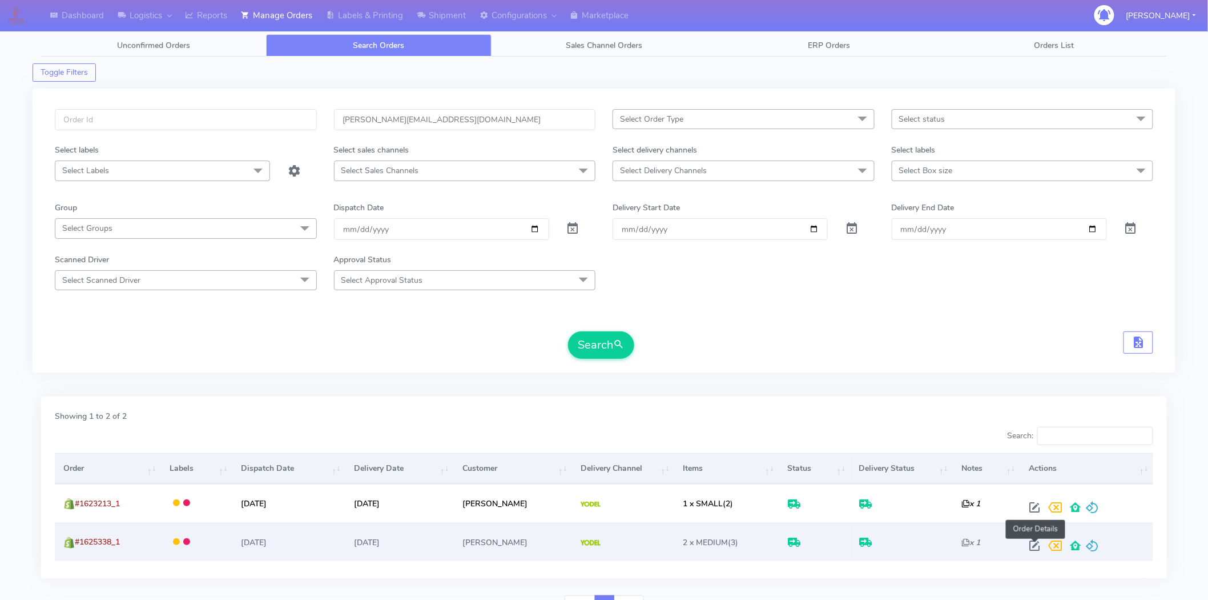
click at [1035, 544] on span at bounding box center [1034, 547] width 21 height 11
select select "5"
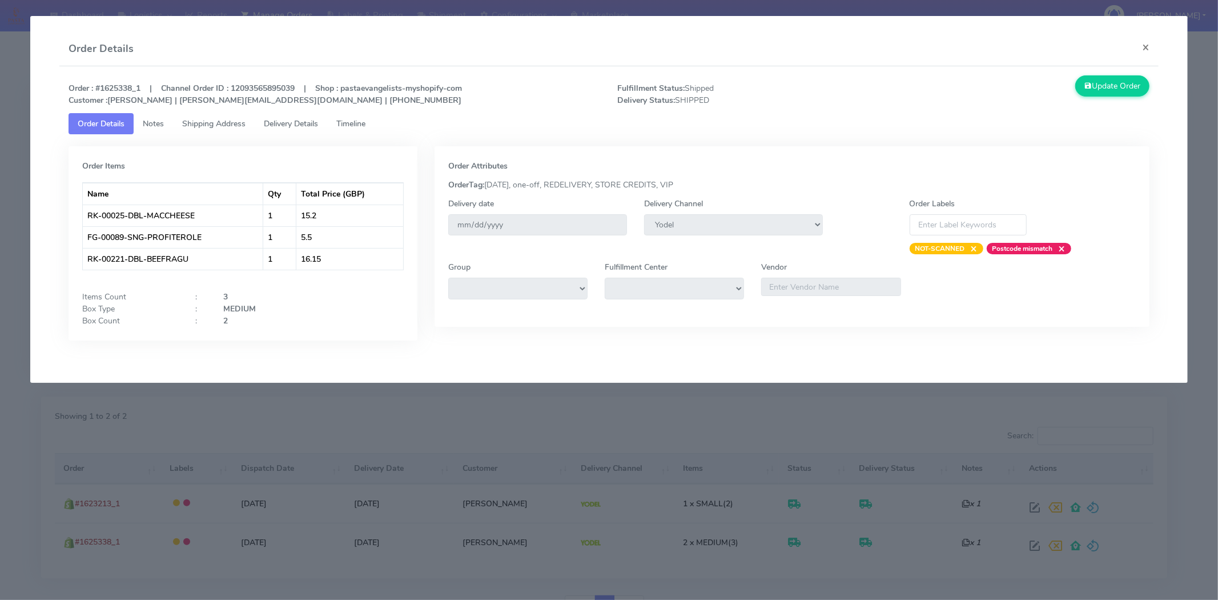
click at [287, 120] on span "Delivery Details" at bounding box center [291, 123] width 54 height 11
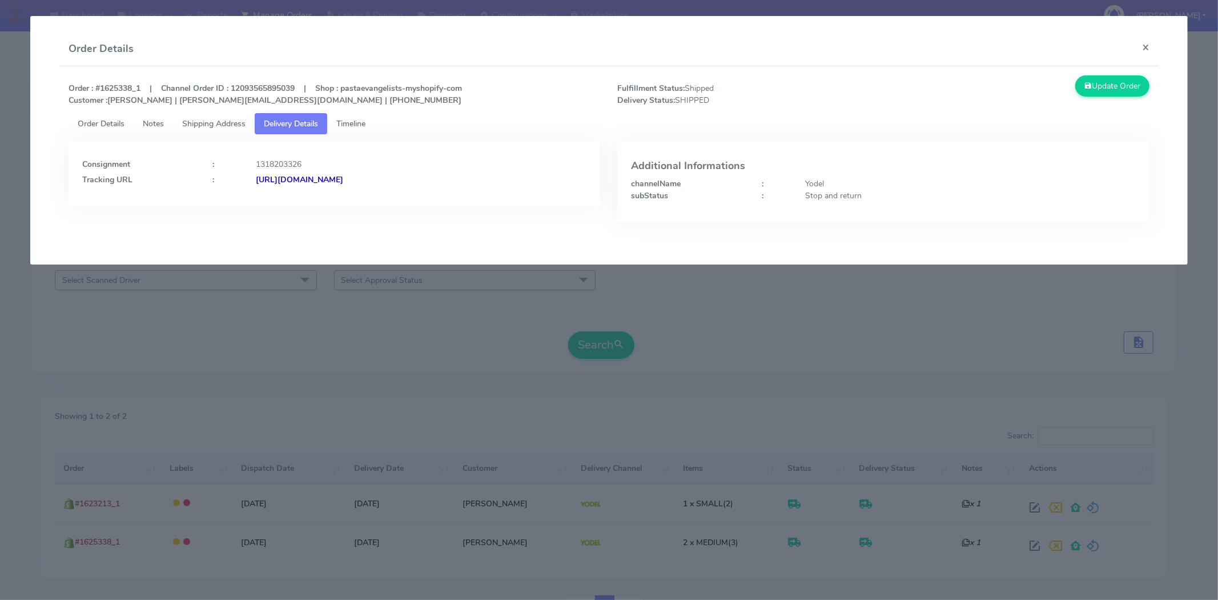
drag, startPoint x: 495, startPoint y: 190, endPoint x: 379, endPoint y: 193, distance: 116.5
click at [379, 193] on div "Consignment : 1318203326 Tracking URL : [URL][DOMAIN_NAME]" at bounding box center [335, 173] width 532 height 65
copy strong "JJD0002249960900694"
click at [1143, 50] on button "×" at bounding box center [1146, 47] width 26 height 30
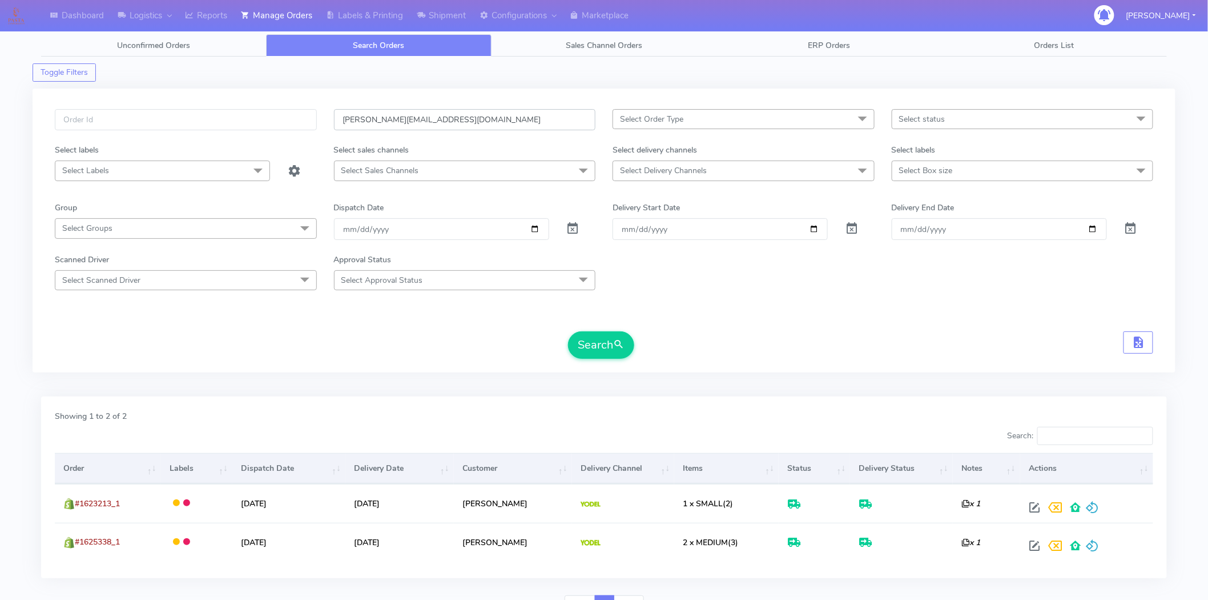
drag, startPoint x: 489, startPoint y: 128, endPoint x: 295, endPoint y: 140, distance: 194.5
click at [295, 140] on div "[PERSON_NAME][EMAIL_ADDRESS][DOMAIN_NAME] Select Order Type Select All MEALS AT…" at bounding box center [604, 126] width 1116 height 35
paste input "marybradbury20@btinternet"
type input "[EMAIL_ADDRESS][DOMAIN_NAME]"
click at [597, 340] on button "Search" at bounding box center [601, 344] width 66 height 27
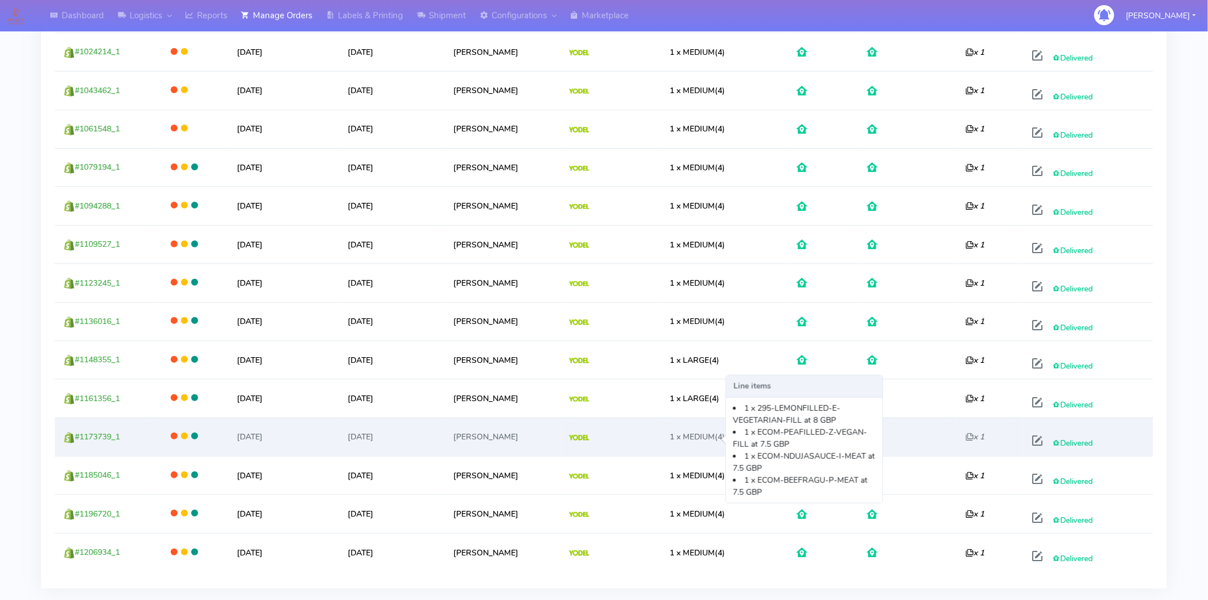
scroll to position [1909, 0]
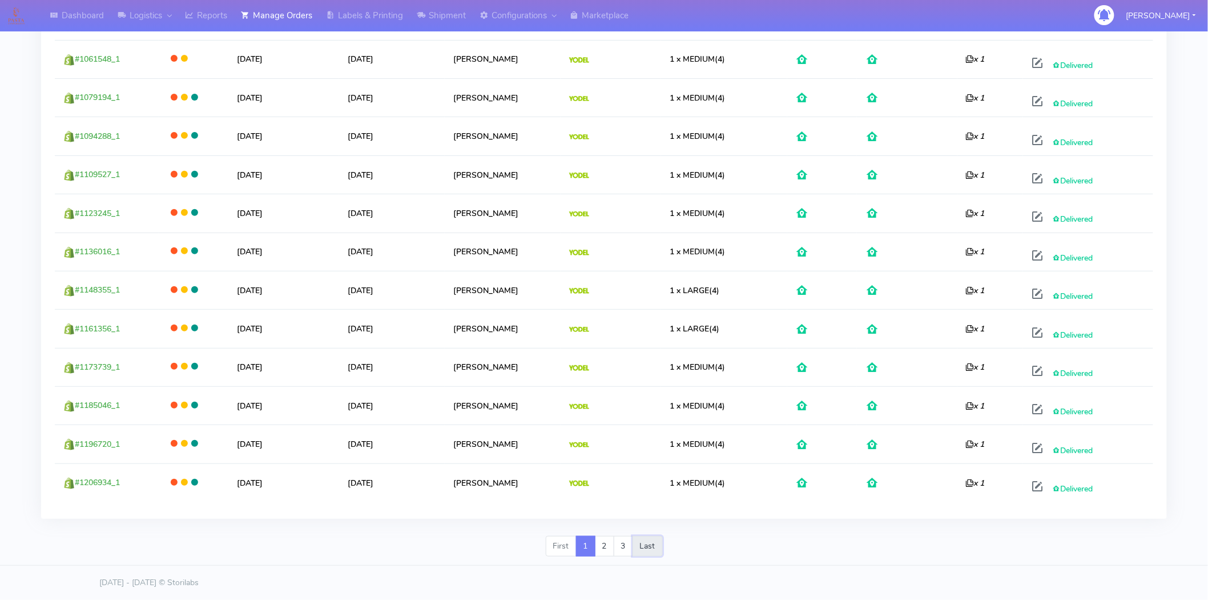
click at [654, 545] on link "Last" at bounding box center [648, 546] width 30 height 21
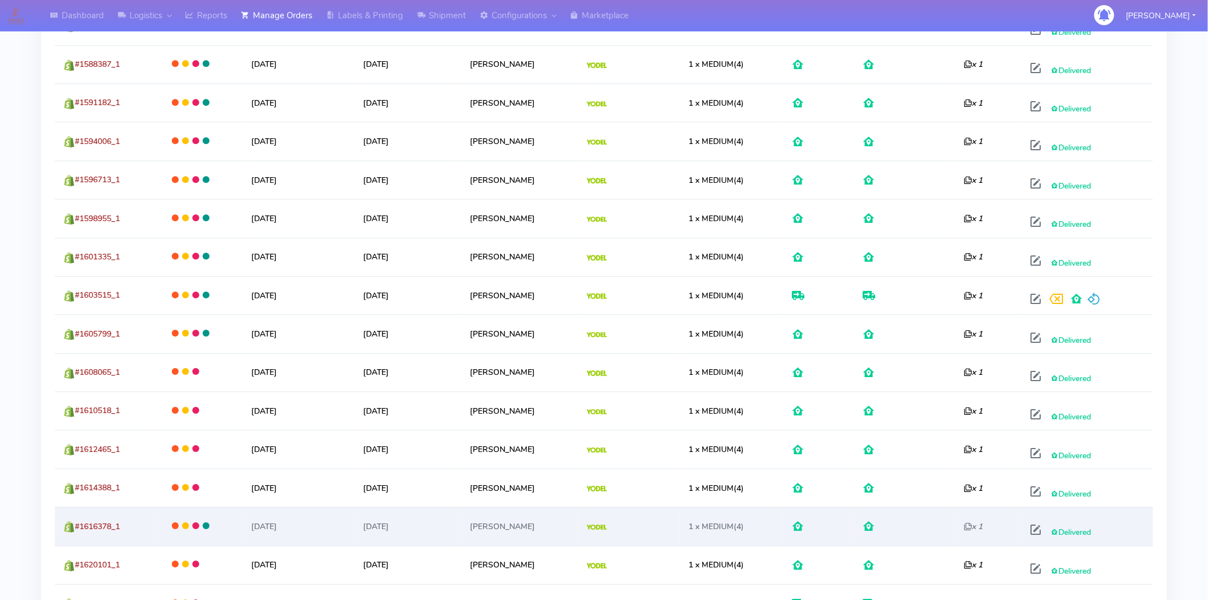
scroll to position [1407, 0]
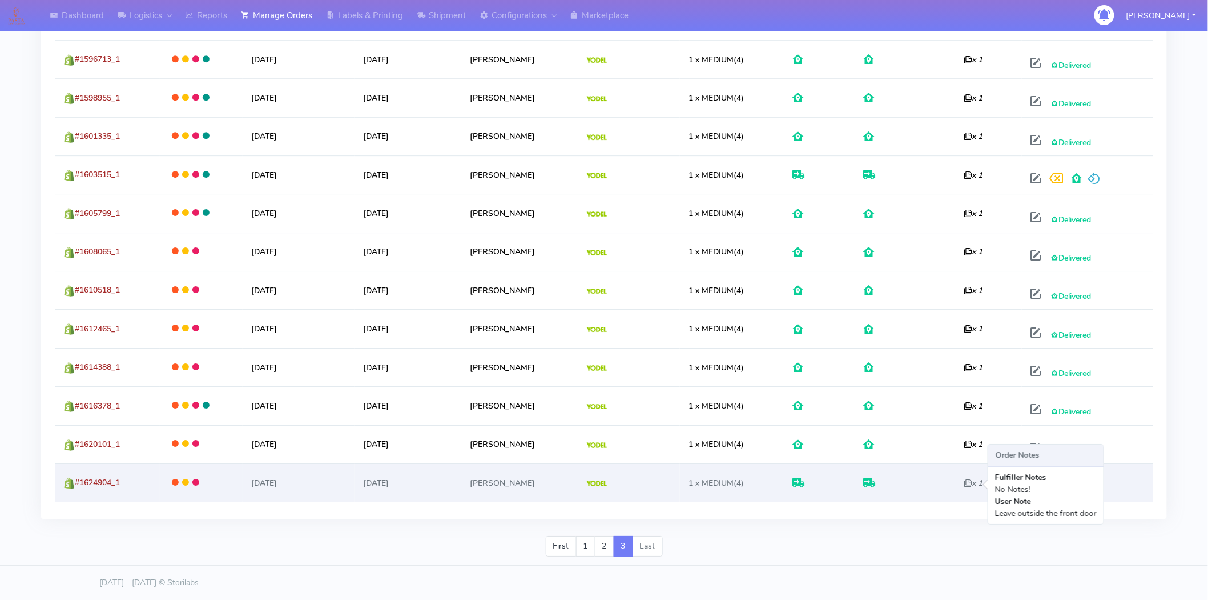
click at [967, 484] on icon "x 1" at bounding box center [973, 482] width 19 height 11
click at [1037, 490] on span at bounding box center [1036, 488] width 21 height 11
select select "5"
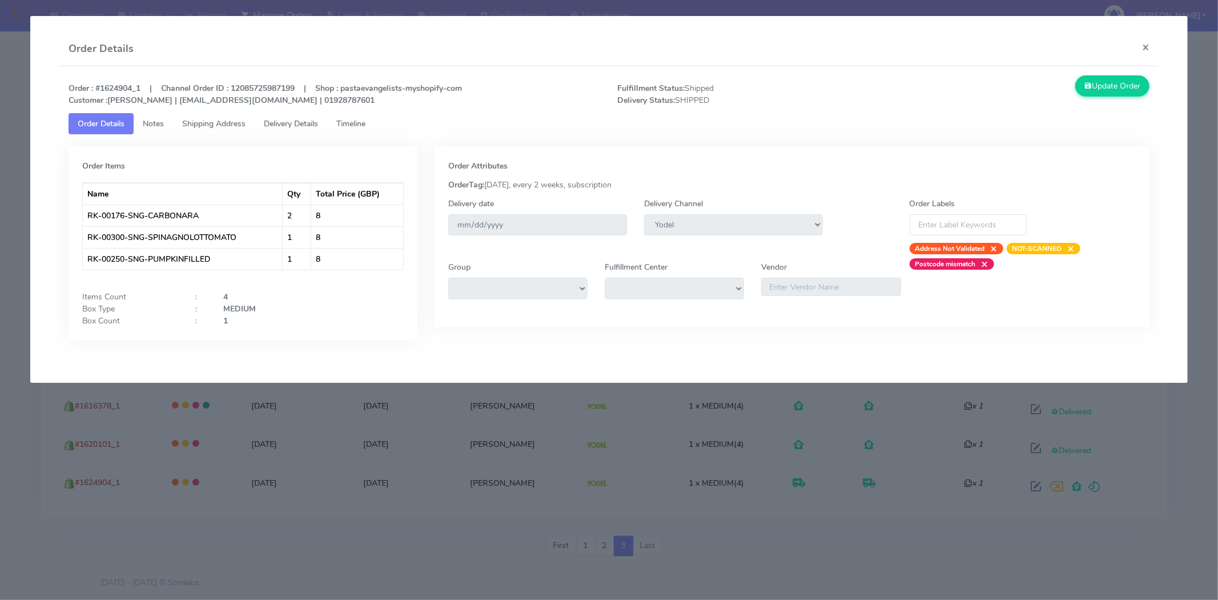
click at [116, 89] on strong "Order : #1624904_1 | Channel Order ID : 12085725987199 | Shop : pastaevangelist…" at bounding box center [265, 94] width 393 height 23
copy strong "1624904_1"
click at [286, 126] on span "Delivery Details" at bounding box center [291, 123] width 54 height 11
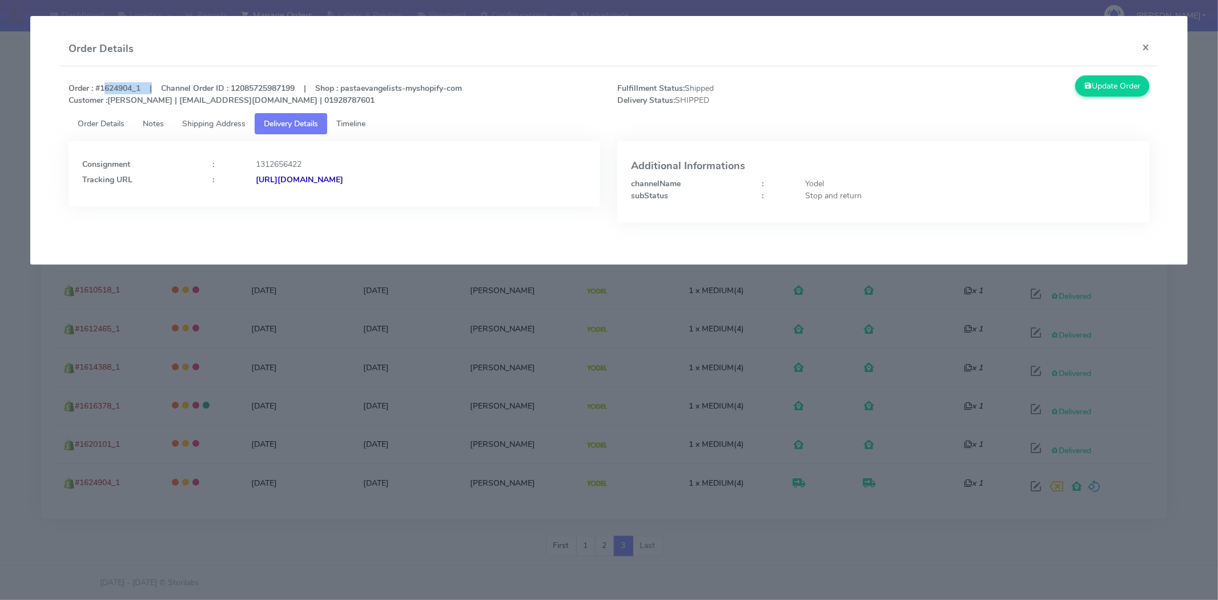
drag, startPoint x: 514, startPoint y: 198, endPoint x: 379, endPoint y: 202, distance: 134.8
click at [379, 202] on div "Consignment : 1312656422 Tracking URL : [URL][DOMAIN_NAME]" at bounding box center [335, 173] width 532 height 65
copy strong "JJD0002249960900154"
click at [1140, 42] on button "×" at bounding box center [1146, 47] width 26 height 30
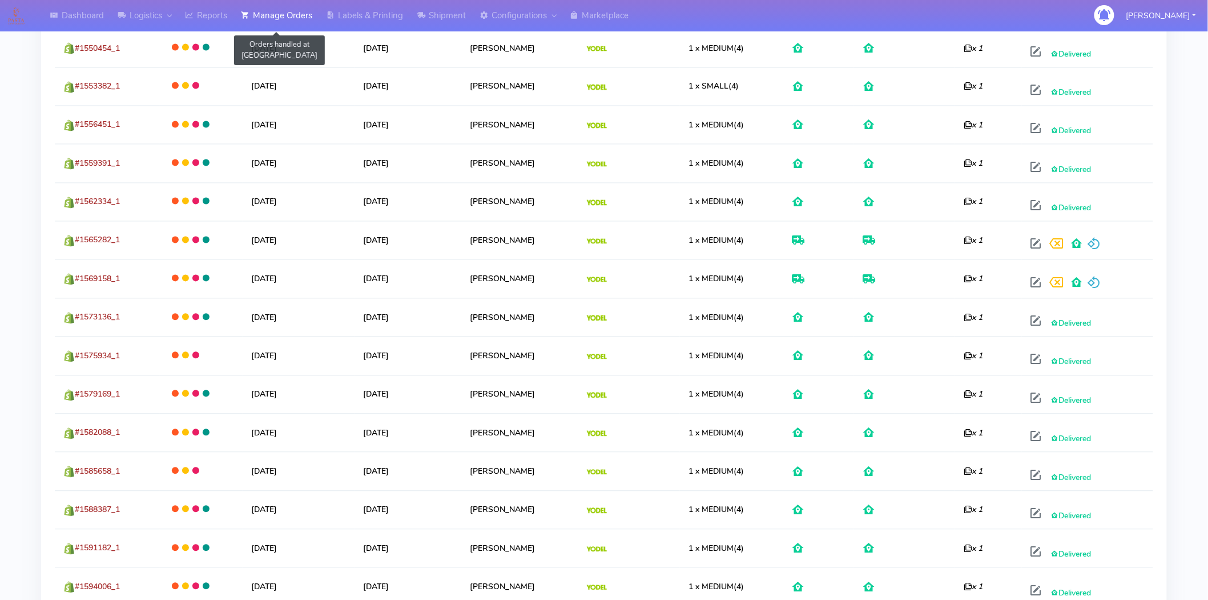
scroll to position [837, 0]
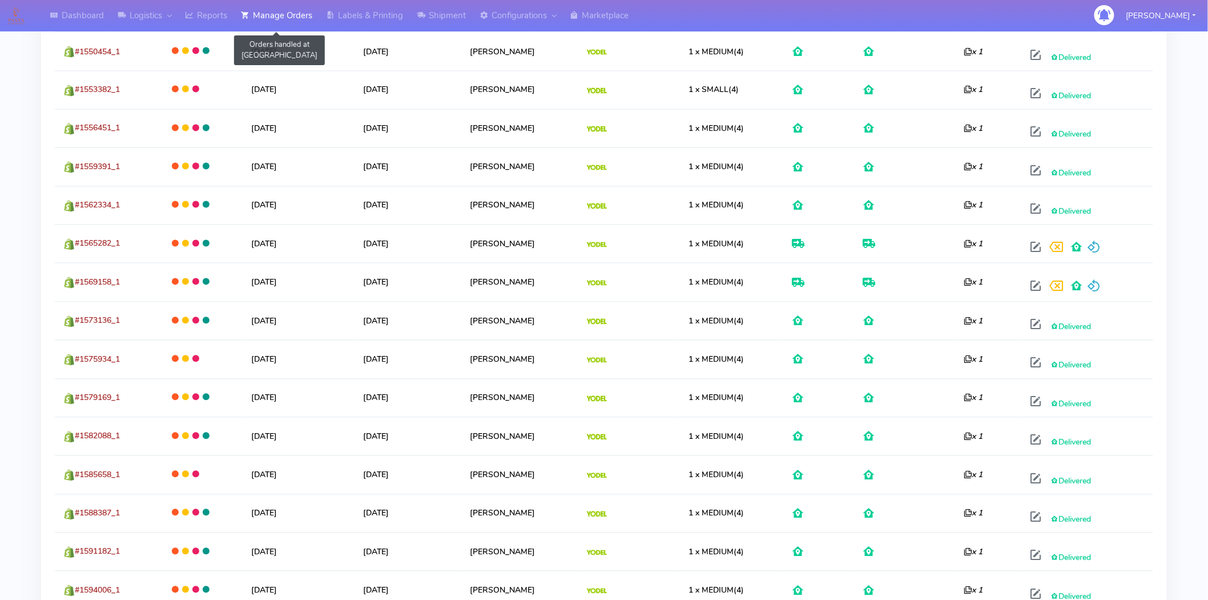
click at [268, 10] on link "Manage Orders" at bounding box center [276, 15] width 85 height 31
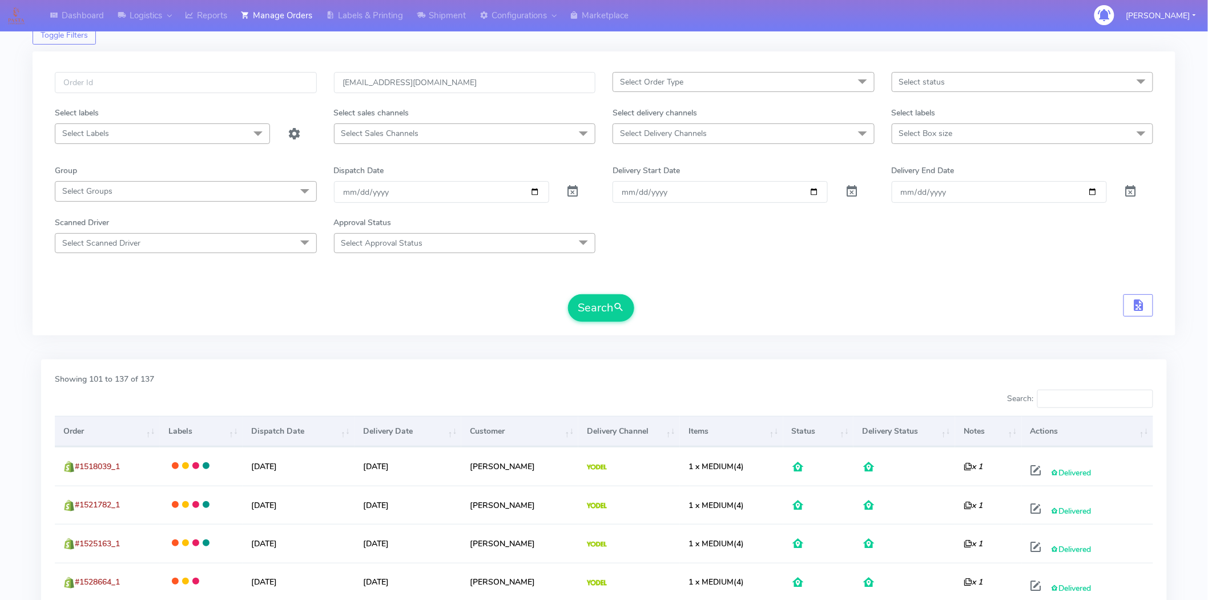
scroll to position [0, 0]
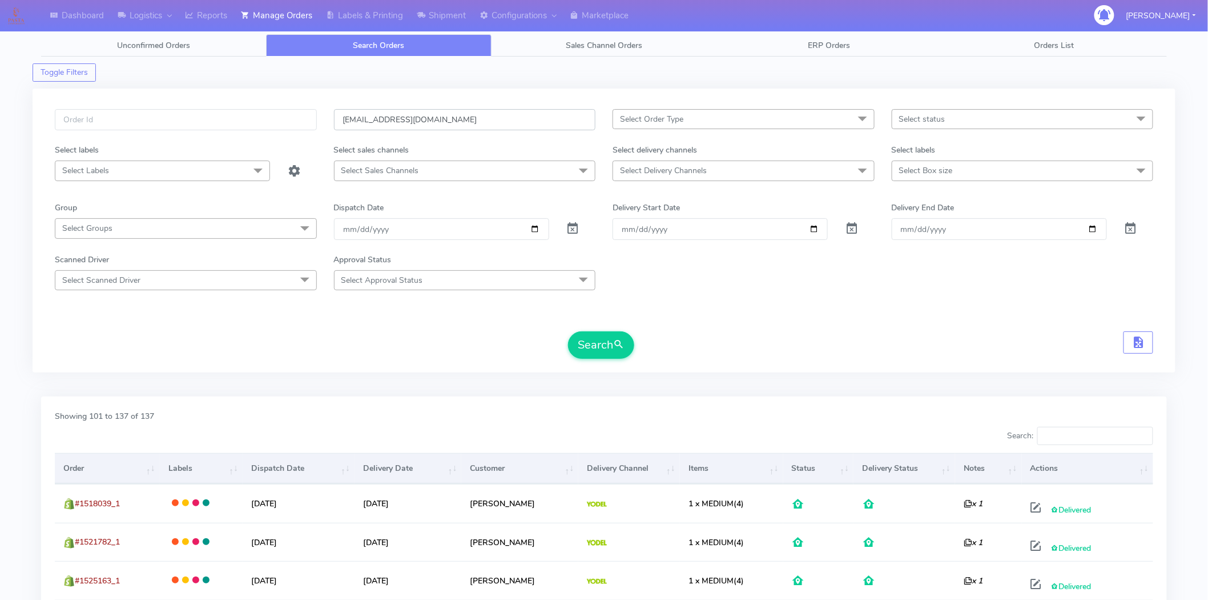
drag, startPoint x: 461, startPoint y: 118, endPoint x: 236, endPoint y: 134, distance: 225.5
click at [236, 134] on div "[EMAIL_ADDRESS][DOMAIN_NAME] Select Order Type Select All MEALS ATAVI One Off P…" at bounding box center [604, 126] width 1116 height 35
paste input "[EMAIL_ADDRESS]"
type input "[EMAIL_ADDRESS][DOMAIN_NAME]"
click at [617, 352] on button "Search" at bounding box center [601, 344] width 66 height 27
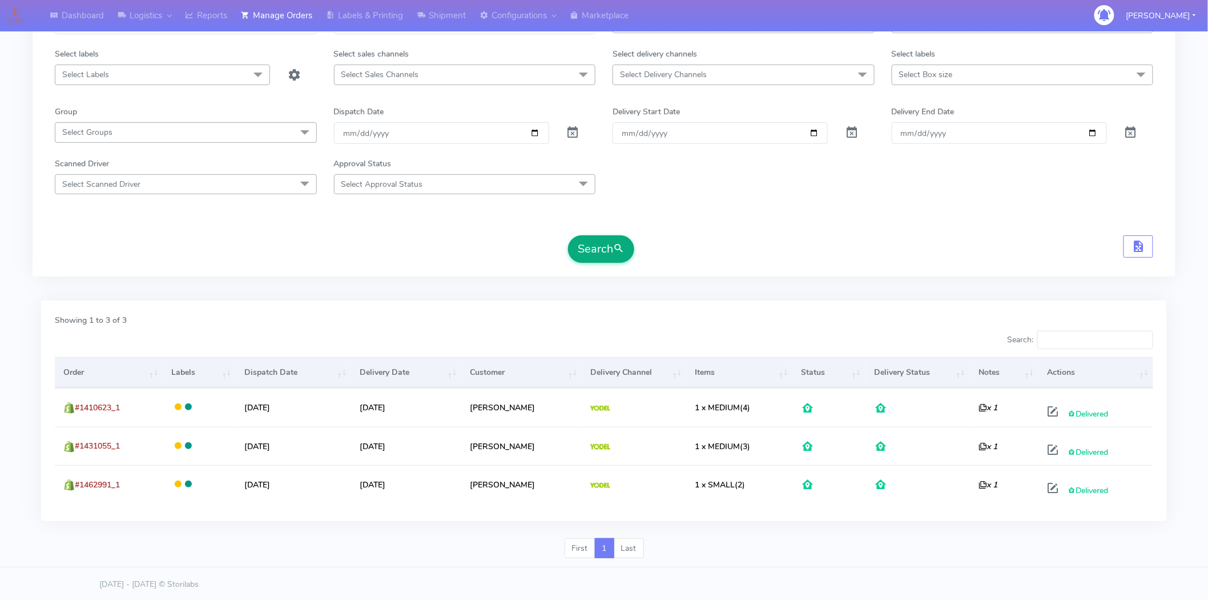
scroll to position [98, 0]
